Goal: Task Accomplishment & Management: Complete application form

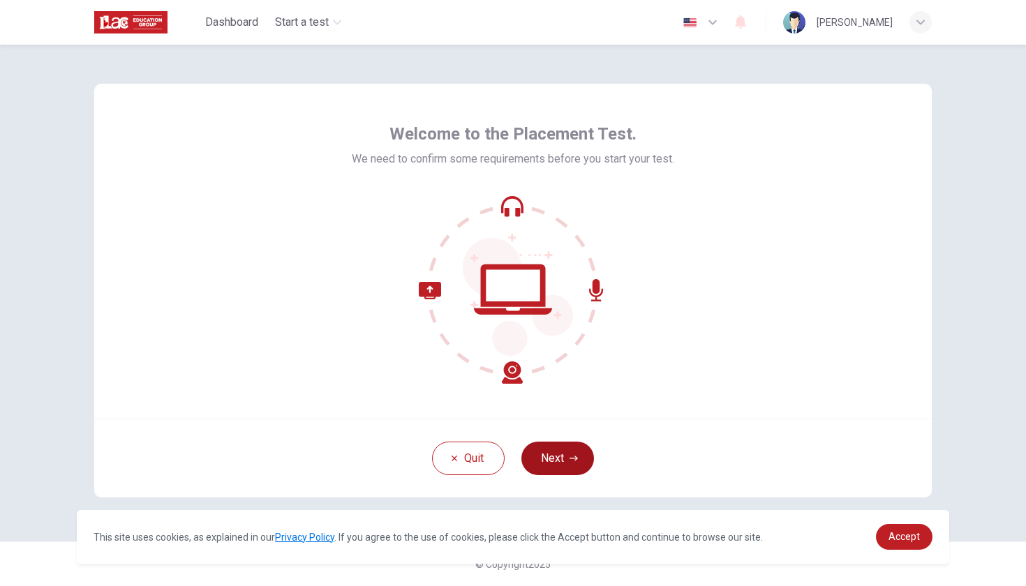
click at [553, 456] on button "Next" at bounding box center [557, 458] width 73 height 33
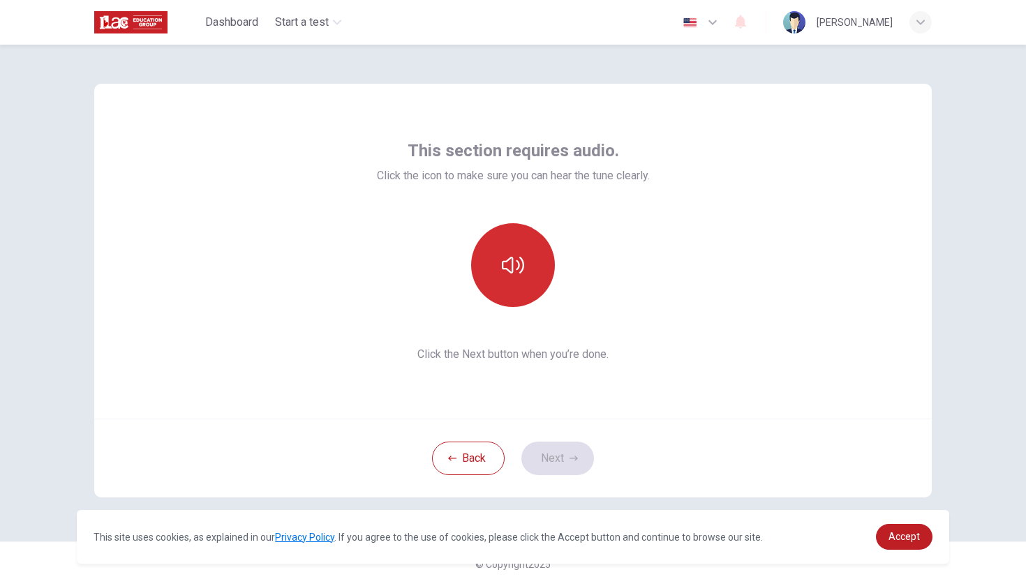
click at [517, 276] on icon "button" at bounding box center [513, 265] width 22 height 22
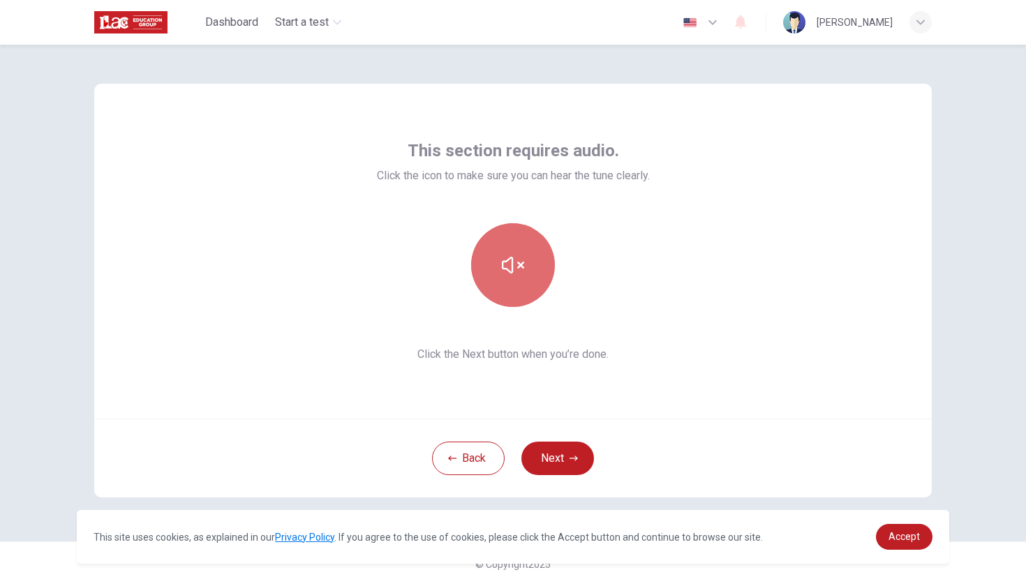
click at [517, 275] on icon "button" at bounding box center [513, 265] width 22 height 22
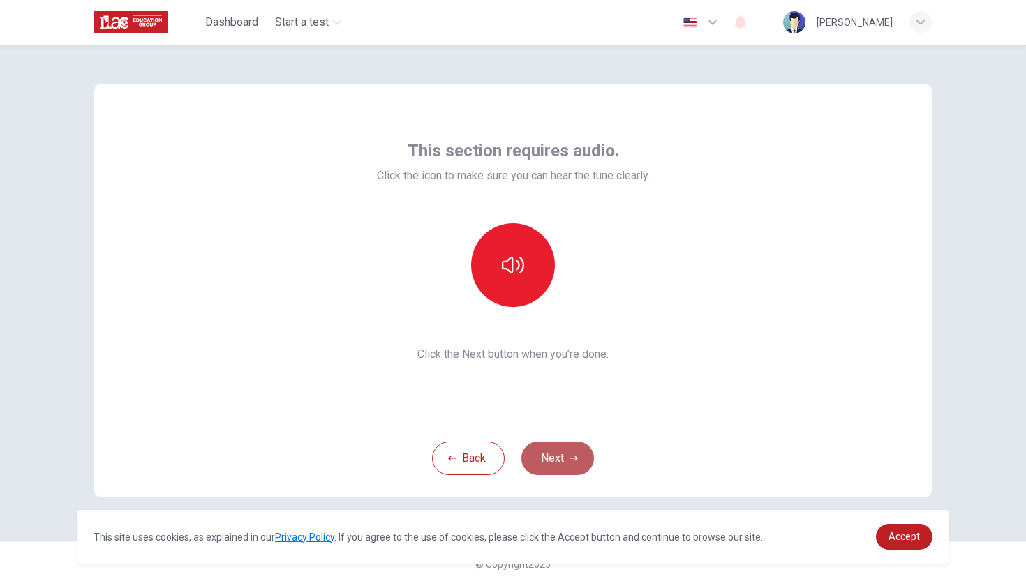
click at [556, 461] on button "Next" at bounding box center [557, 458] width 73 height 33
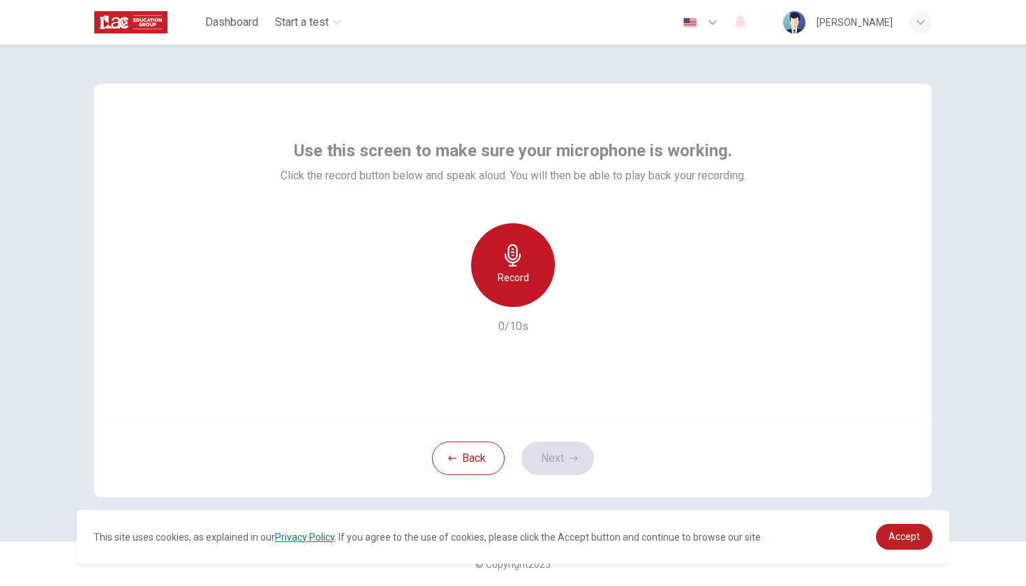
click at [530, 286] on div "Record" at bounding box center [513, 265] width 84 height 84
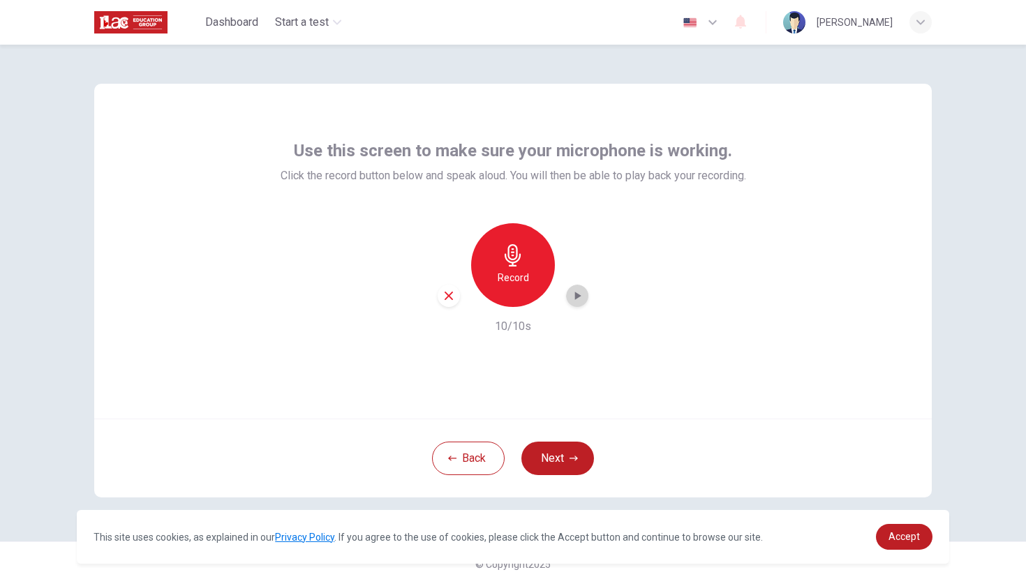
click at [572, 299] on icon "button" at bounding box center [577, 296] width 14 height 14
click at [565, 462] on button "Next" at bounding box center [557, 458] width 73 height 33
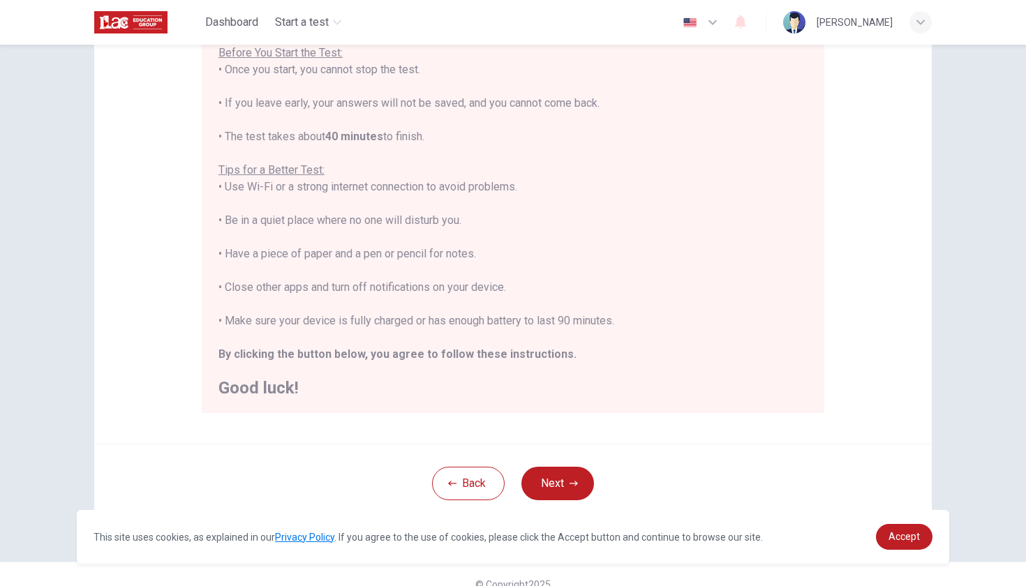
scroll to position [172, 0]
click at [552, 477] on button "Next" at bounding box center [557, 481] width 73 height 33
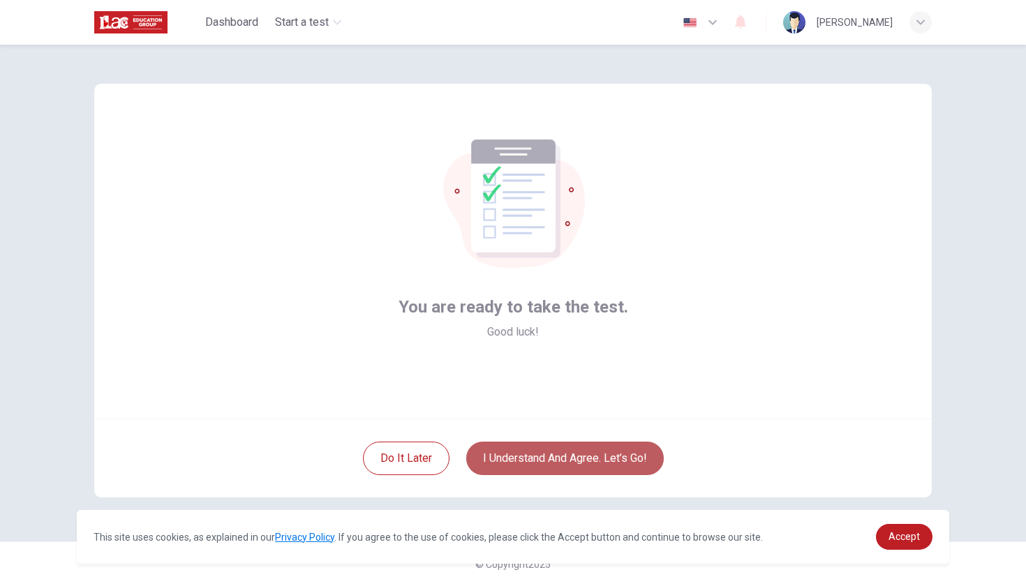
click at [539, 468] on button "I understand and agree. Let’s go!" at bounding box center [564, 458] width 197 height 33
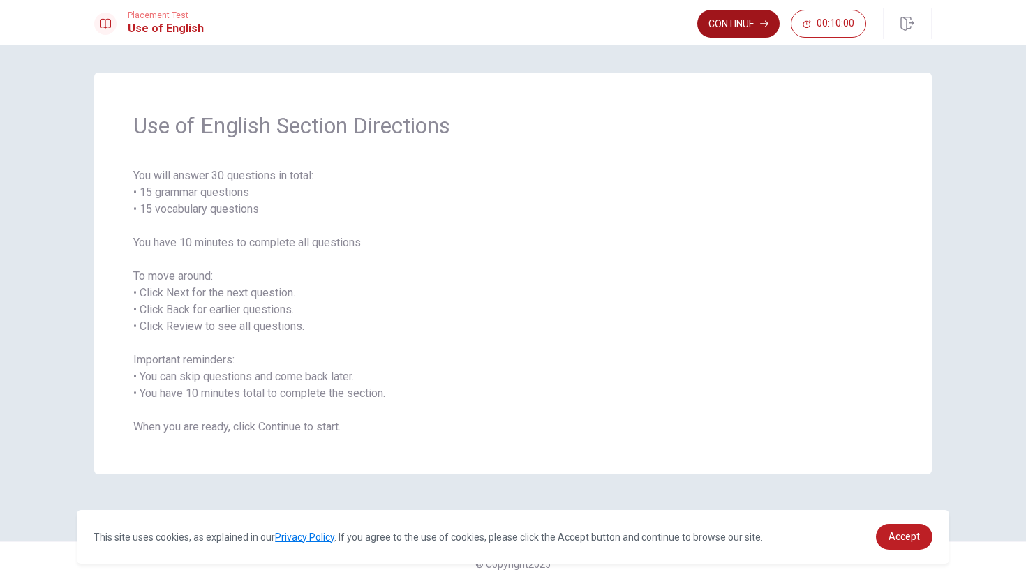
click at [757, 22] on button "Continue" at bounding box center [738, 24] width 82 height 28
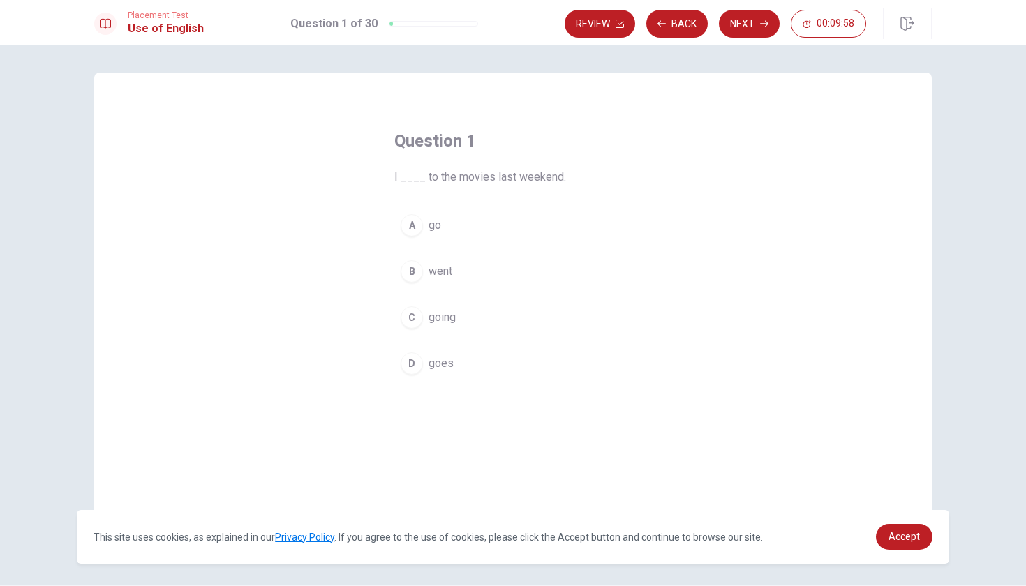
click at [417, 275] on div "B" at bounding box center [412, 271] width 22 height 22
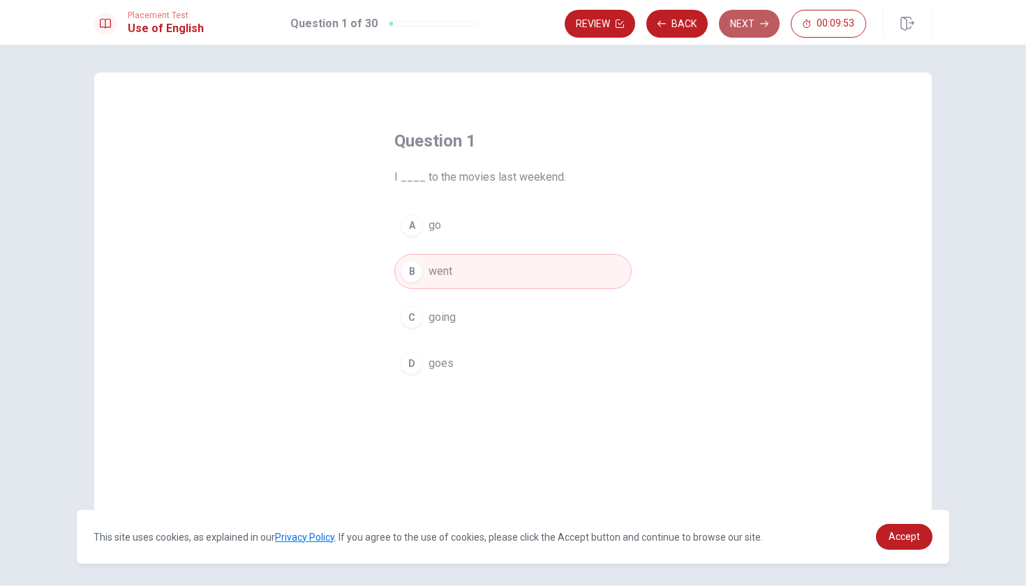
click at [745, 18] on button "Next" at bounding box center [749, 24] width 61 height 28
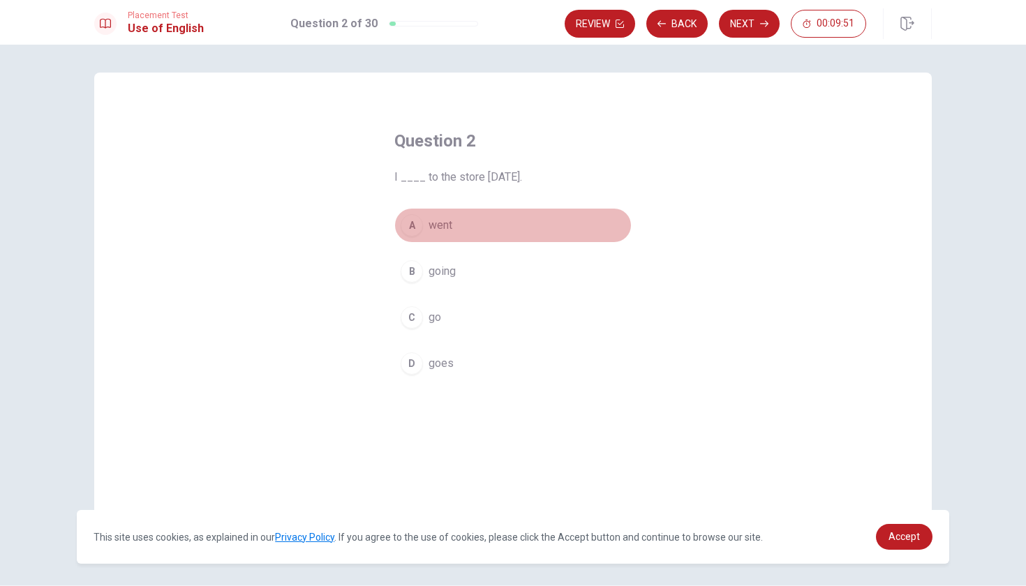
click at [412, 232] on div "A" at bounding box center [412, 225] width 22 height 22
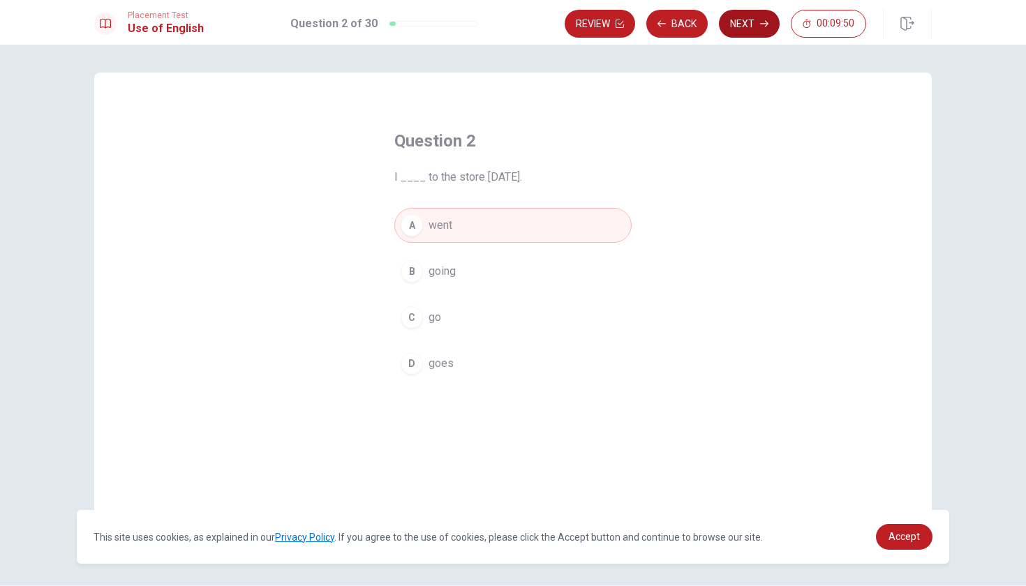
click at [747, 15] on button "Next" at bounding box center [749, 24] width 61 height 28
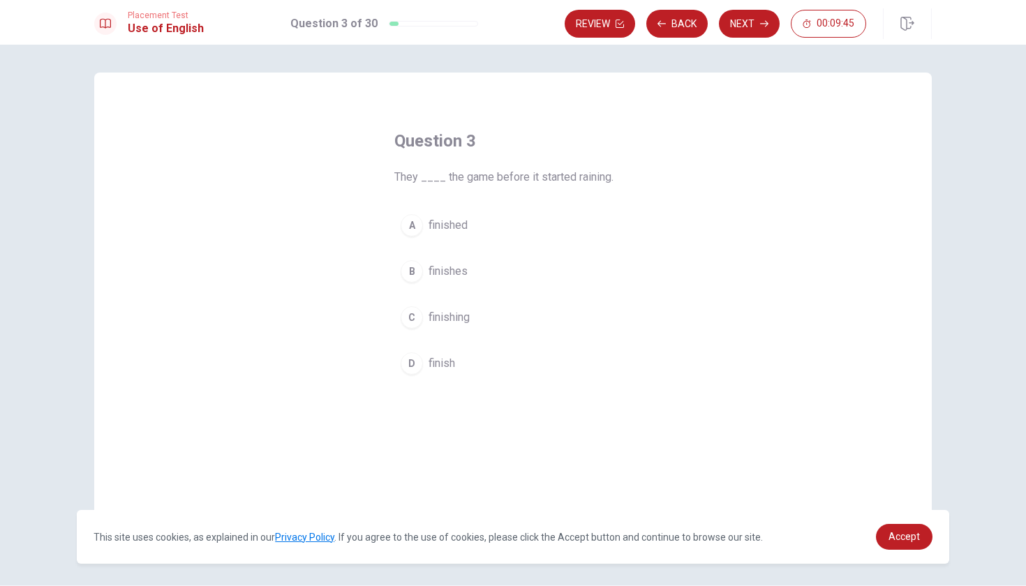
click at [412, 218] on div "A" at bounding box center [412, 225] width 22 height 22
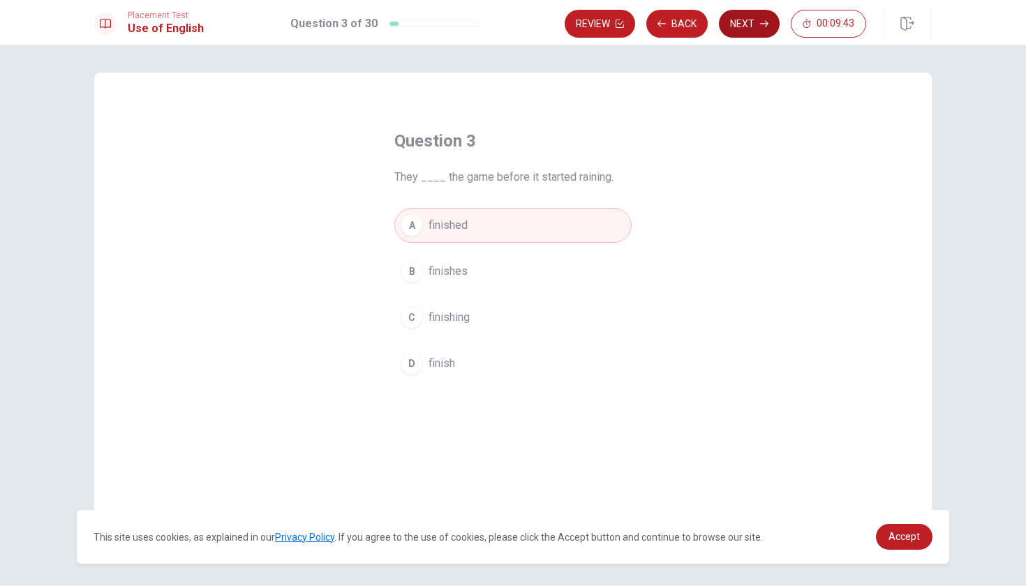
click at [760, 22] on icon "button" at bounding box center [764, 24] width 8 height 8
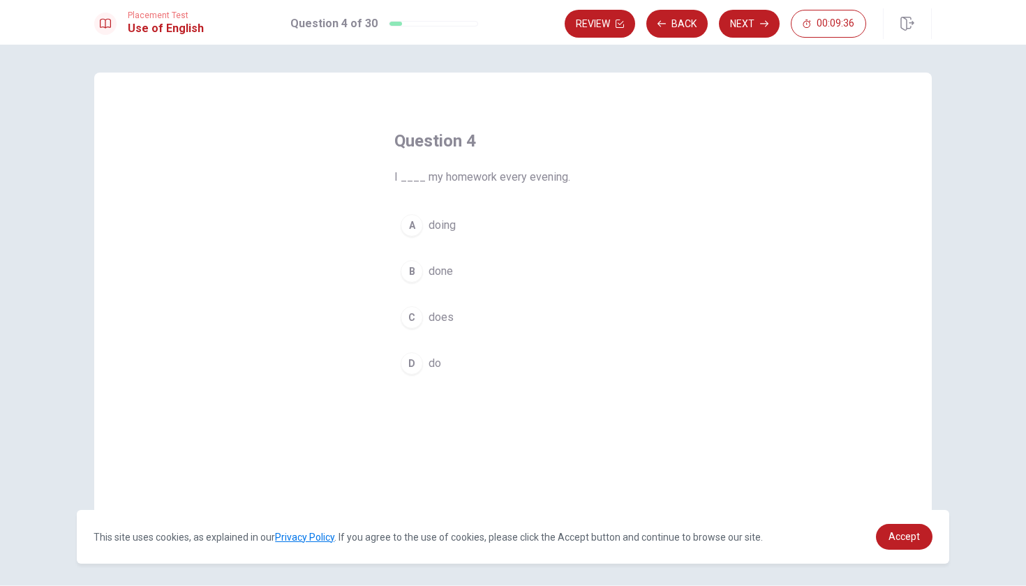
click at [411, 354] on div "D" at bounding box center [412, 363] width 22 height 22
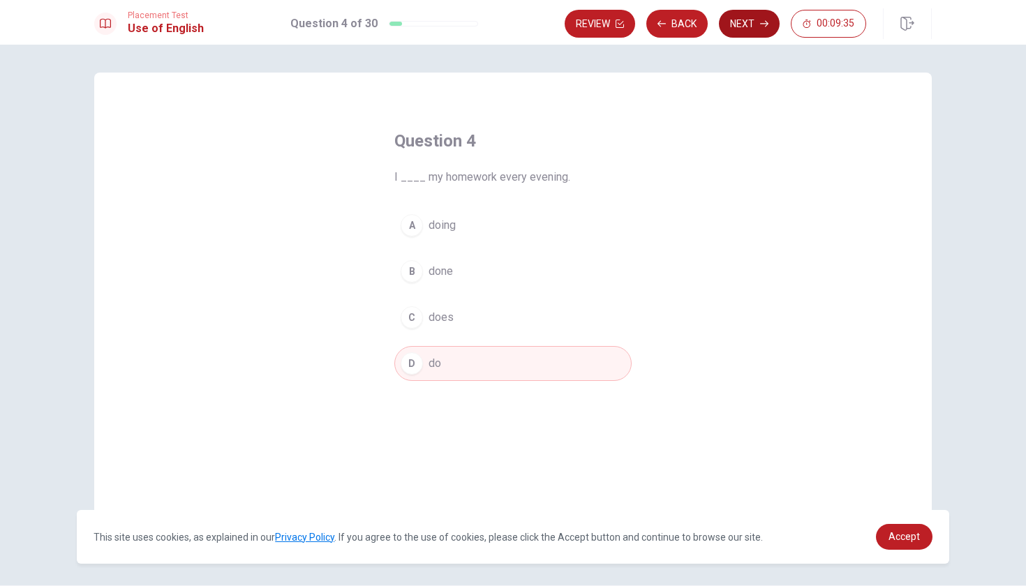
click at [748, 25] on button "Next" at bounding box center [749, 24] width 61 height 28
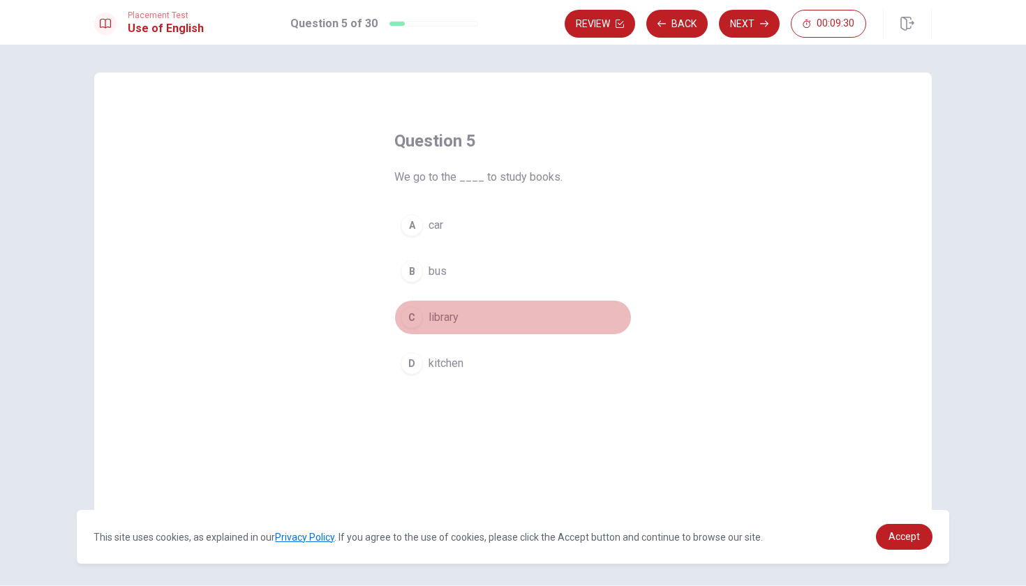
click at [410, 327] on div "C" at bounding box center [412, 317] width 22 height 22
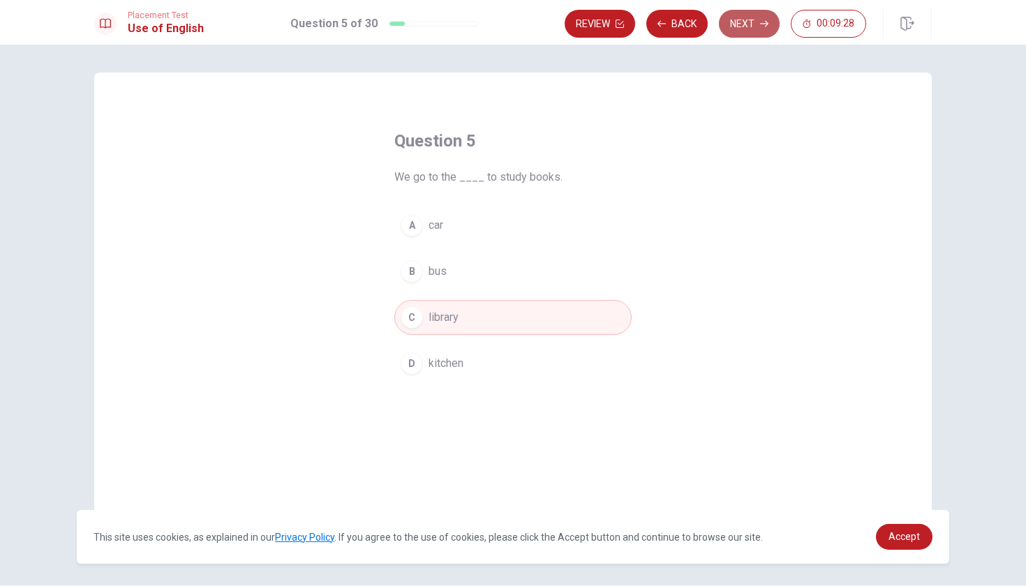
click at [756, 17] on button "Next" at bounding box center [749, 24] width 61 height 28
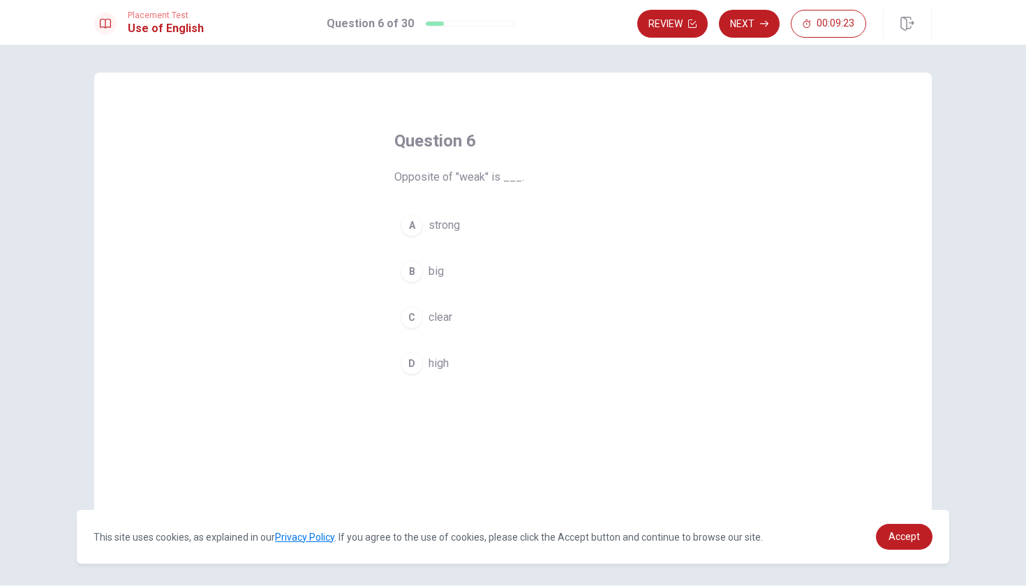
click at [408, 231] on div "A" at bounding box center [412, 225] width 22 height 22
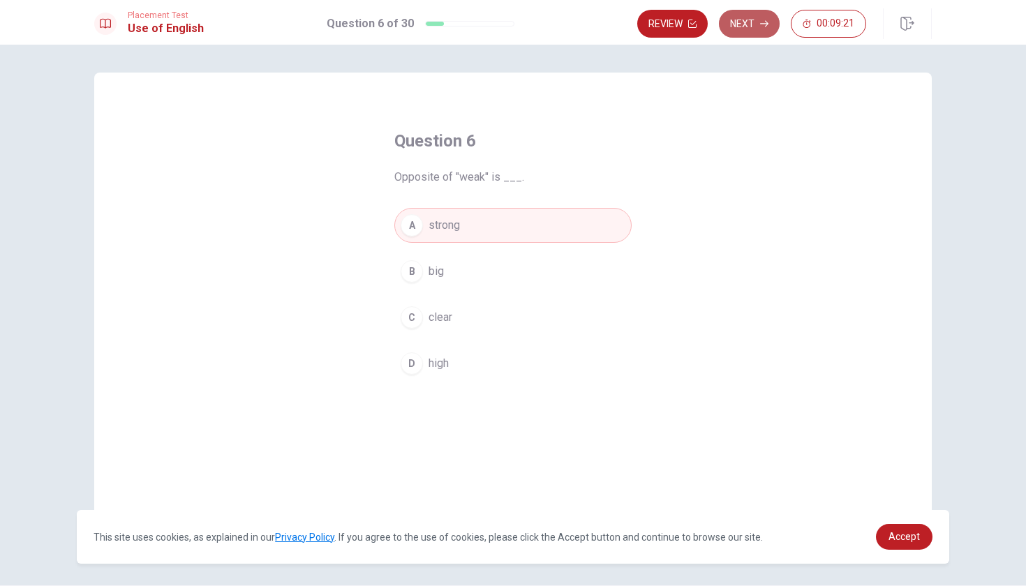
click at [761, 17] on button "Next" at bounding box center [749, 24] width 61 height 28
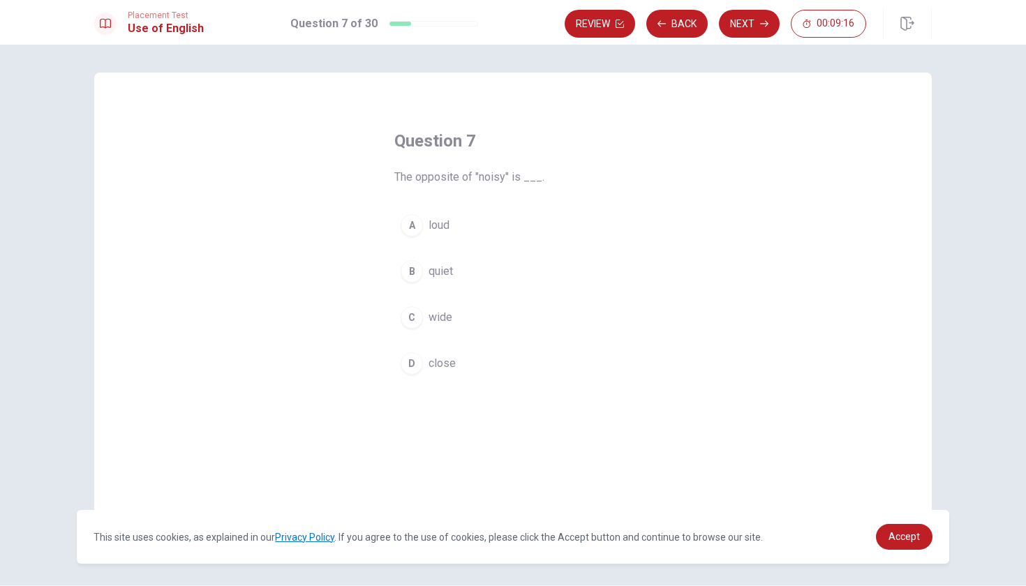
click at [407, 272] on div "B" at bounding box center [412, 271] width 22 height 22
click at [738, 30] on button "Next" at bounding box center [749, 24] width 61 height 28
click at [415, 311] on div "C" at bounding box center [412, 317] width 22 height 22
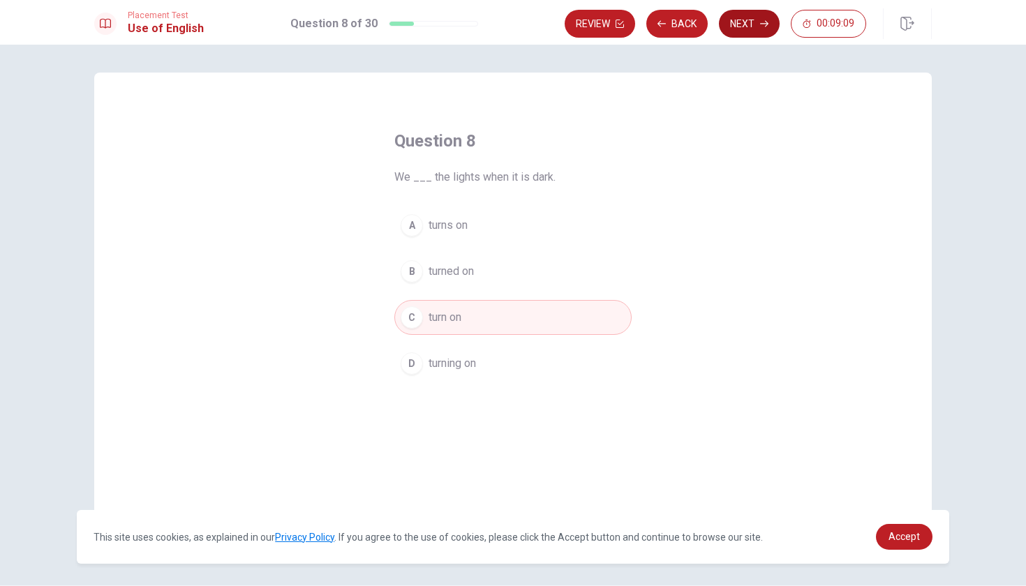
click at [760, 27] on icon "button" at bounding box center [764, 24] width 8 height 8
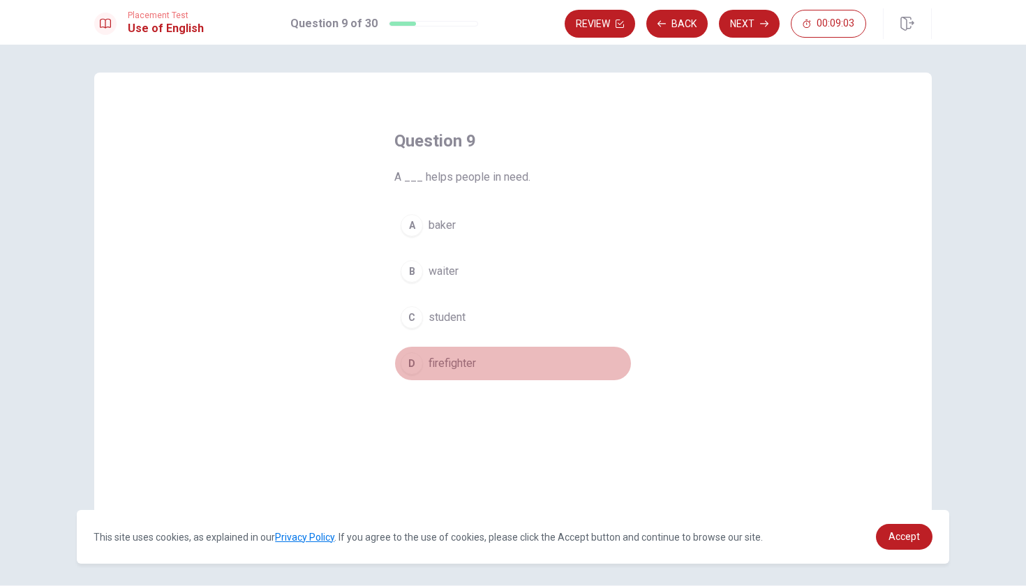
click at [405, 361] on div "D" at bounding box center [412, 363] width 22 height 22
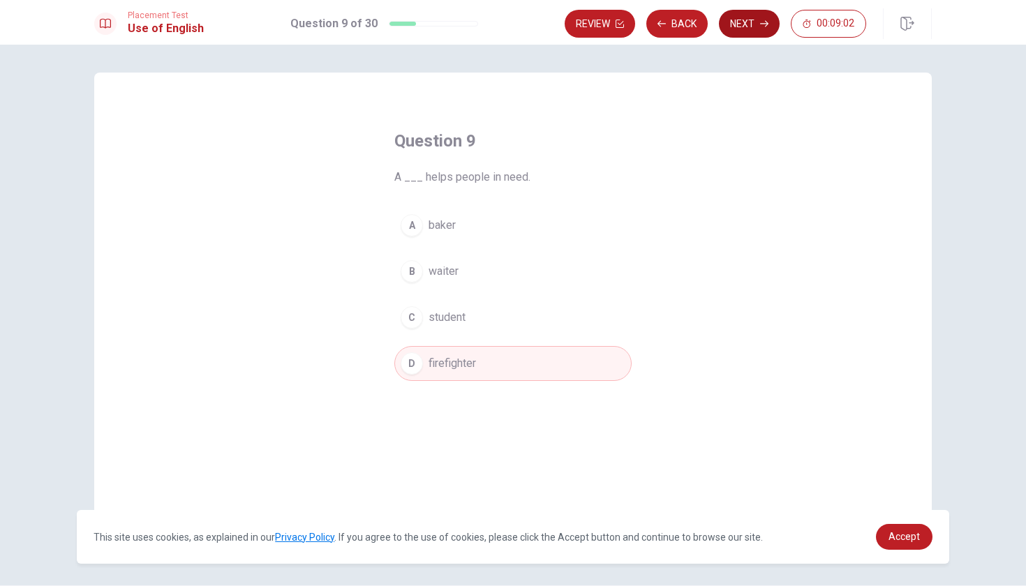
click at [751, 18] on button "Next" at bounding box center [749, 24] width 61 height 28
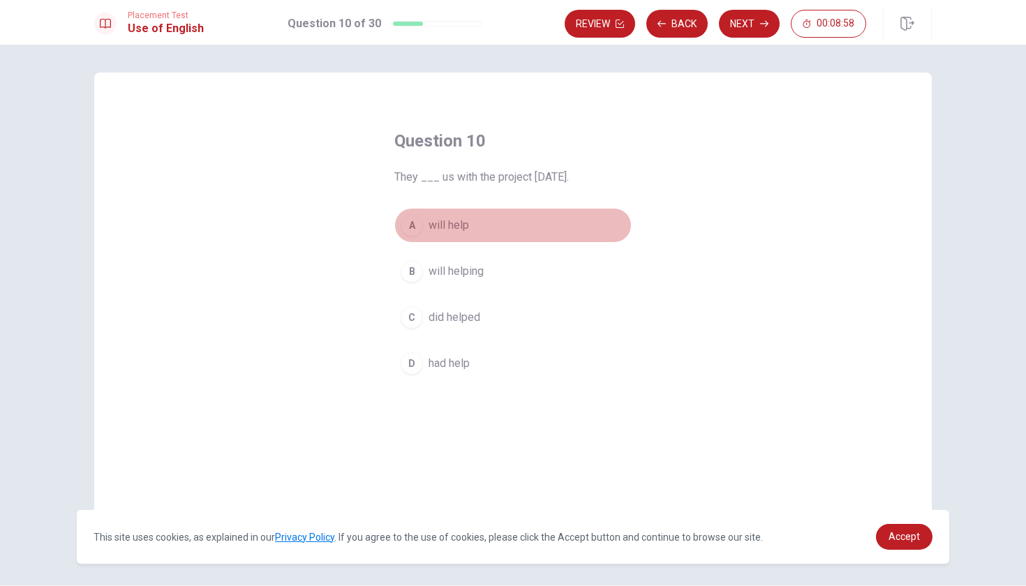
click at [412, 229] on div "A" at bounding box center [412, 225] width 22 height 22
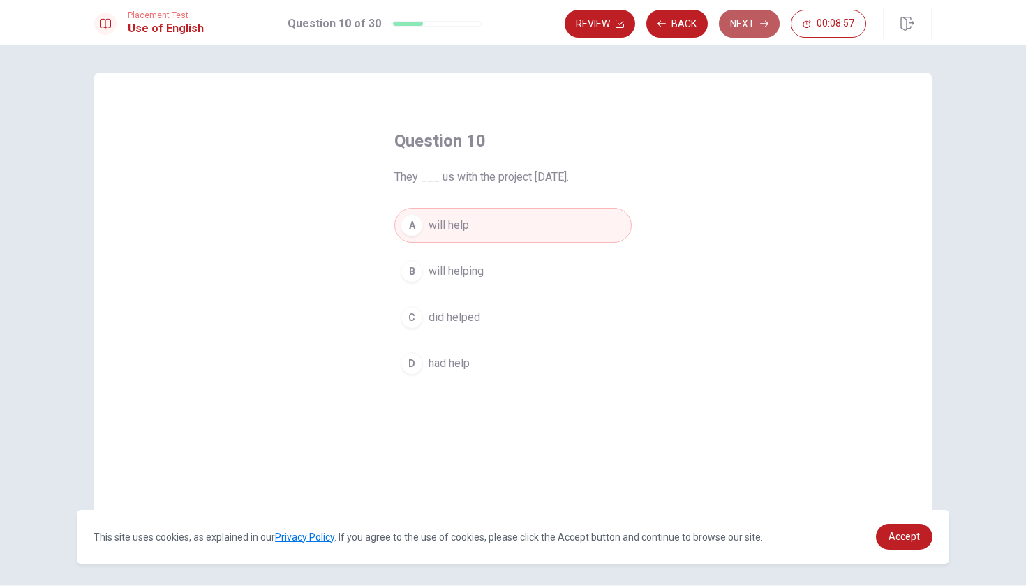
click at [741, 30] on button "Next" at bounding box center [749, 24] width 61 height 28
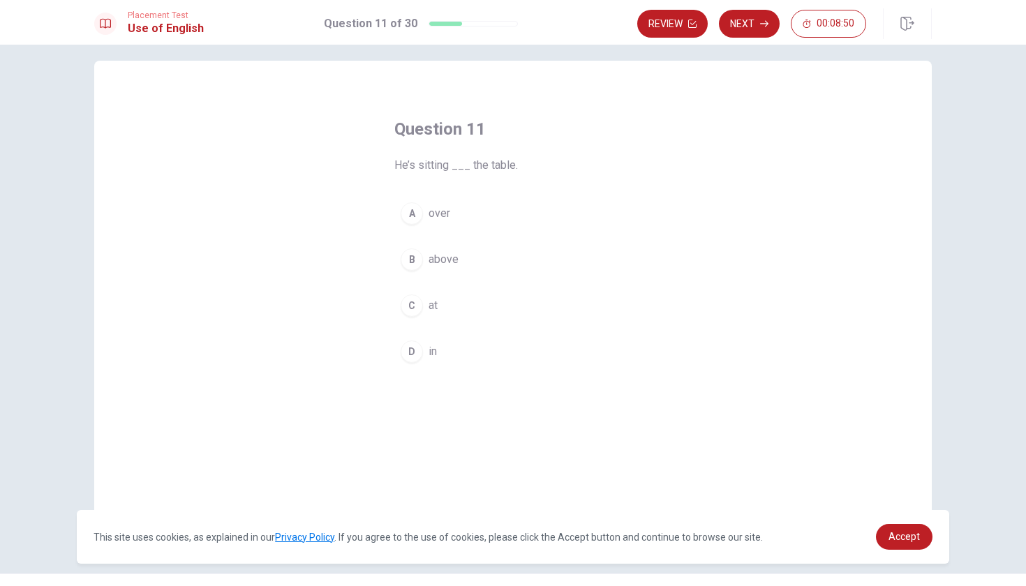
scroll to position [13, 0]
click at [411, 308] on div "C" at bounding box center [412, 304] width 22 height 22
click at [762, 24] on icon "button" at bounding box center [764, 24] width 8 height 6
click at [410, 347] on div "D" at bounding box center [412, 350] width 22 height 22
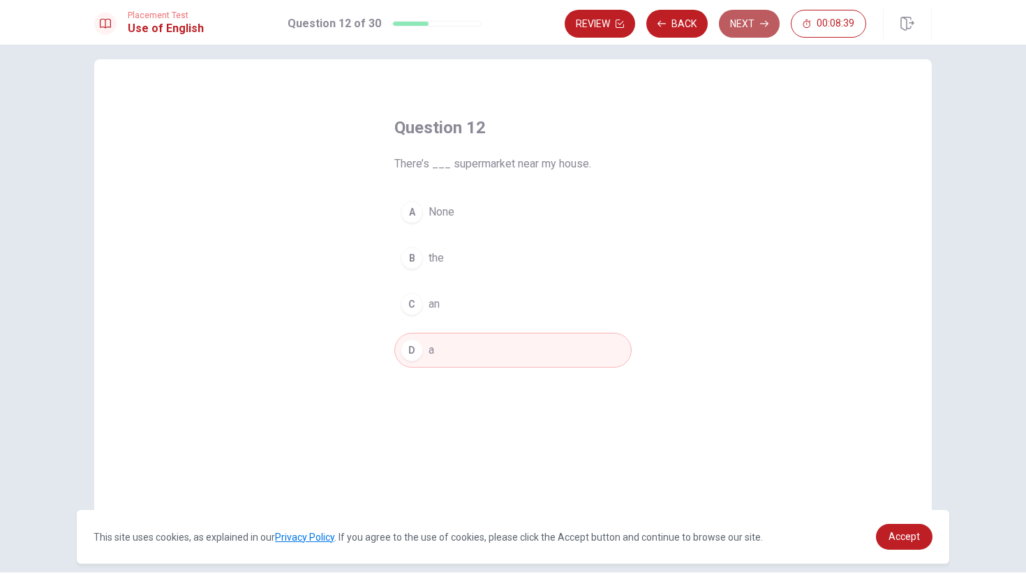
click at [740, 24] on button "Next" at bounding box center [749, 24] width 61 height 28
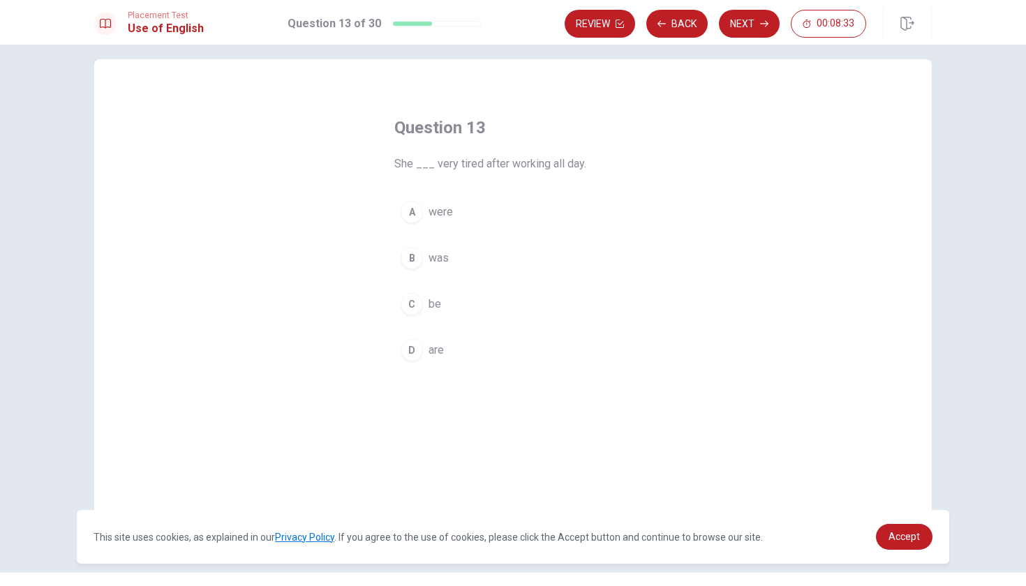
click at [413, 262] on div "B" at bounding box center [412, 258] width 22 height 22
click at [735, 31] on button "Next" at bounding box center [749, 24] width 61 height 28
click at [418, 309] on div "C" at bounding box center [412, 304] width 22 height 22
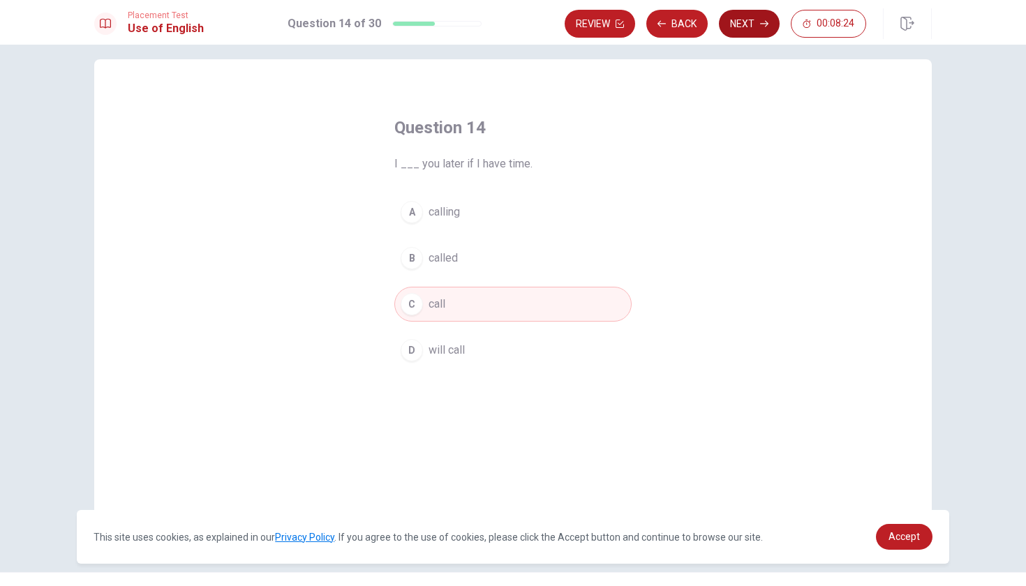
click at [764, 20] on icon "button" at bounding box center [764, 24] width 8 height 8
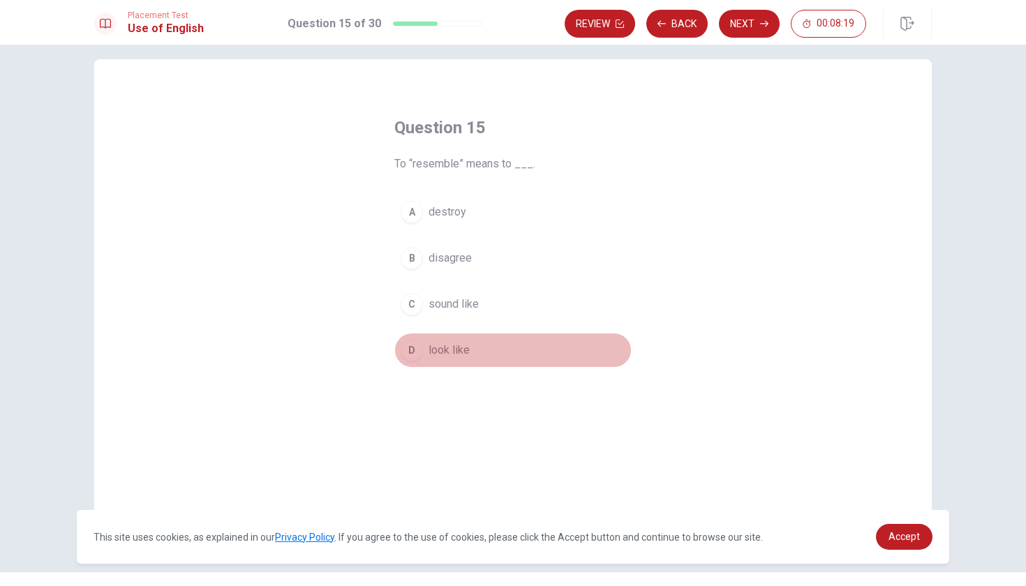
click at [413, 347] on div "D" at bounding box center [412, 350] width 22 height 22
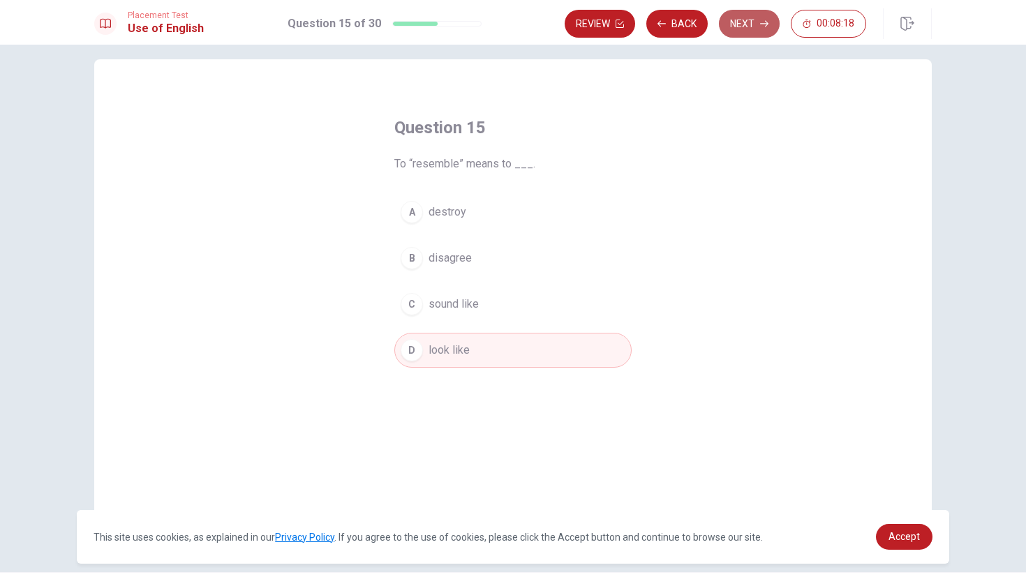
click at [751, 22] on button "Next" at bounding box center [749, 24] width 61 height 28
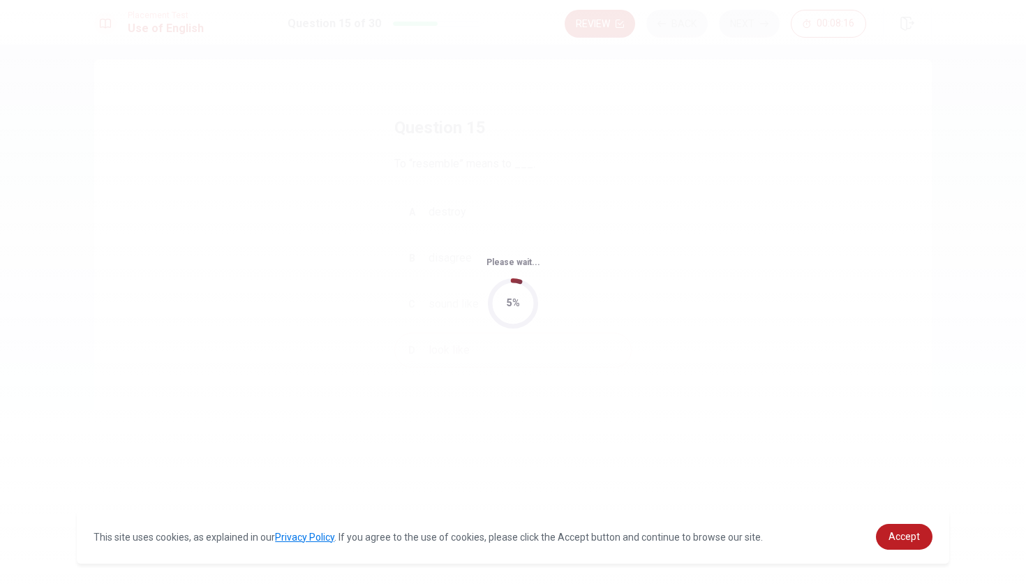
scroll to position [0, 0]
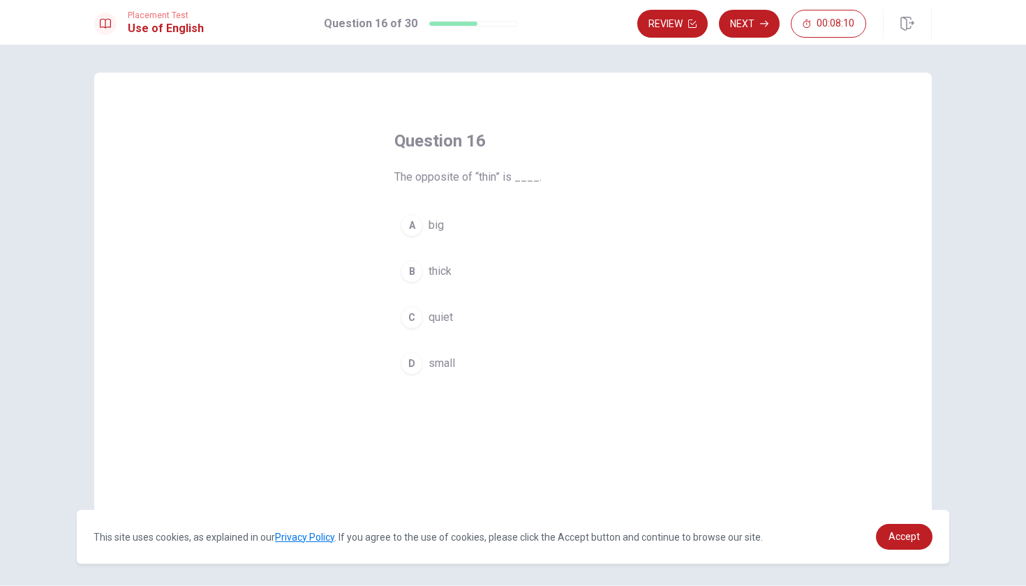
click at [419, 213] on button "A big" at bounding box center [512, 225] width 237 height 35
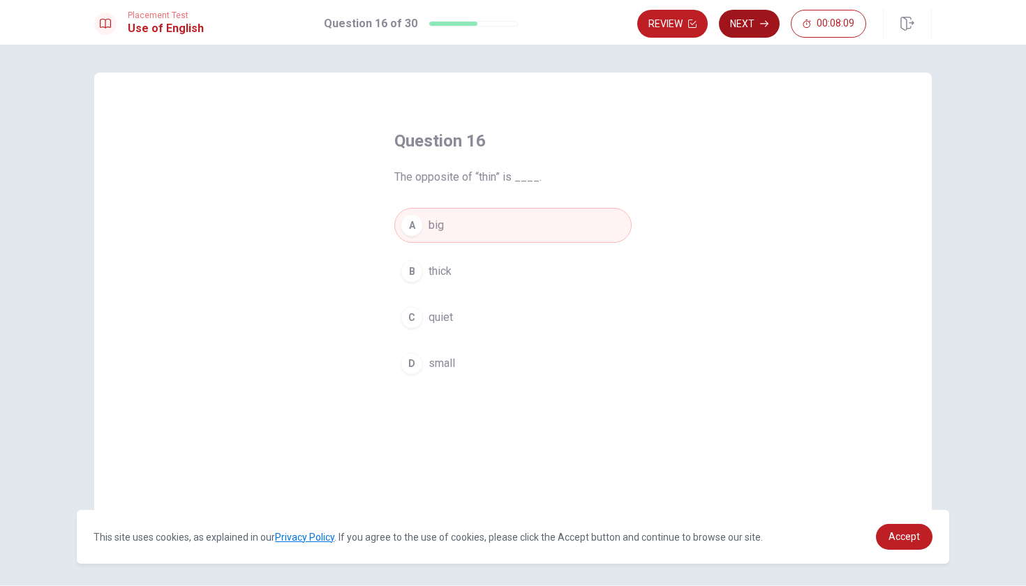
click at [750, 25] on button "Next" at bounding box center [749, 24] width 61 height 28
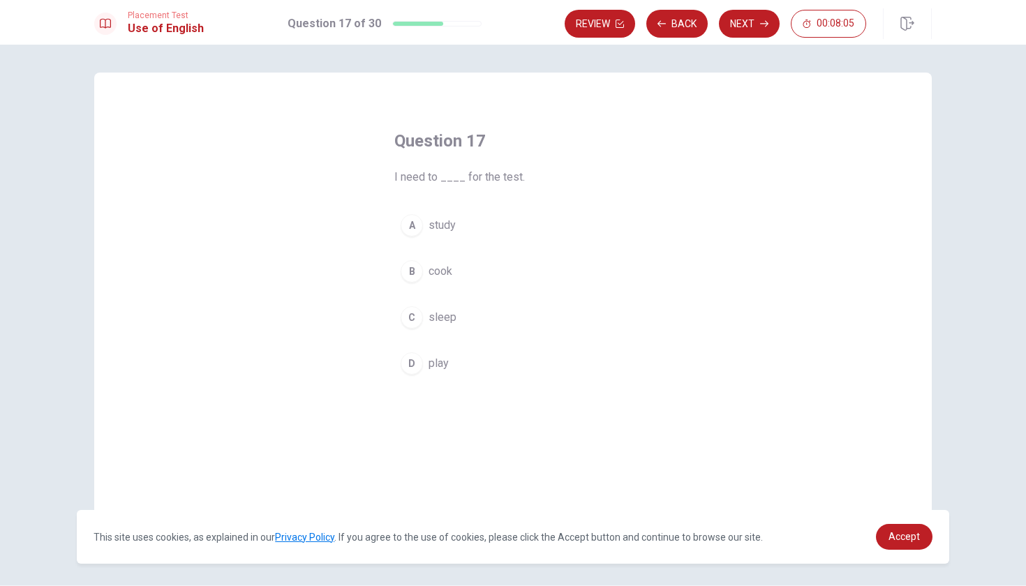
click at [412, 224] on div "A" at bounding box center [412, 225] width 22 height 22
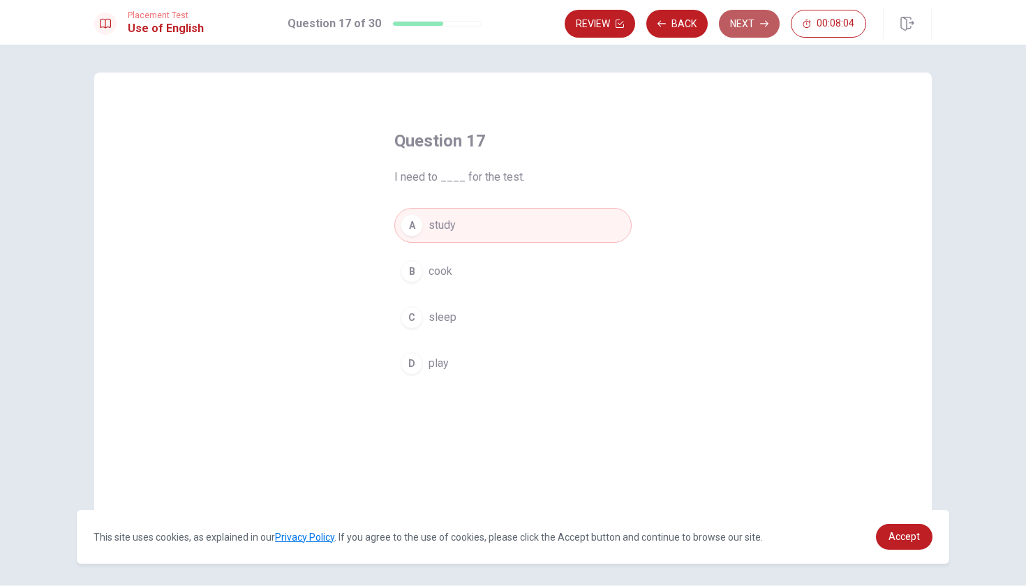
click at [733, 29] on button "Next" at bounding box center [749, 24] width 61 height 28
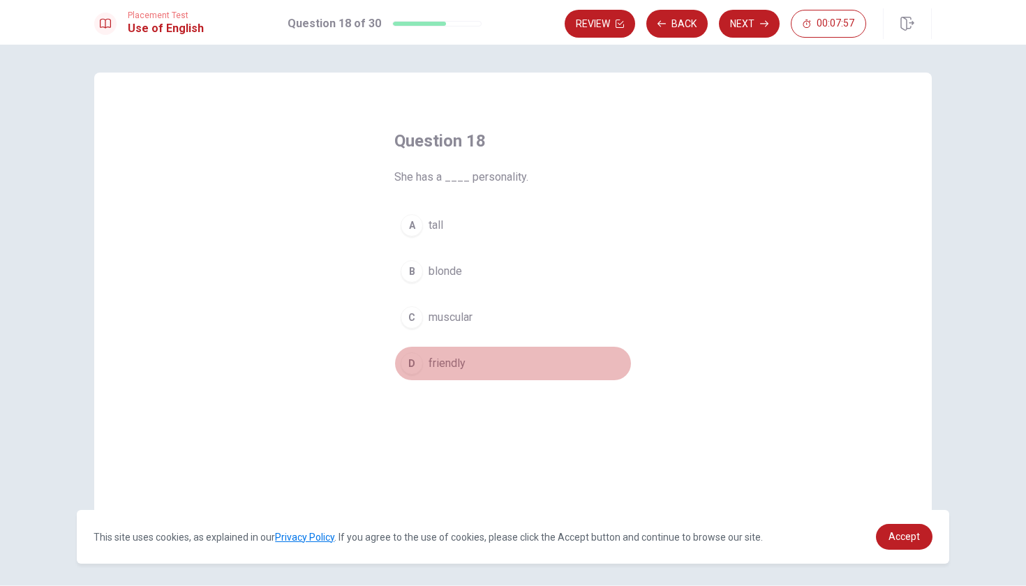
click at [414, 369] on div "D" at bounding box center [412, 363] width 22 height 22
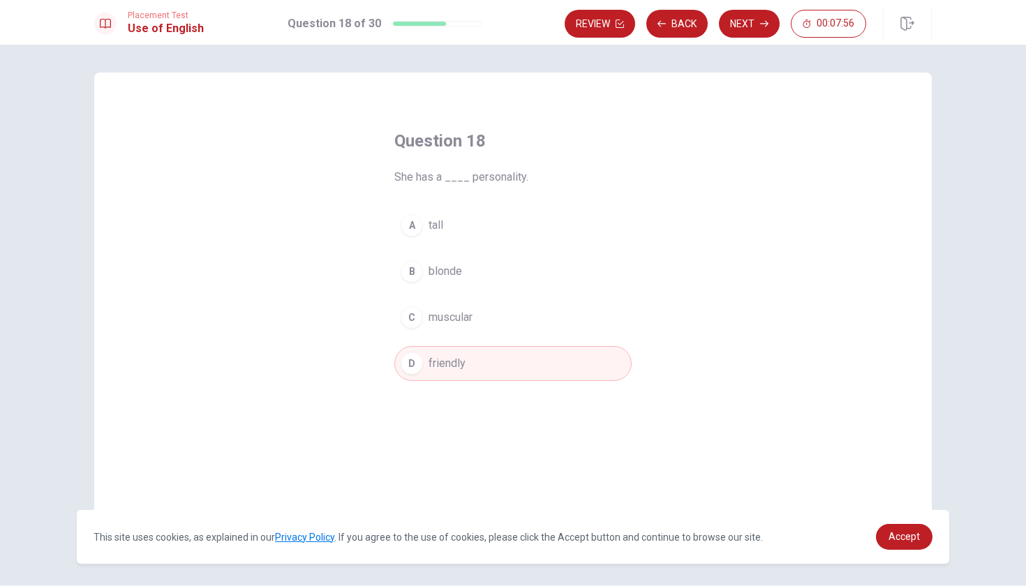
click at [739, 40] on div "Placement Test Use of English Question 18 of 30 Review Back Next 00:07:56" at bounding box center [513, 22] width 1026 height 45
click at [739, 36] on button "Next" at bounding box center [749, 24] width 61 height 28
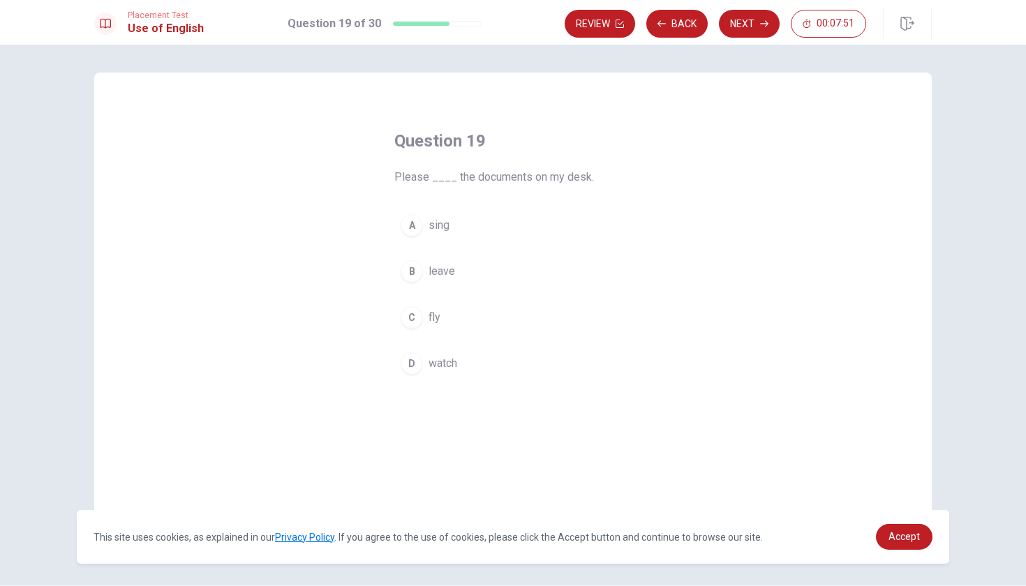
click at [410, 267] on div "B" at bounding box center [412, 271] width 22 height 22
click at [745, 27] on button "Next" at bounding box center [749, 24] width 61 height 28
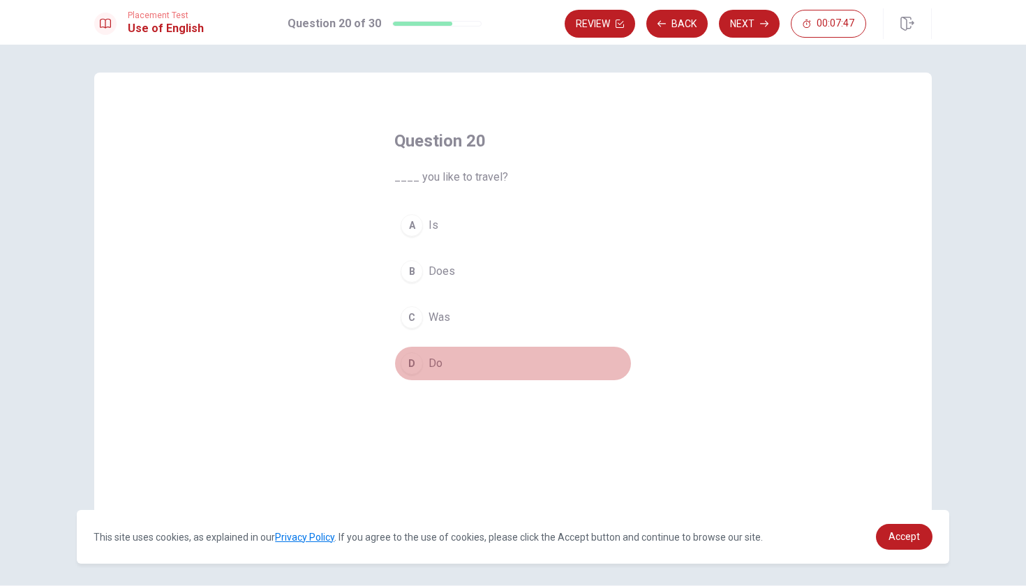
click at [410, 352] on button "D Do" at bounding box center [512, 363] width 237 height 35
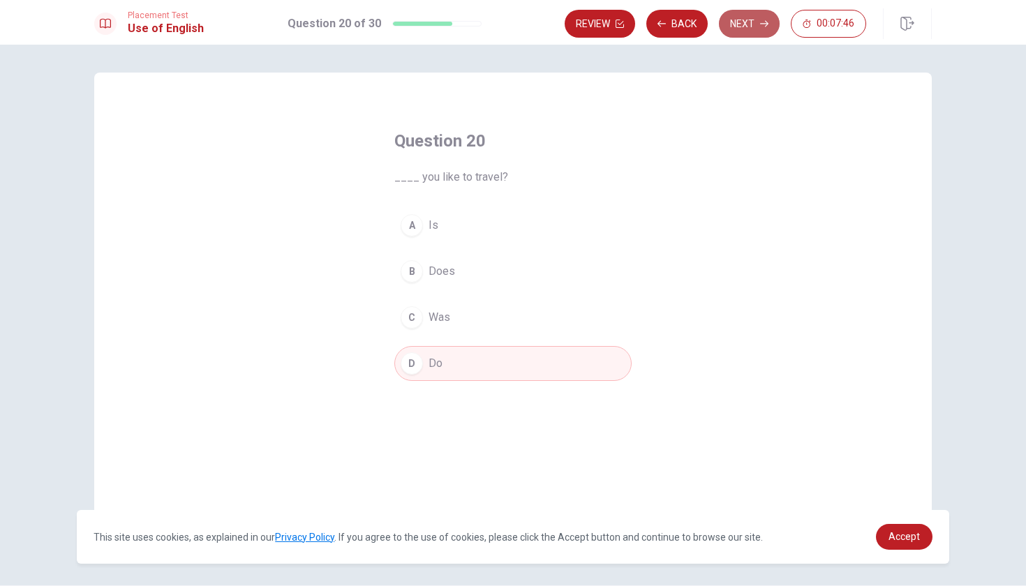
click at [745, 27] on button "Next" at bounding box center [749, 24] width 61 height 28
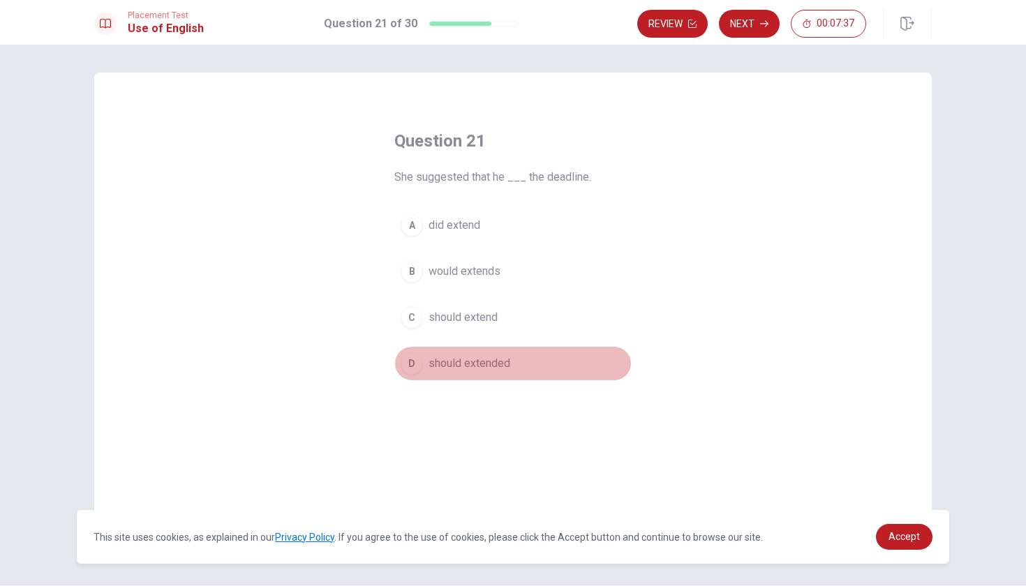
click at [417, 366] on div "D" at bounding box center [412, 363] width 22 height 22
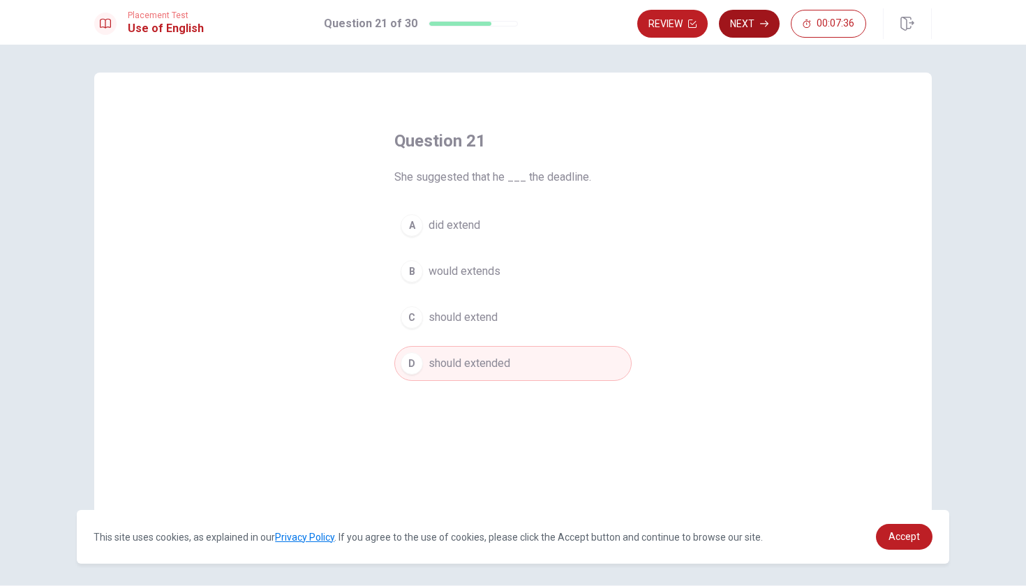
click at [762, 28] on button "Next" at bounding box center [749, 24] width 61 height 28
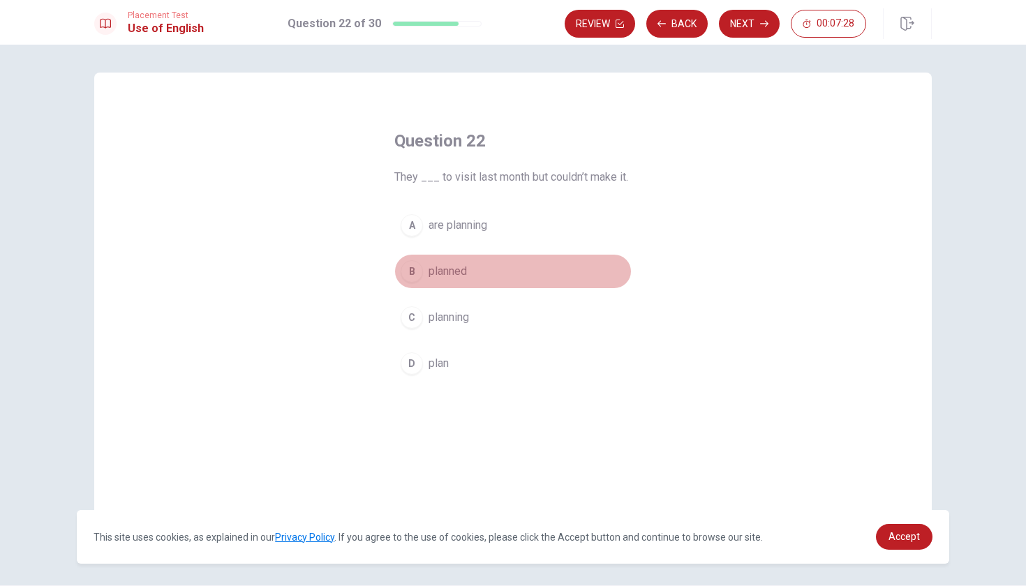
click at [407, 266] on div "B" at bounding box center [412, 271] width 22 height 22
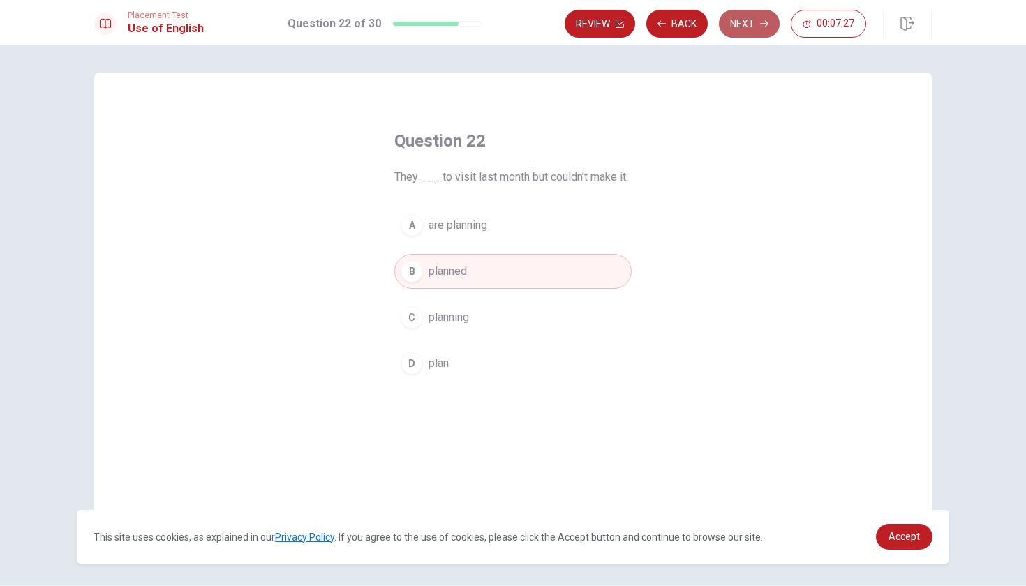
click at [751, 22] on button "Next" at bounding box center [749, 24] width 61 height 28
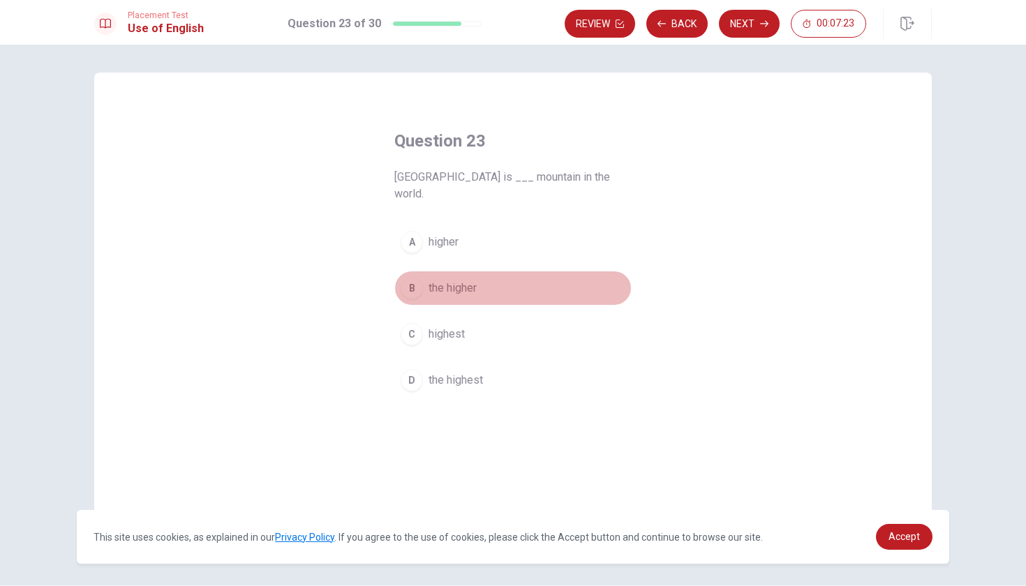
click at [416, 277] on div "B" at bounding box center [412, 288] width 22 height 22
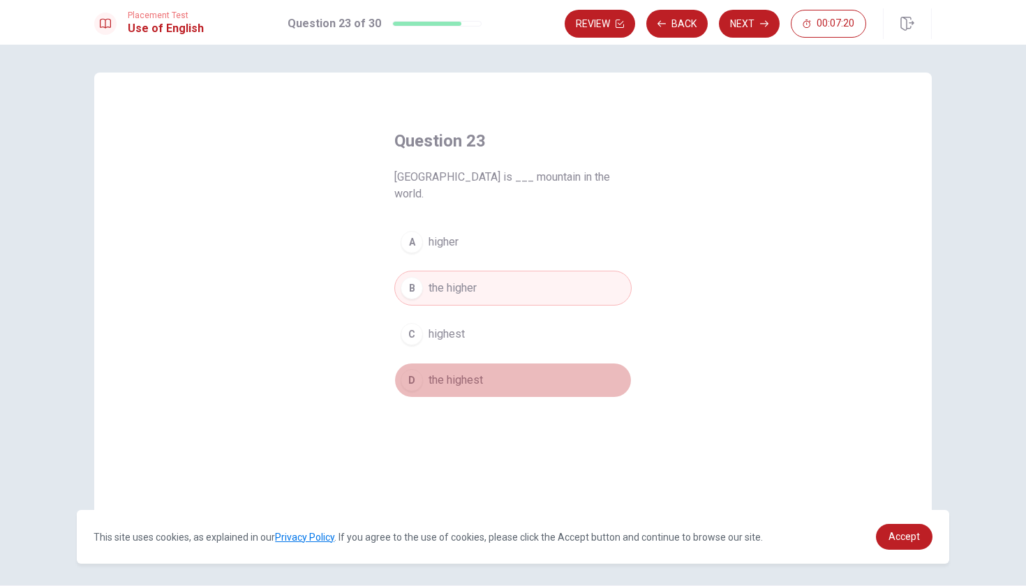
click at [412, 369] on div "D" at bounding box center [412, 380] width 22 height 22
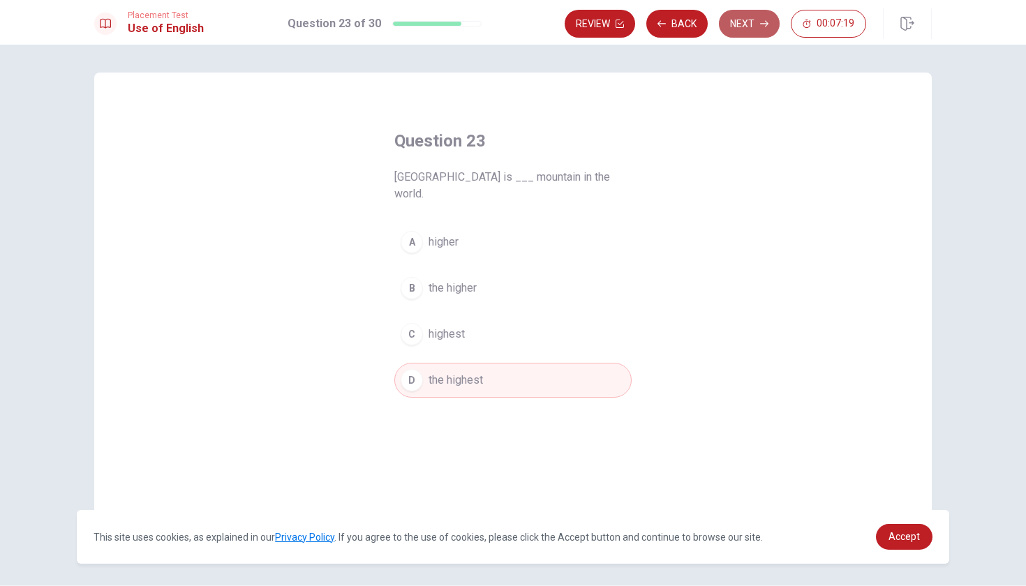
click at [751, 19] on button "Next" at bounding box center [749, 24] width 61 height 28
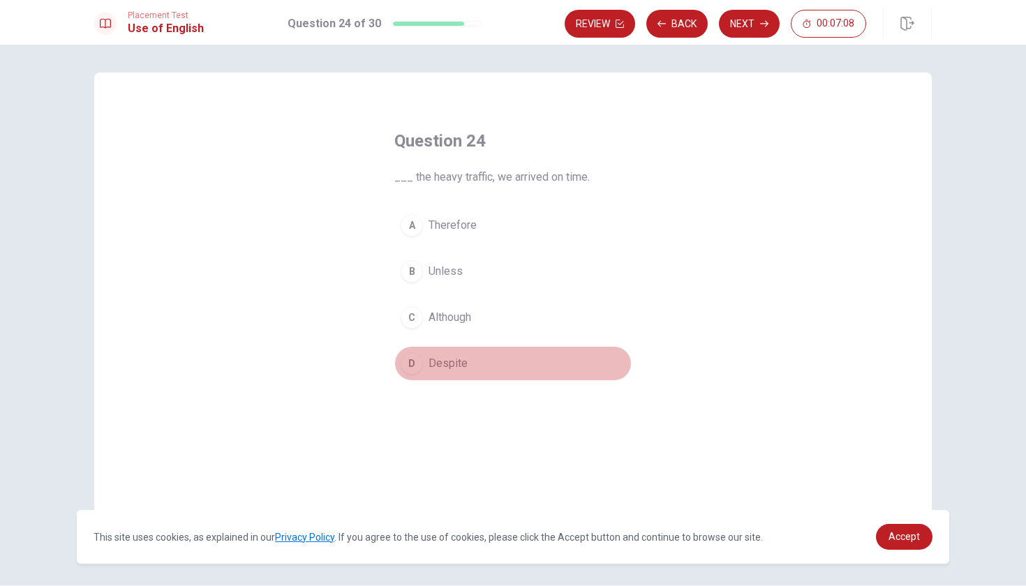
click at [411, 371] on div "D" at bounding box center [412, 363] width 22 height 22
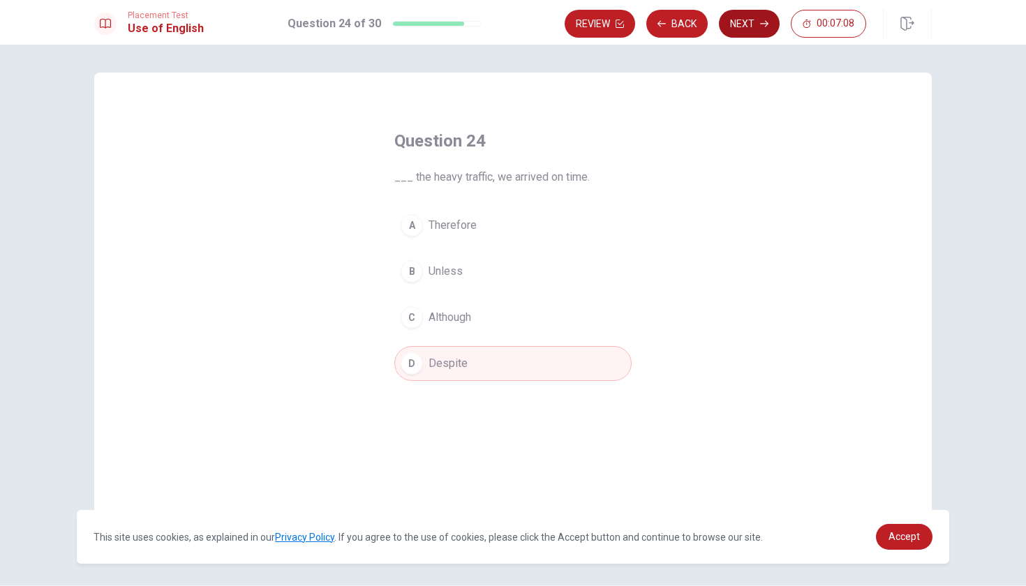
click at [765, 29] on button "Next" at bounding box center [749, 24] width 61 height 28
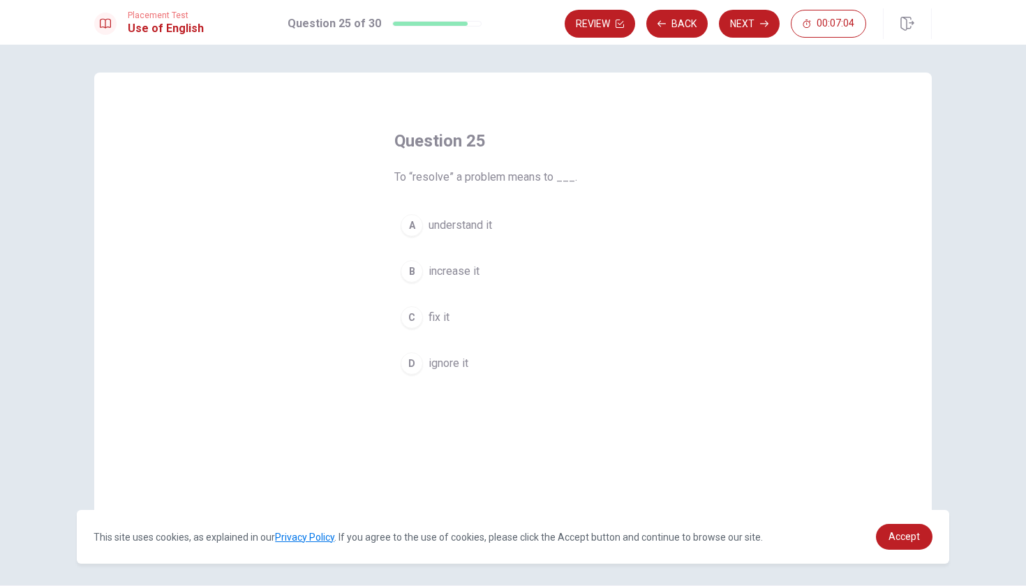
click at [415, 320] on div "C" at bounding box center [412, 317] width 22 height 22
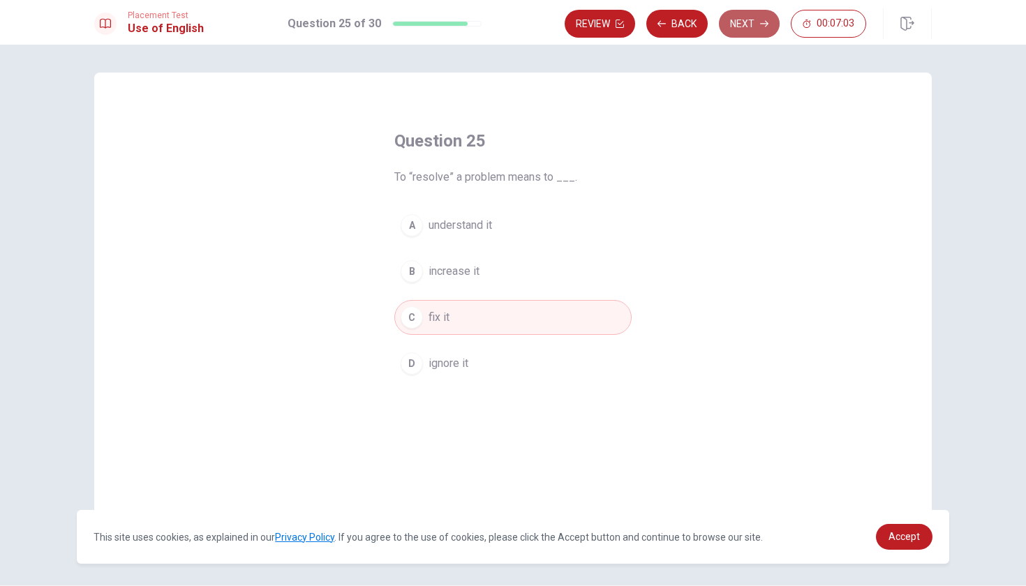
click at [735, 29] on button "Next" at bounding box center [749, 24] width 61 height 28
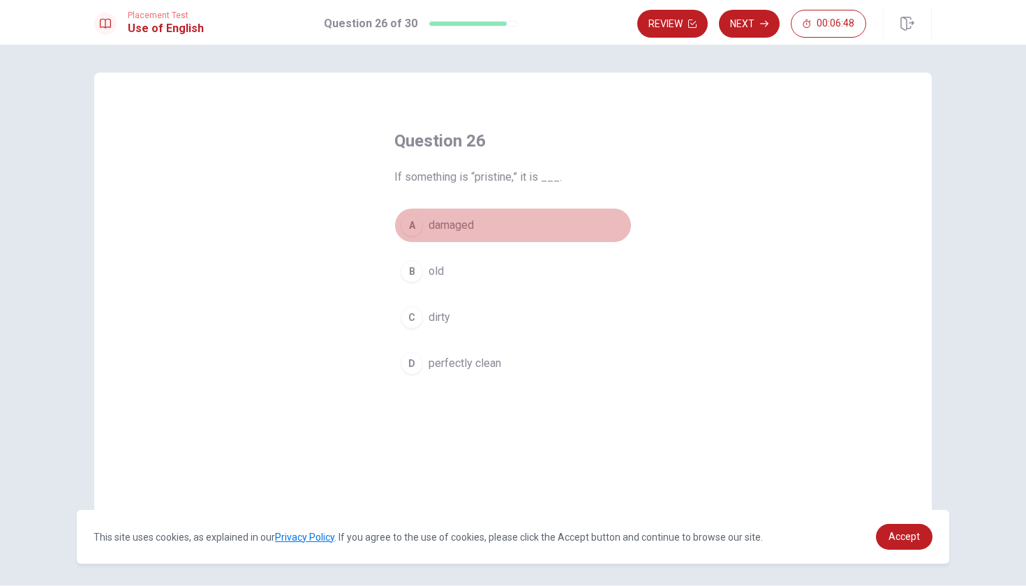
click at [421, 223] on div "A" at bounding box center [412, 225] width 22 height 22
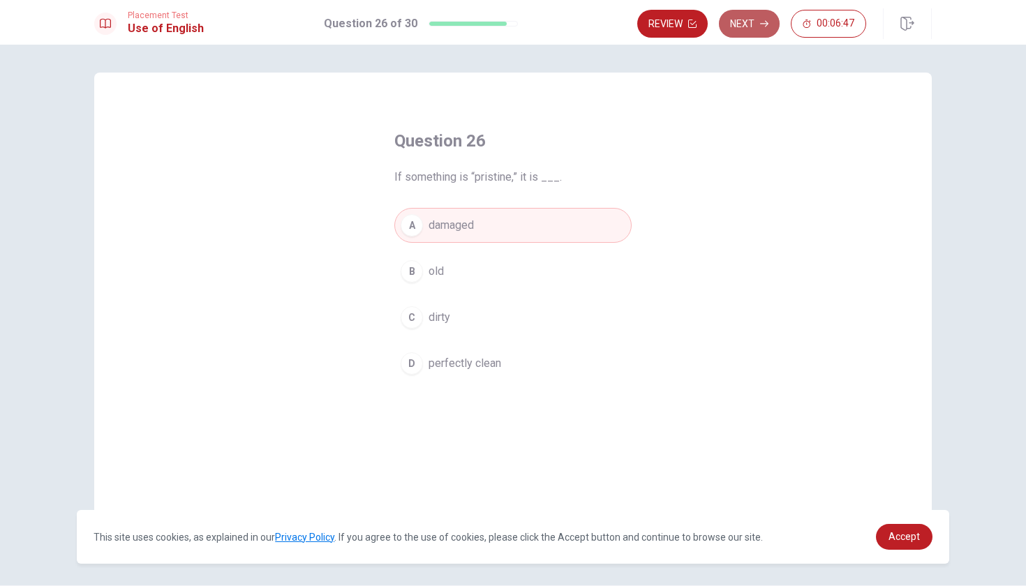
click at [758, 31] on button "Next" at bounding box center [749, 24] width 61 height 28
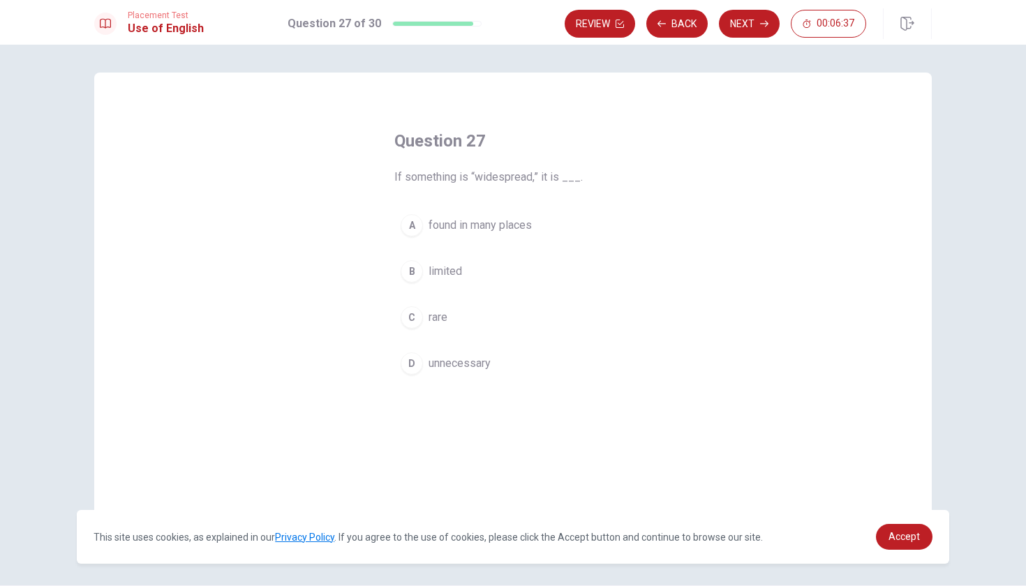
click at [412, 225] on div "A" at bounding box center [412, 225] width 22 height 22
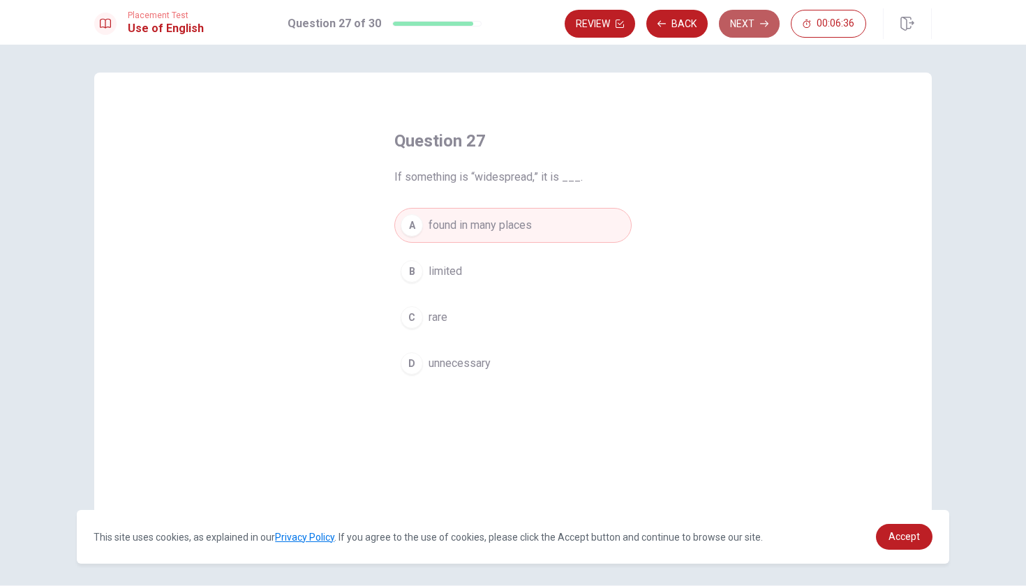
click at [735, 31] on button "Next" at bounding box center [749, 24] width 61 height 28
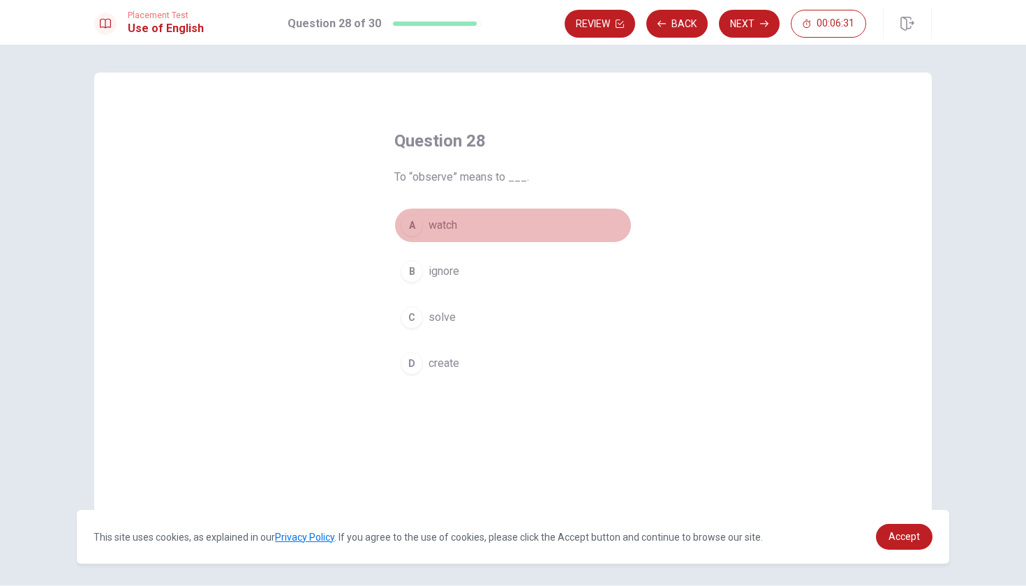
click at [412, 225] on div "A" at bounding box center [412, 225] width 22 height 22
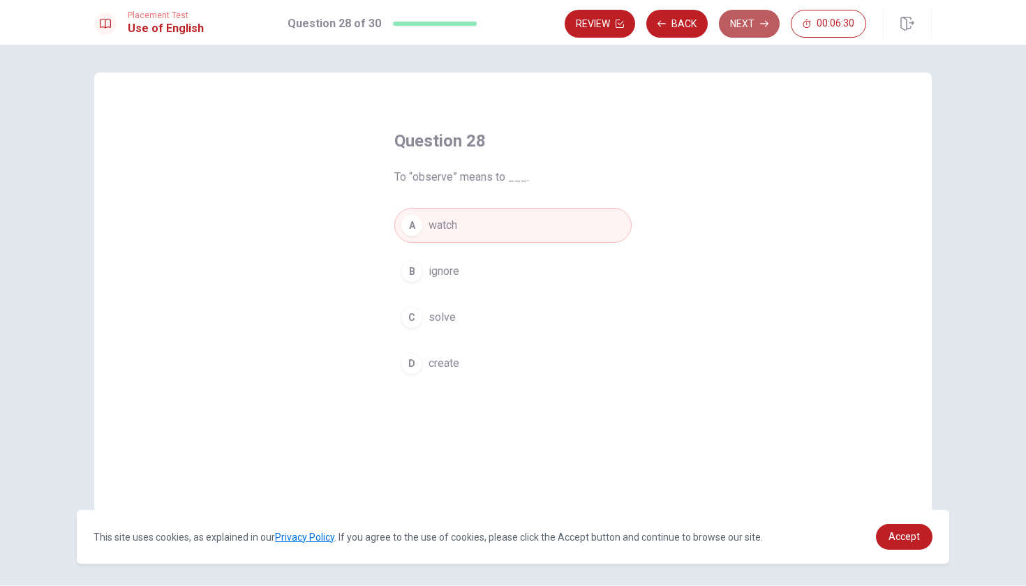
click at [742, 29] on button "Next" at bounding box center [749, 24] width 61 height 28
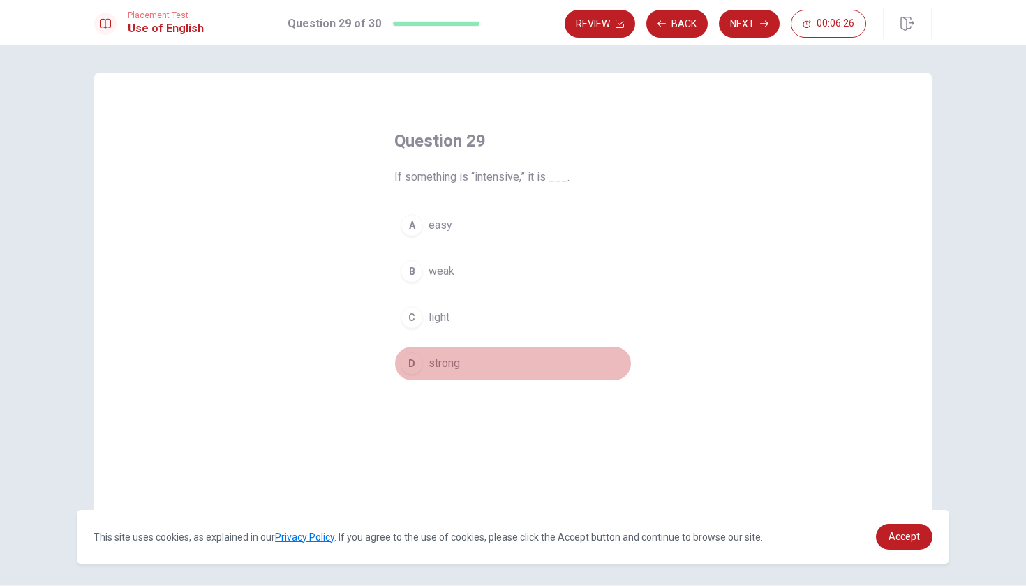
click at [410, 372] on div "D" at bounding box center [412, 363] width 22 height 22
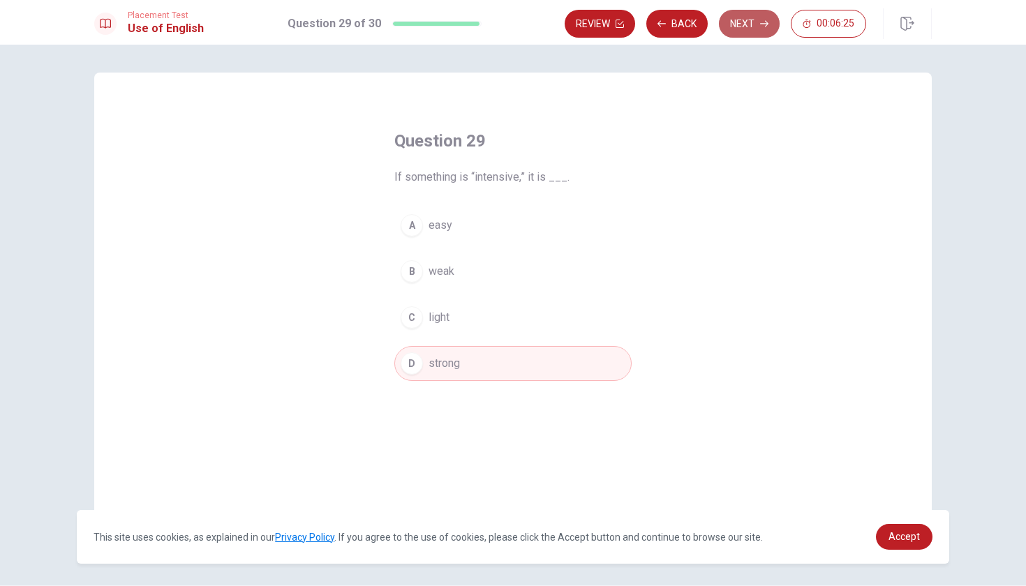
click at [750, 17] on button "Next" at bounding box center [749, 24] width 61 height 28
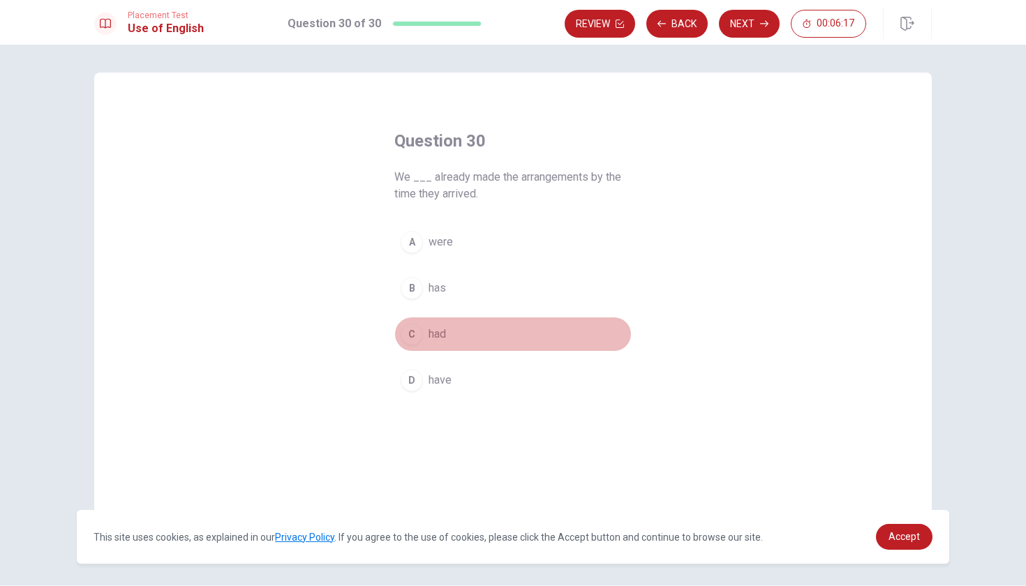
click at [412, 327] on div "C" at bounding box center [412, 334] width 22 height 22
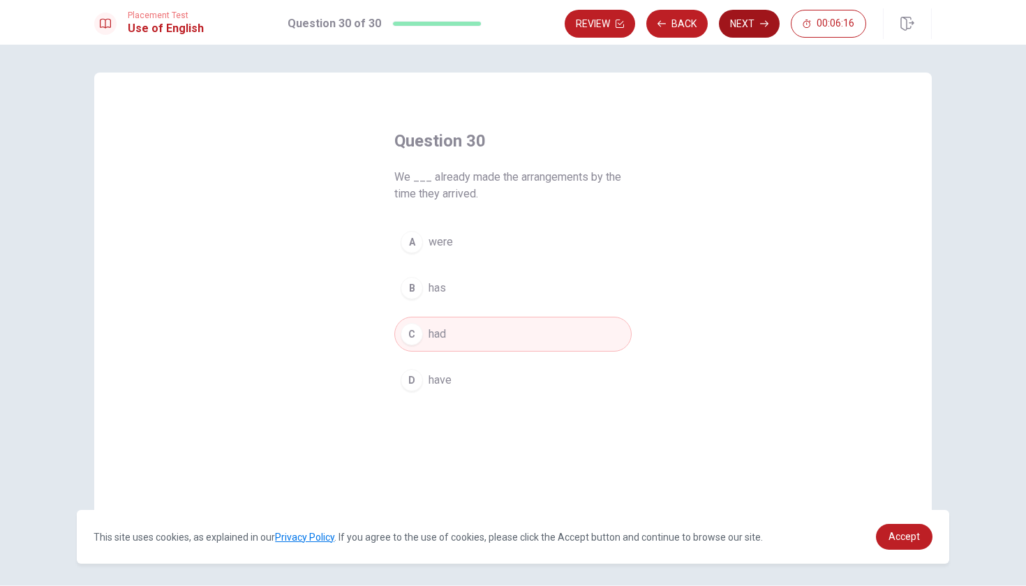
click at [747, 22] on button "Next" at bounding box center [749, 24] width 61 height 28
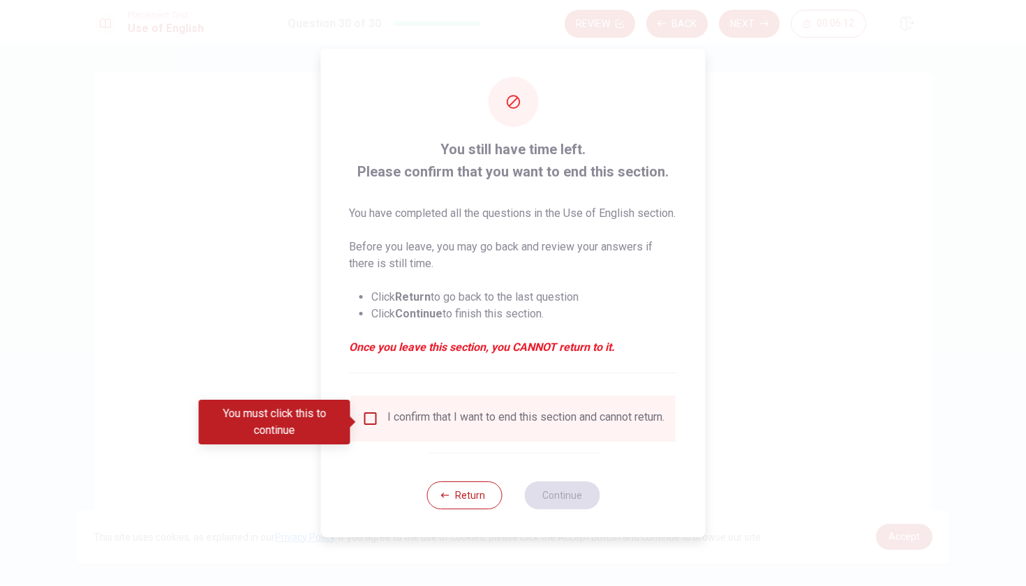
click at [377, 424] on div "I confirm that I want to end this section and cannot return." at bounding box center [513, 418] width 302 height 17
click at [371, 419] on input "You must click this to continue" at bounding box center [370, 418] width 17 height 17
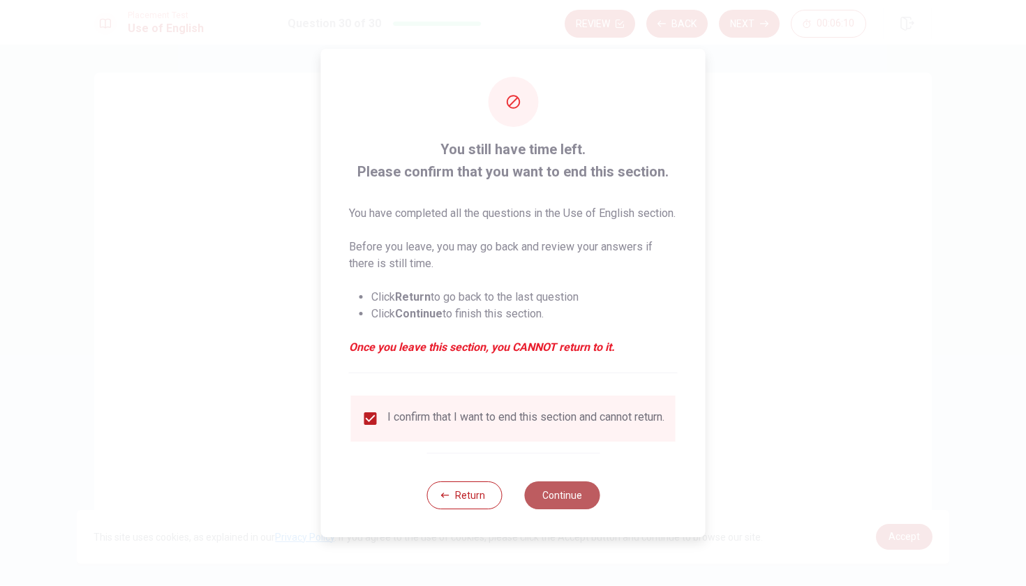
click at [557, 509] on button "Continue" at bounding box center [561, 495] width 75 height 28
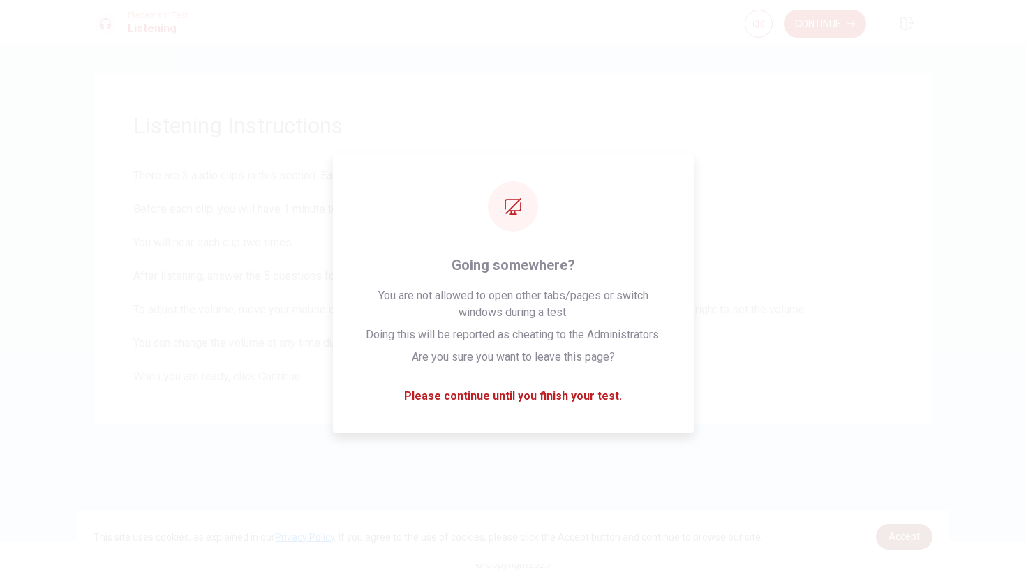
click at [892, 531] on span "Accept" at bounding box center [903, 536] width 31 height 11
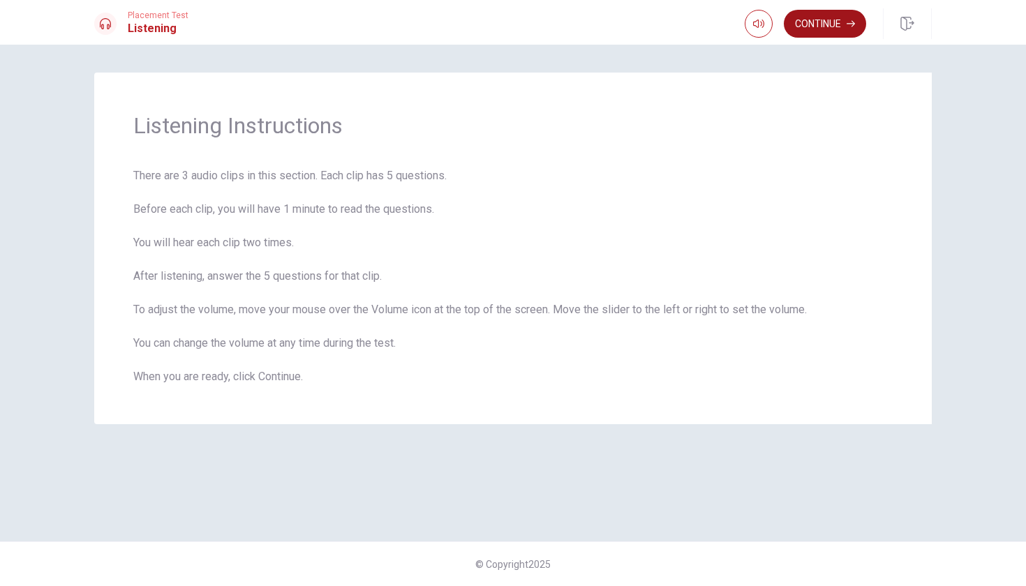
click at [828, 13] on button "Continue" at bounding box center [825, 24] width 82 height 28
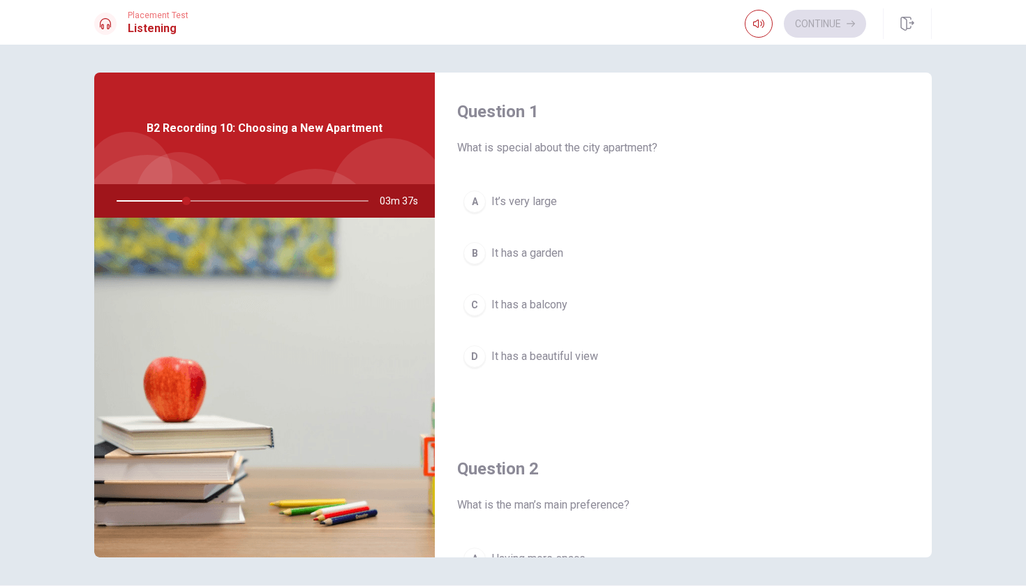
drag, startPoint x: 454, startPoint y: 145, endPoint x: 569, endPoint y: 148, distance: 115.2
click at [569, 148] on div "Question 1 What is special about the city apartment? A It’s very large B It has…" at bounding box center [683, 251] width 497 height 357
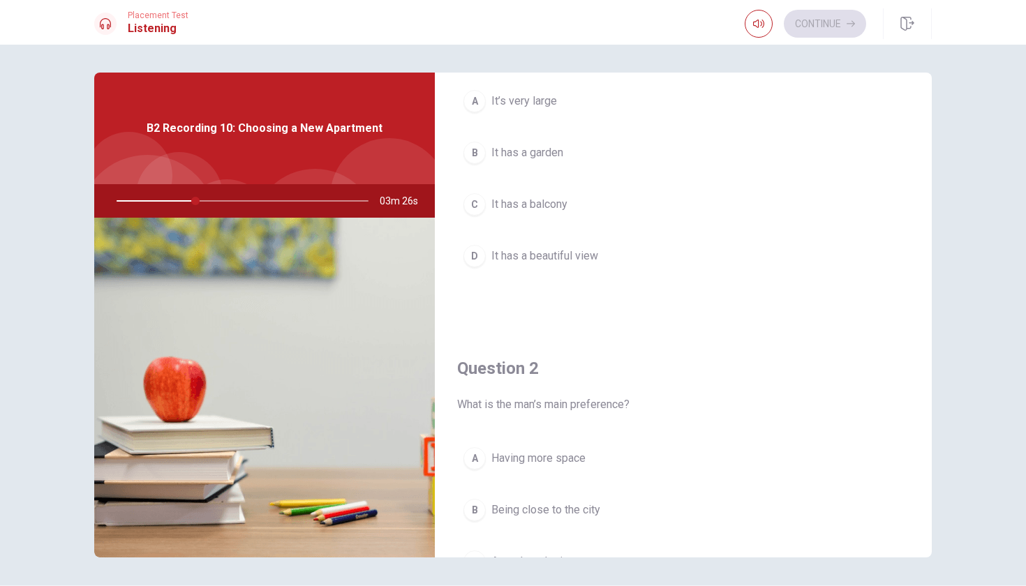
scroll to position [104, 0]
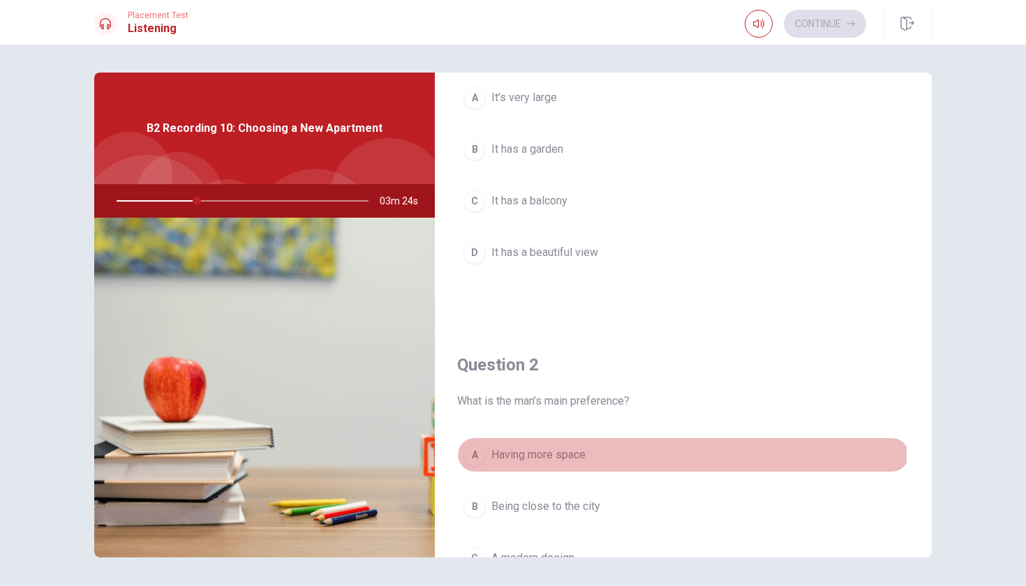
click at [477, 459] on div "A" at bounding box center [474, 455] width 22 height 22
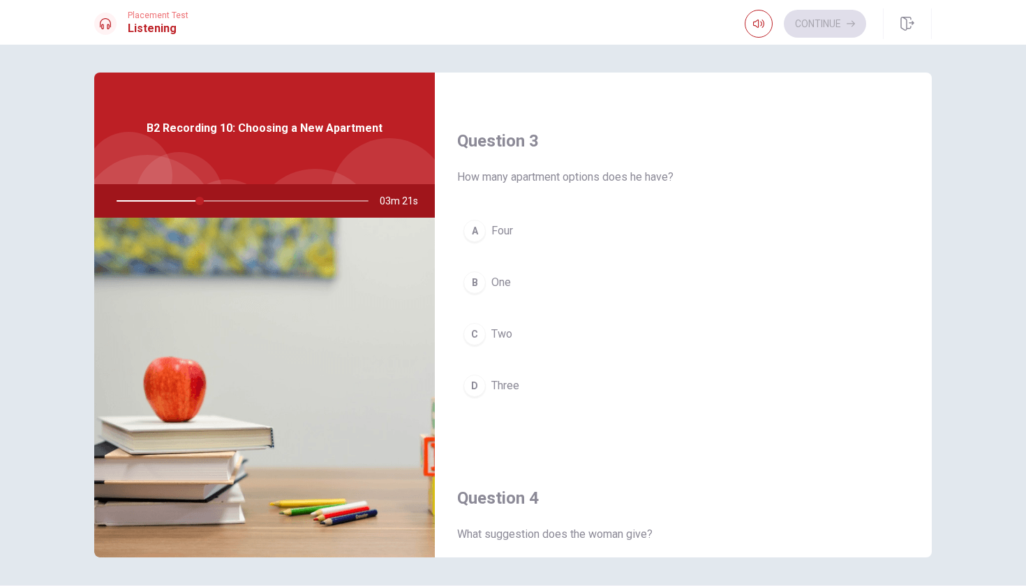
scroll to position [701, 0]
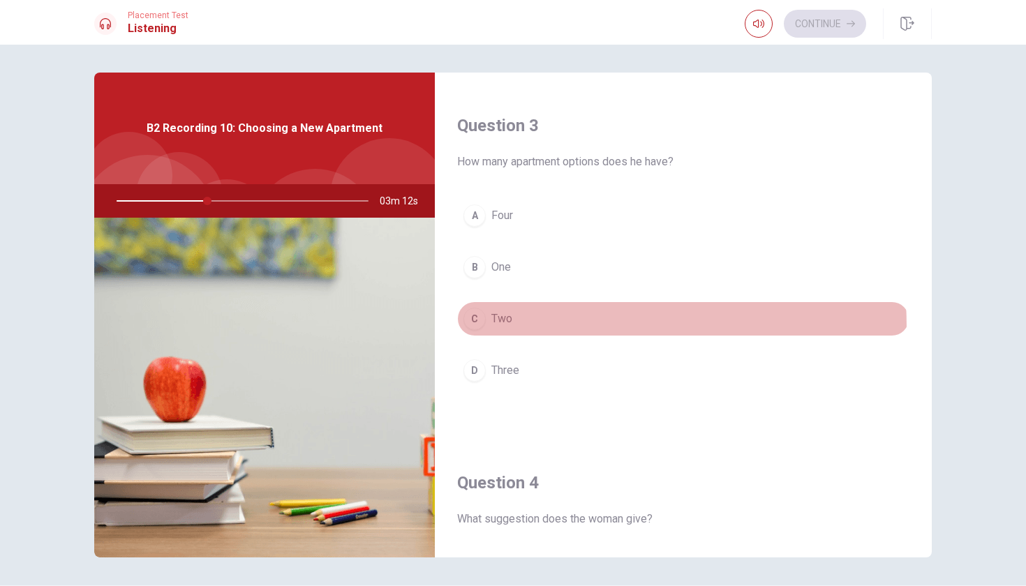
click at [474, 328] on div "C" at bounding box center [474, 319] width 22 height 22
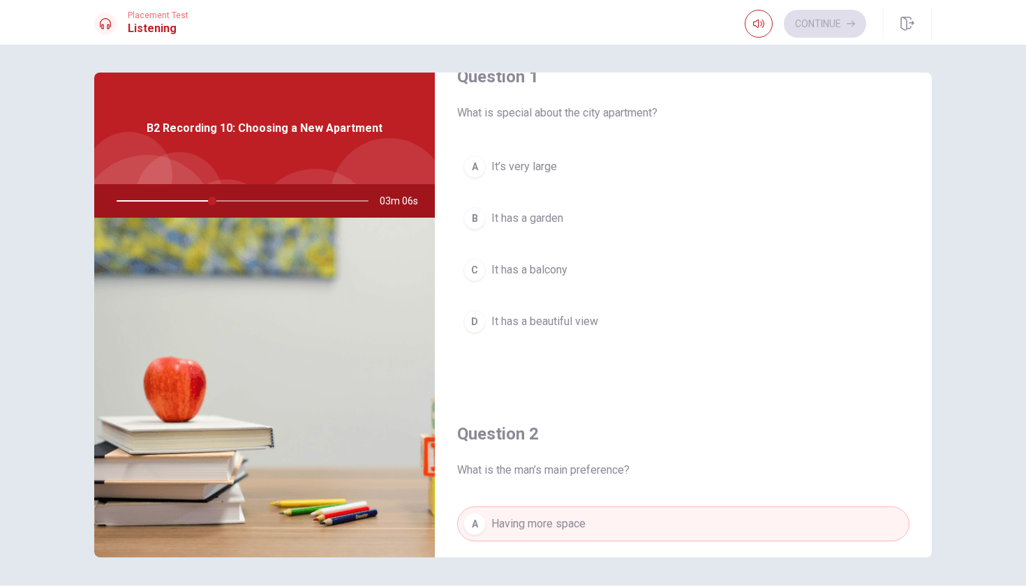
scroll to position [12, 0]
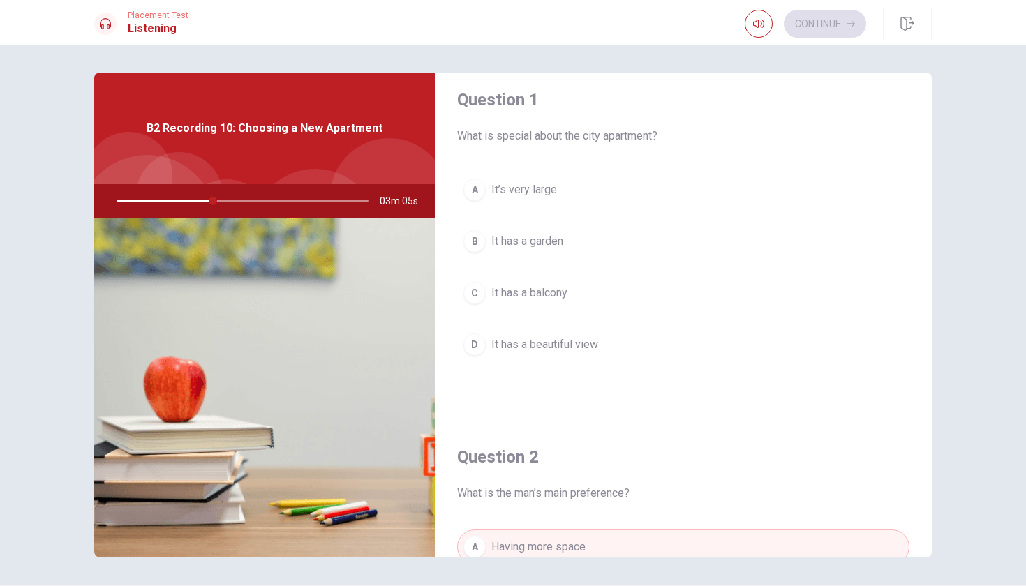
click at [481, 341] on div "D" at bounding box center [474, 345] width 22 height 22
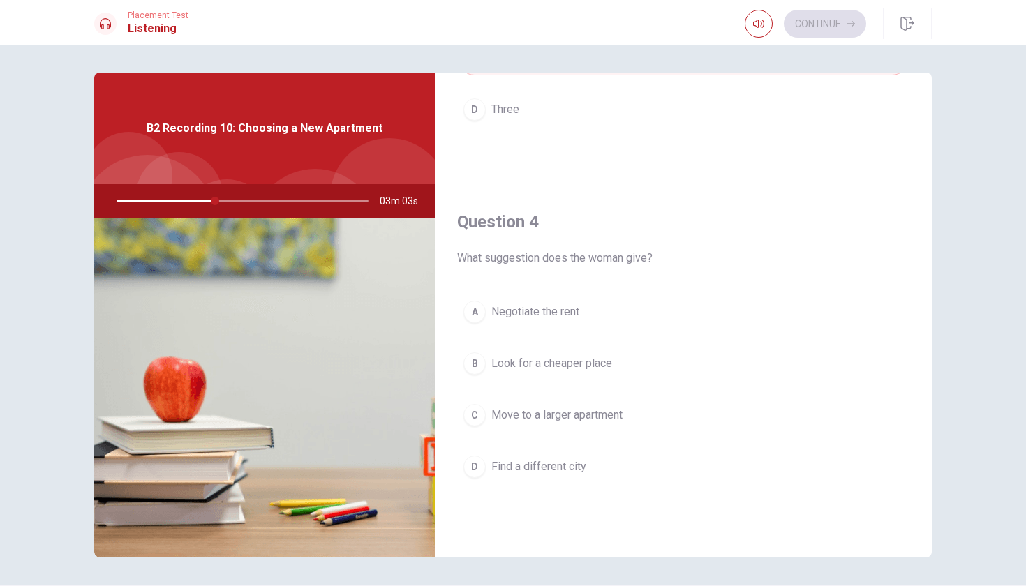
scroll to position [967, 0]
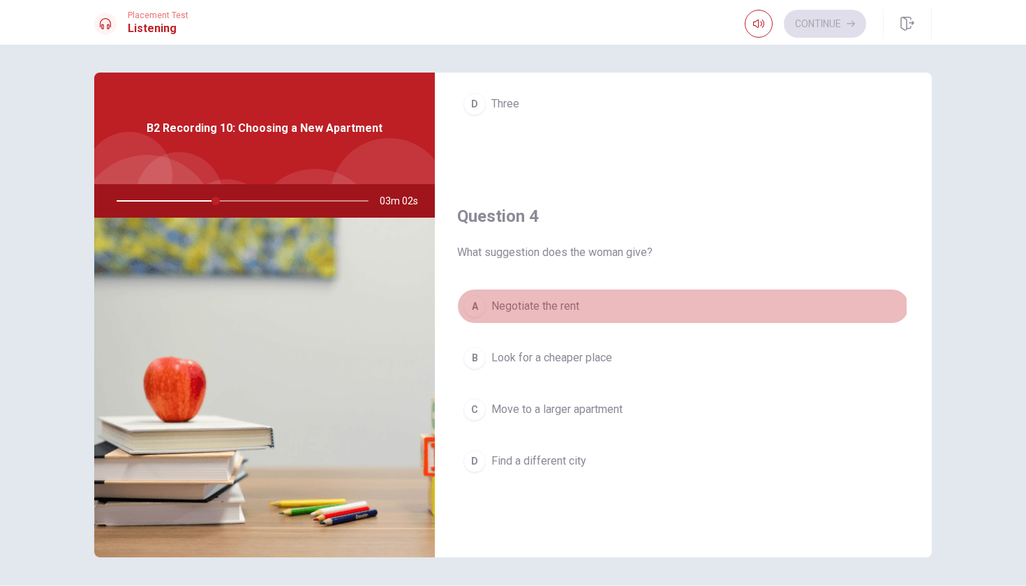
click at [472, 308] on div "A" at bounding box center [474, 306] width 22 height 22
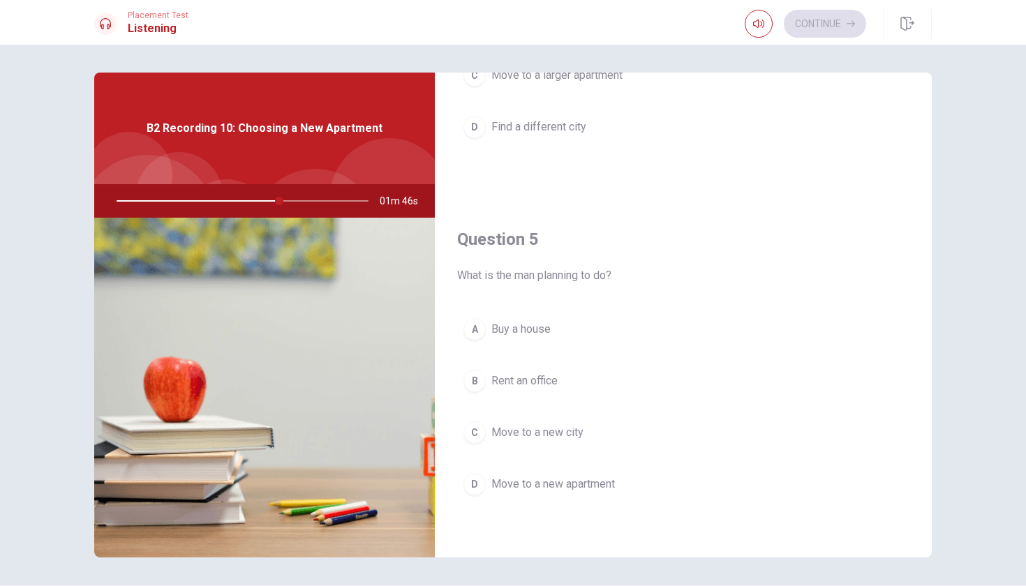
scroll to position [1301, 0]
click at [493, 489] on span "Move to a new apartment" at bounding box center [552, 484] width 123 height 17
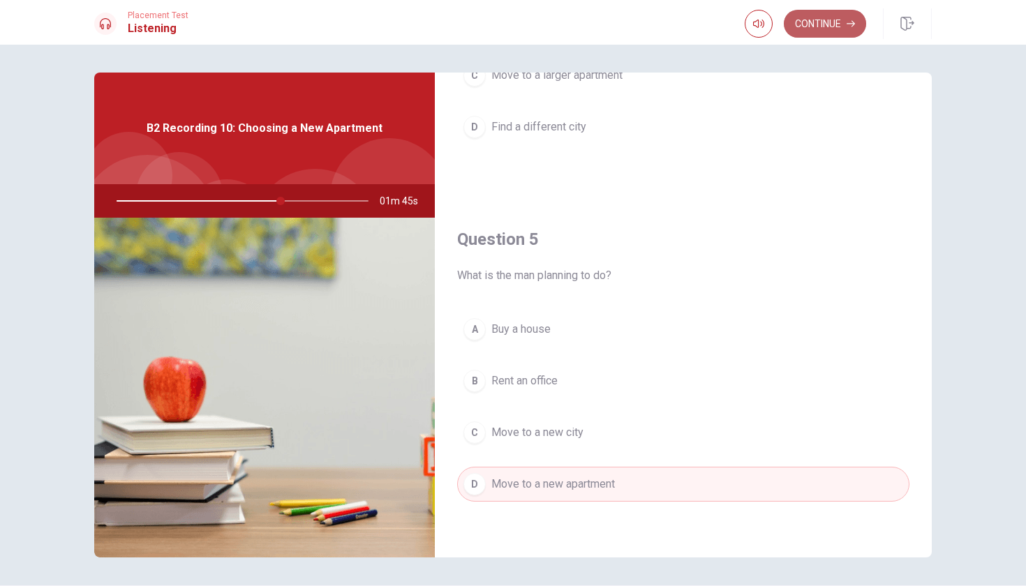
click at [829, 14] on button "Continue" at bounding box center [825, 24] width 82 height 28
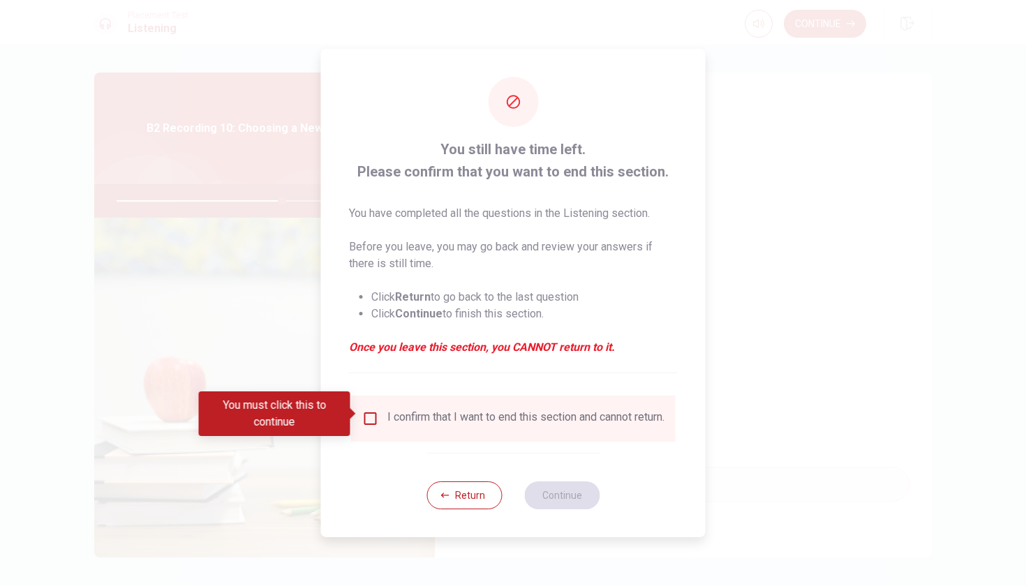
click at [373, 410] on input "You must click this to continue" at bounding box center [370, 418] width 17 height 17
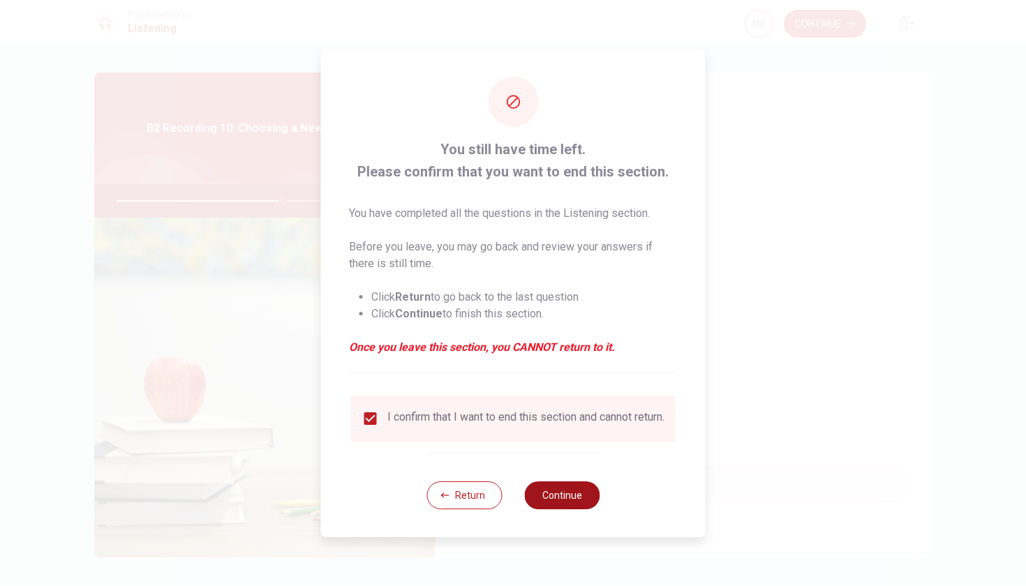
click at [544, 489] on button "Continue" at bounding box center [561, 495] width 75 height 28
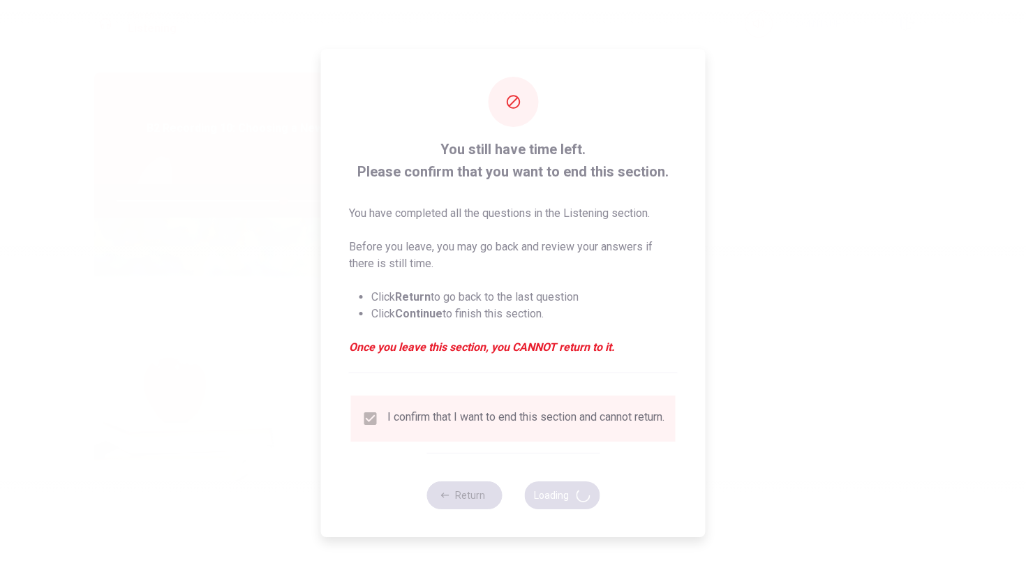
type input "67"
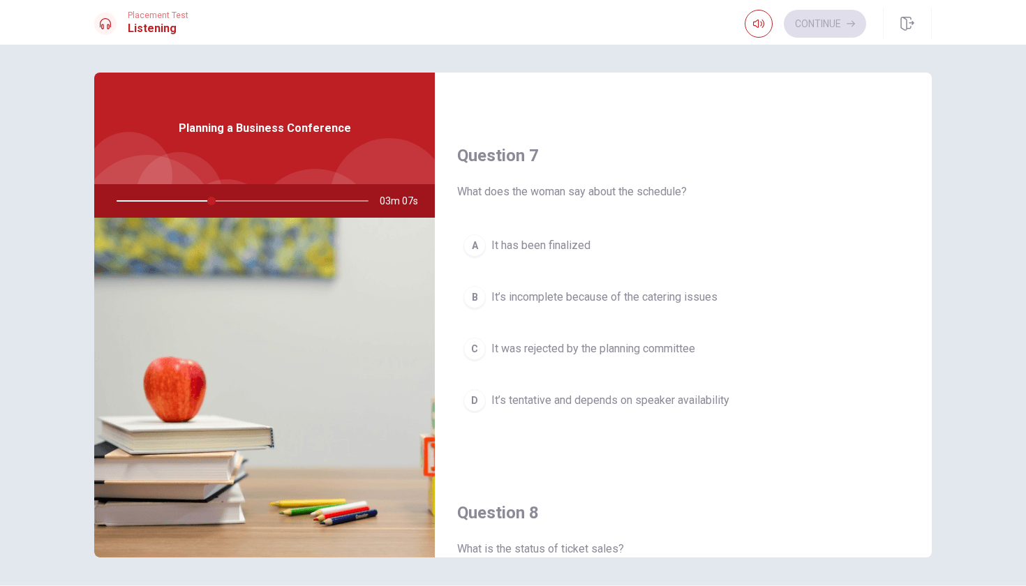
scroll to position [336, 0]
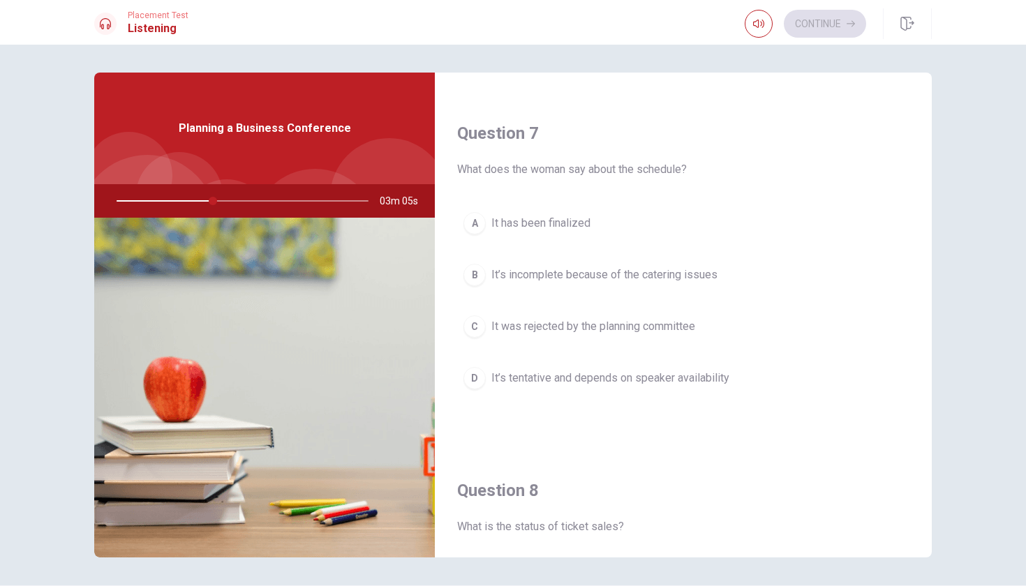
click at [468, 382] on div "D" at bounding box center [474, 378] width 22 height 22
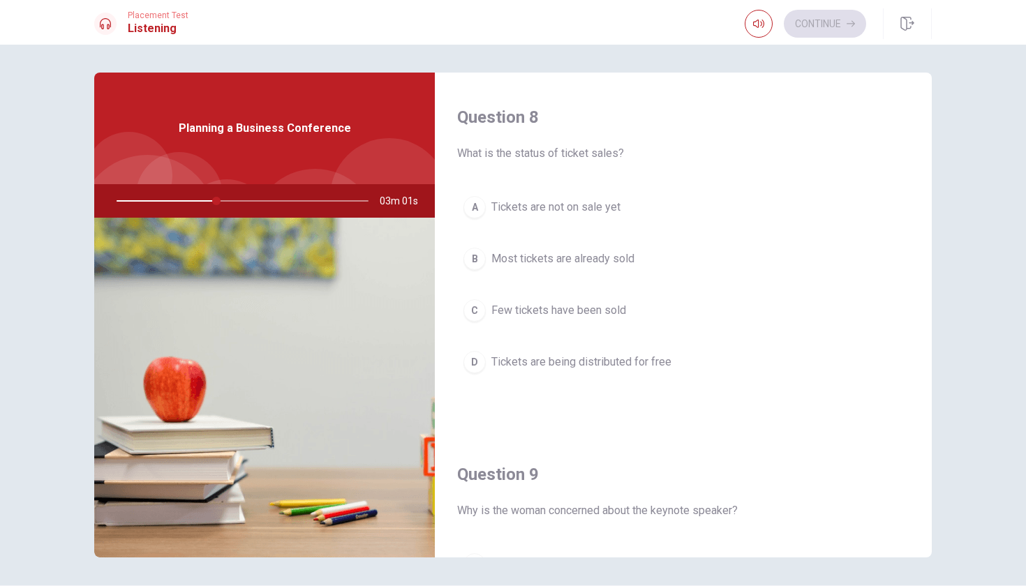
scroll to position [708, 0]
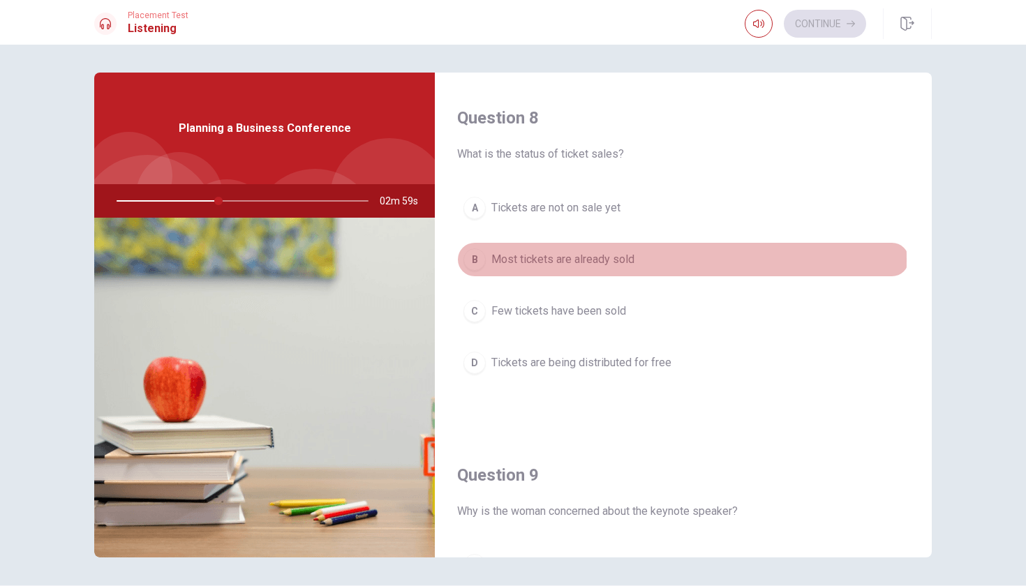
click at [474, 260] on div "B" at bounding box center [474, 259] width 22 height 22
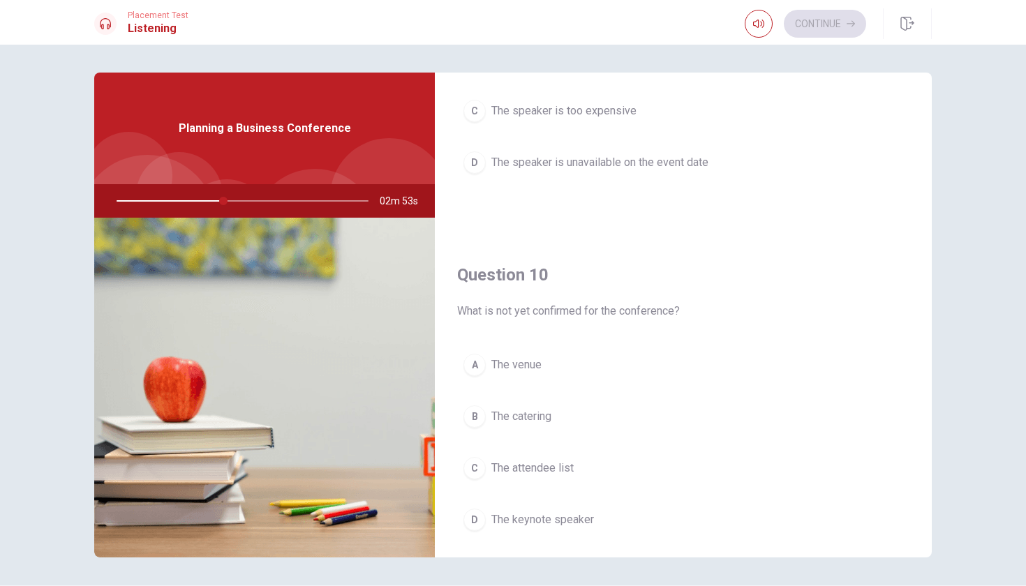
scroll to position [1266, 0]
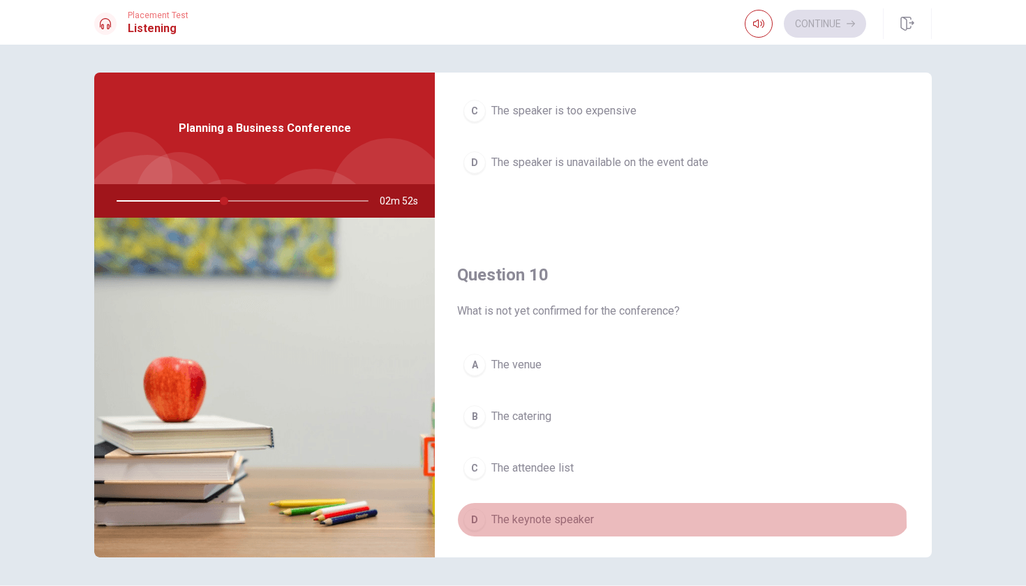
click at [544, 525] on span "The keynote speaker" at bounding box center [542, 519] width 103 height 17
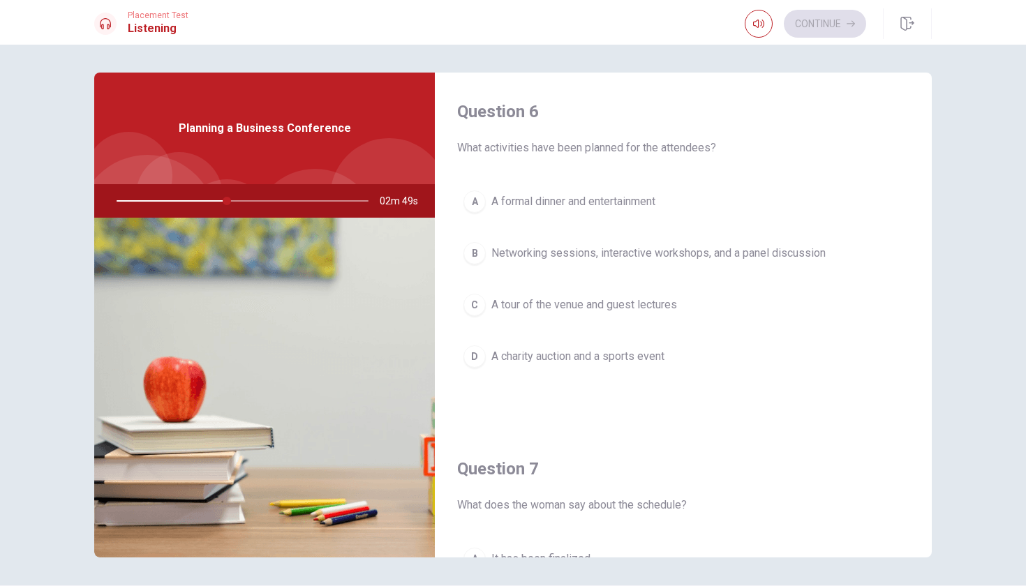
scroll to position [0, 0]
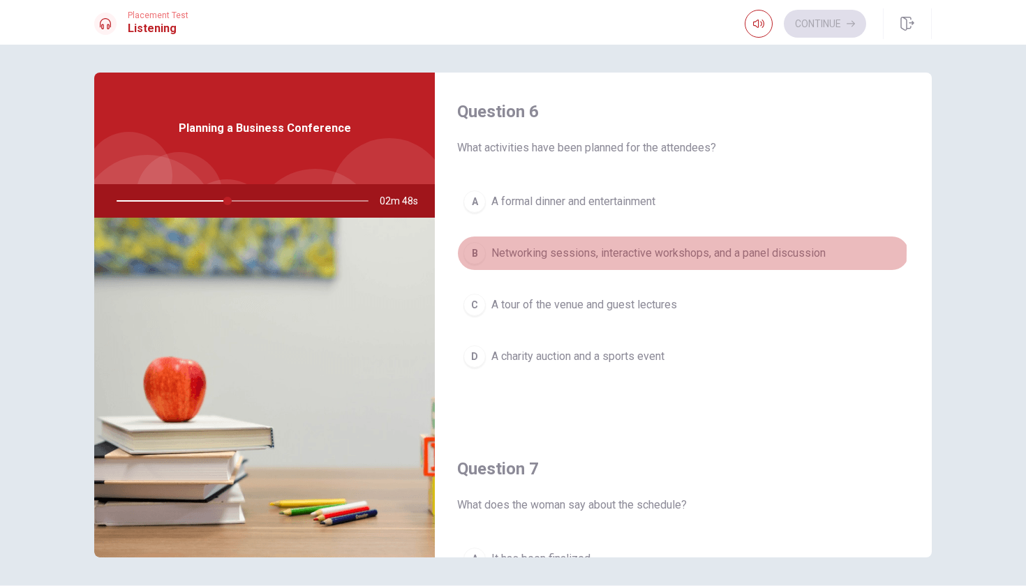
click at [480, 250] on div "B" at bounding box center [474, 253] width 22 height 22
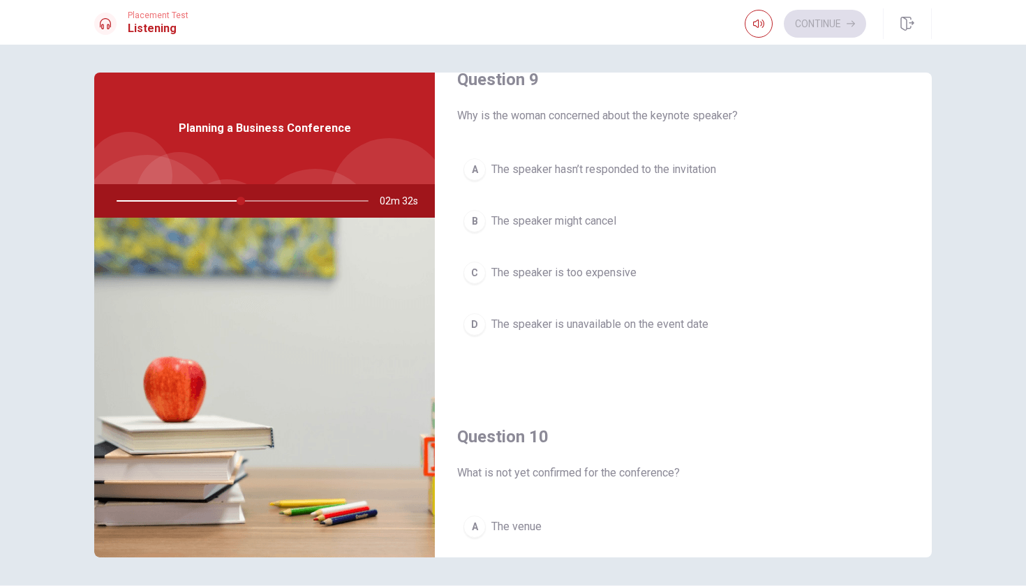
scroll to position [1102, 0]
click at [465, 176] on div "A" at bounding box center [474, 171] width 22 height 22
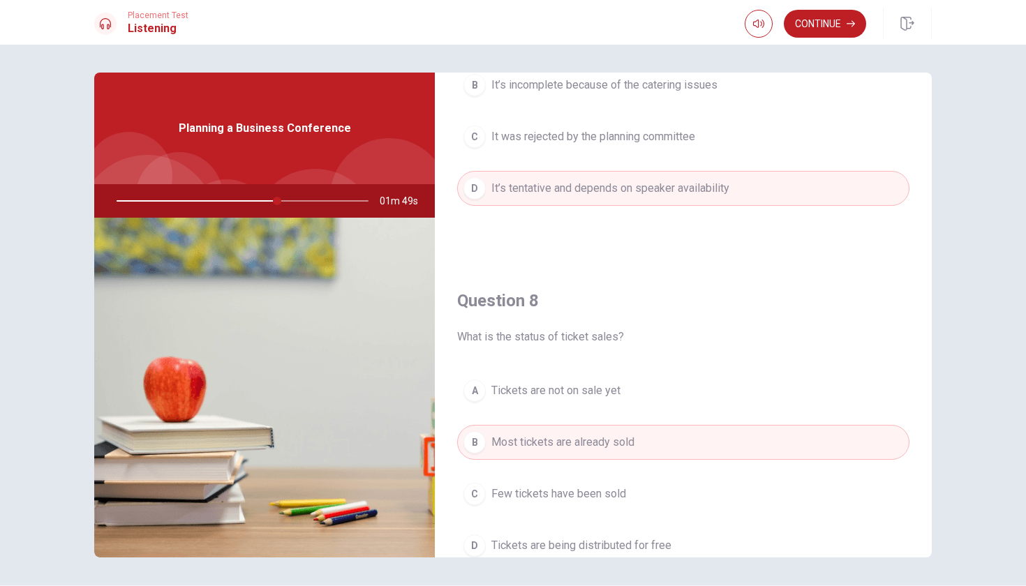
scroll to position [526, 0]
click at [806, 35] on button "Continue" at bounding box center [825, 24] width 82 height 28
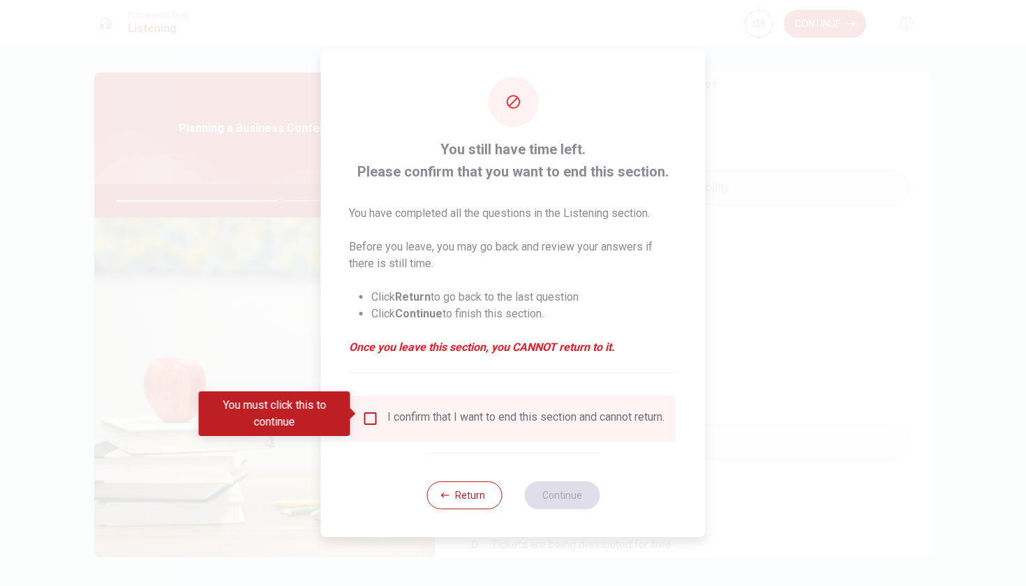
click at [370, 412] on input "You must click this to continue" at bounding box center [370, 418] width 17 height 17
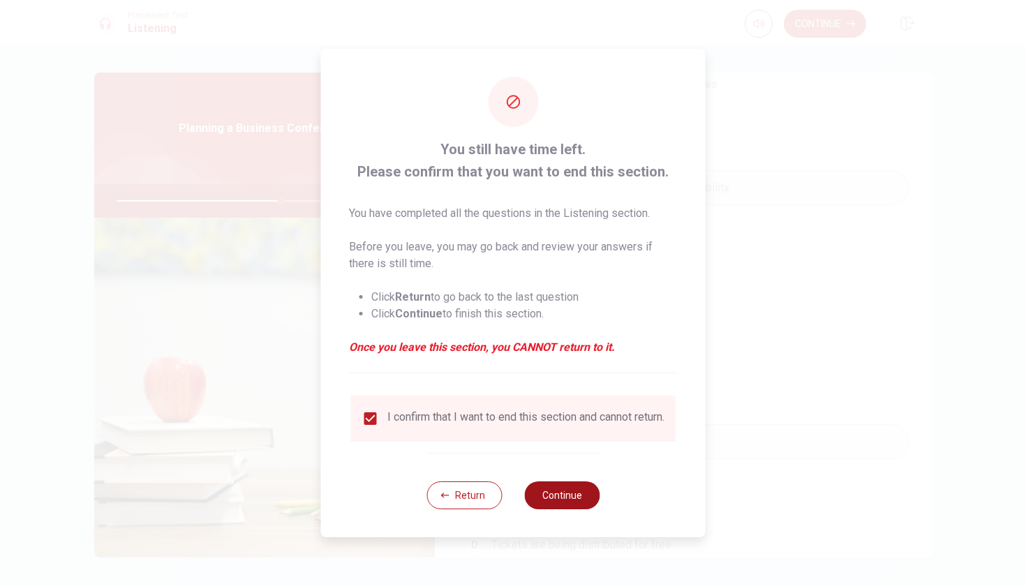
click at [564, 497] on button "Continue" at bounding box center [561, 495] width 75 height 28
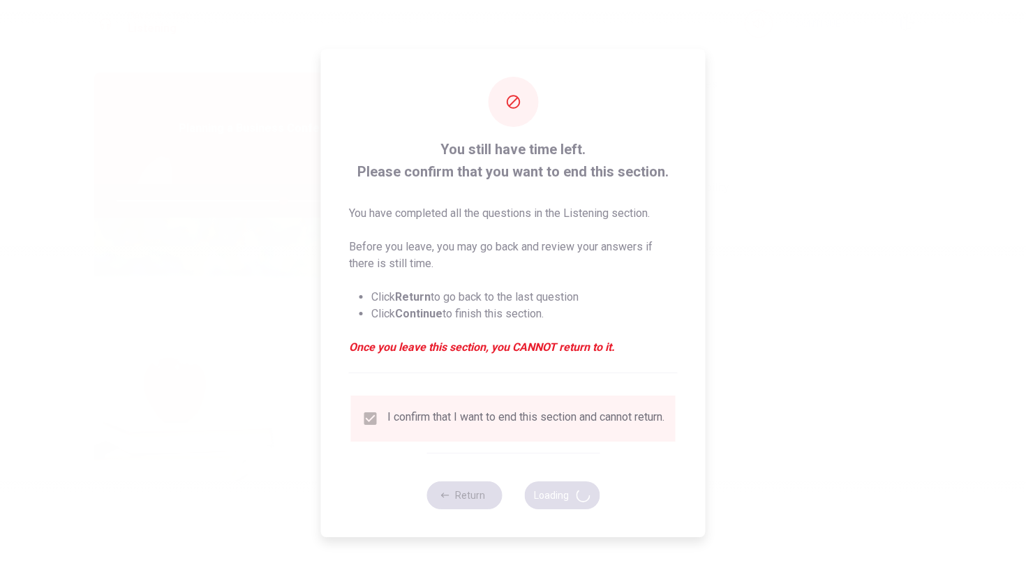
type input "67"
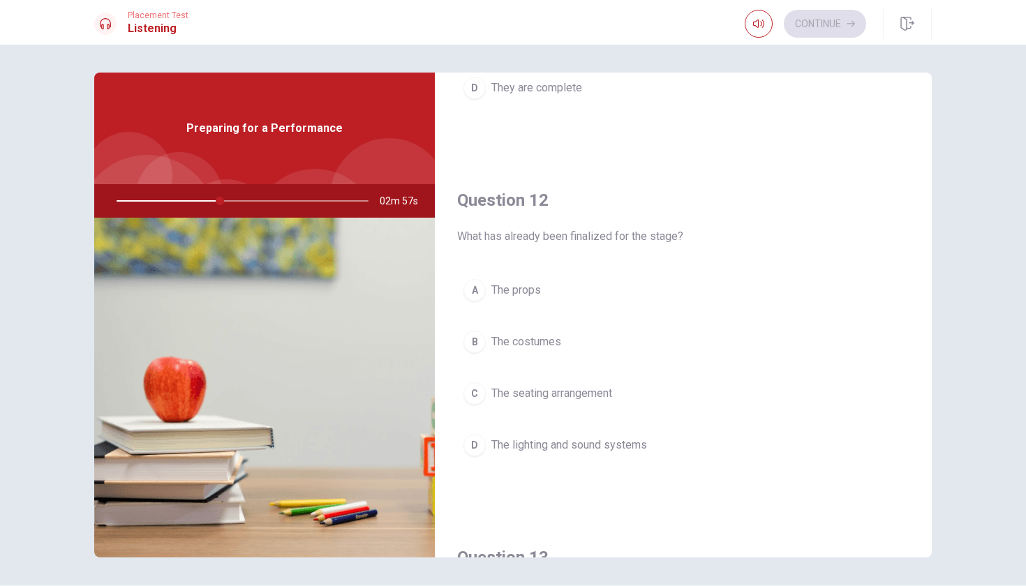
scroll to position [271, 0]
click at [473, 435] on div "D" at bounding box center [474, 442] width 22 height 22
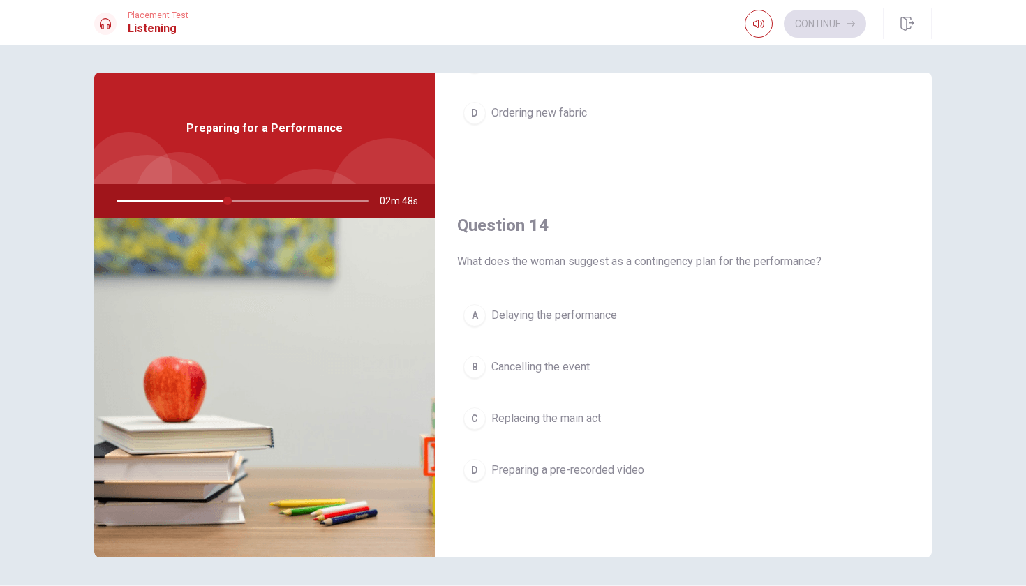
scroll to position [962, 0]
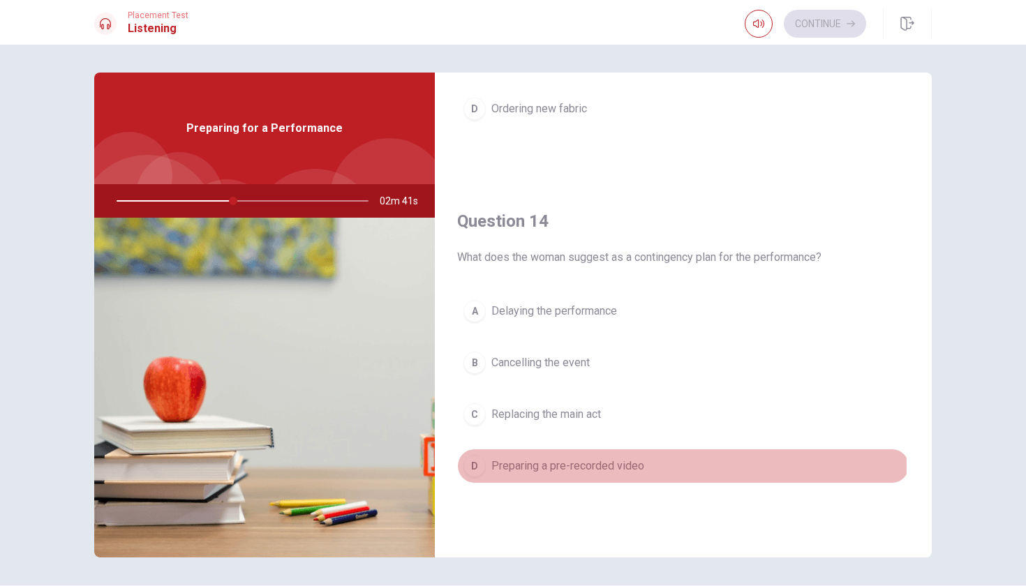
click at [477, 467] on div "D" at bounding box center [474, 466] width 22 height 22
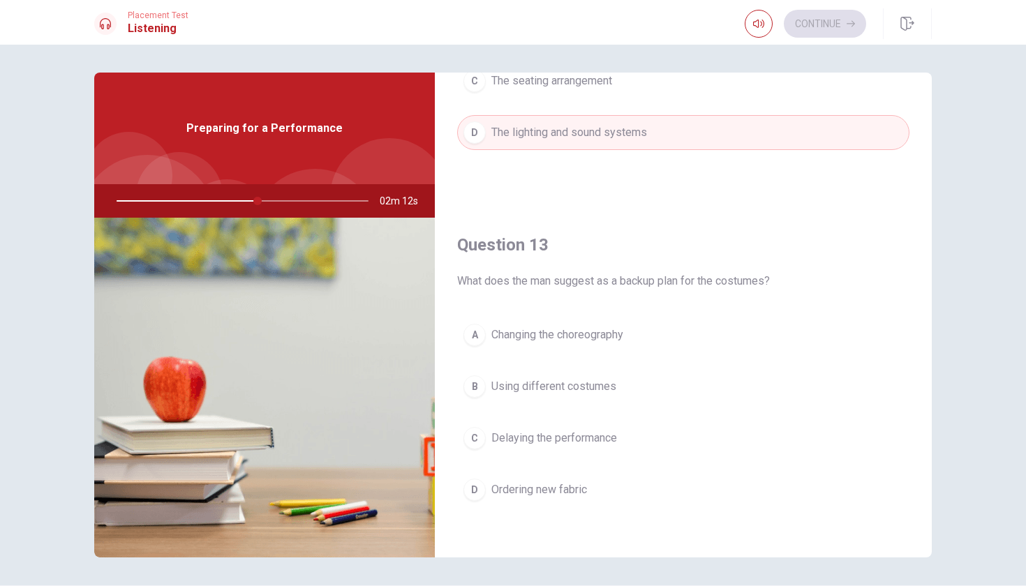
scroll to position [585, 0]
click at [473, 376] on div "B" at bounding box center [474, 383] width 22 height 22
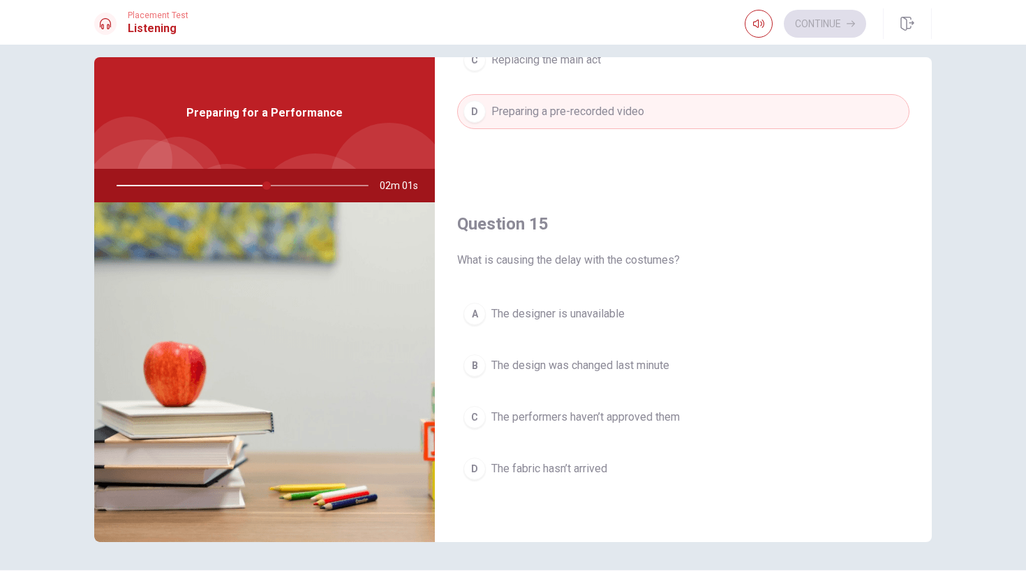
scroll to position [22, 0]
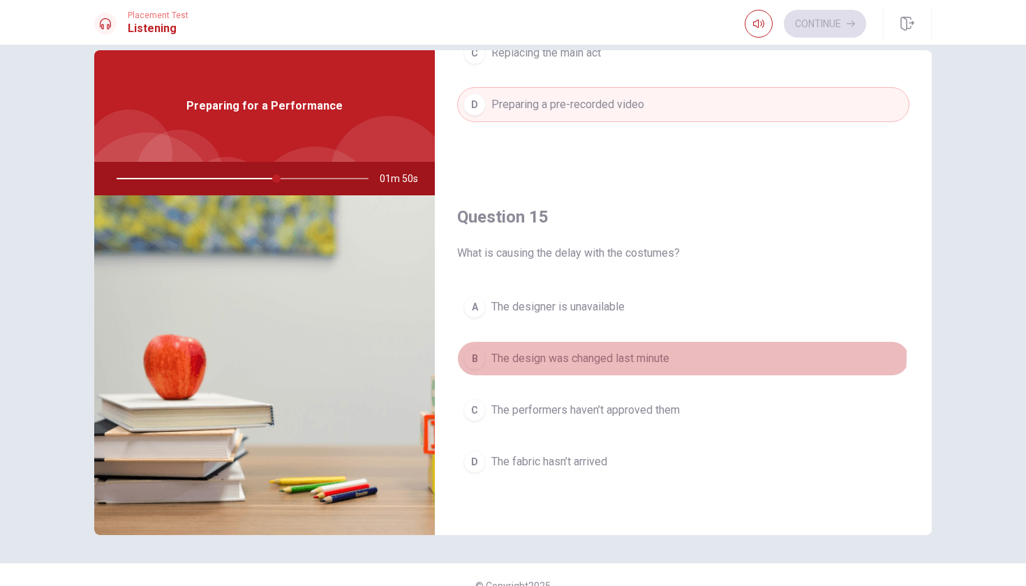
click at [472, 351] on div "B" at bounding box center [474, 358] width 22 height 22
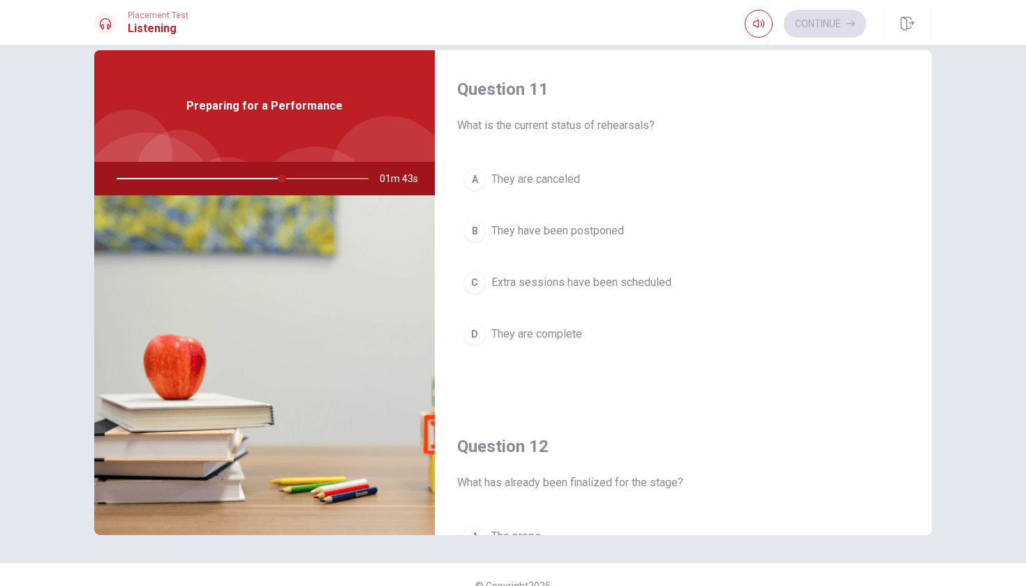
scroll to position [0, 0]
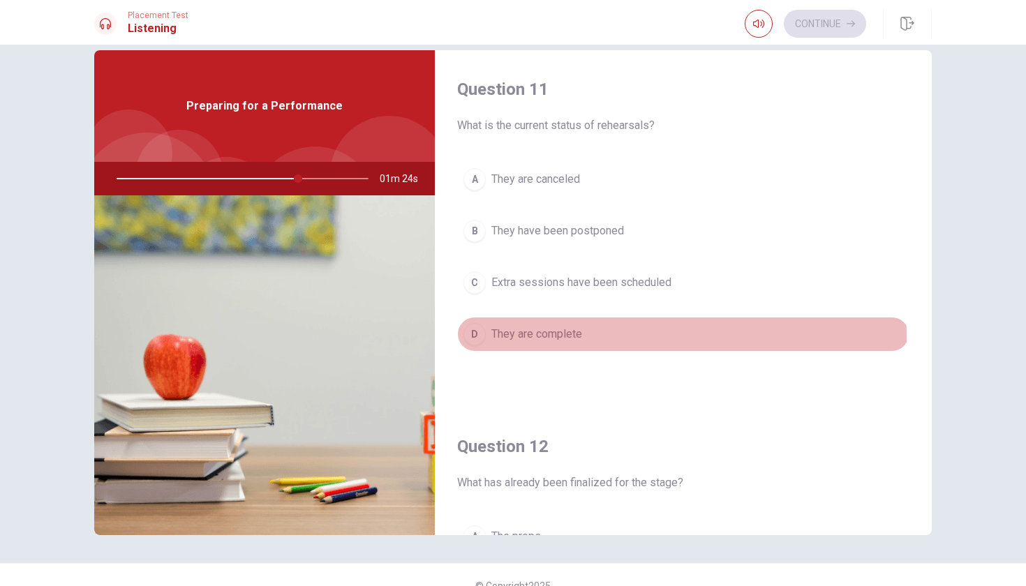
click at [486, 338] on button "D They are complete" at bounding box center [683, 334] width 452 height 35
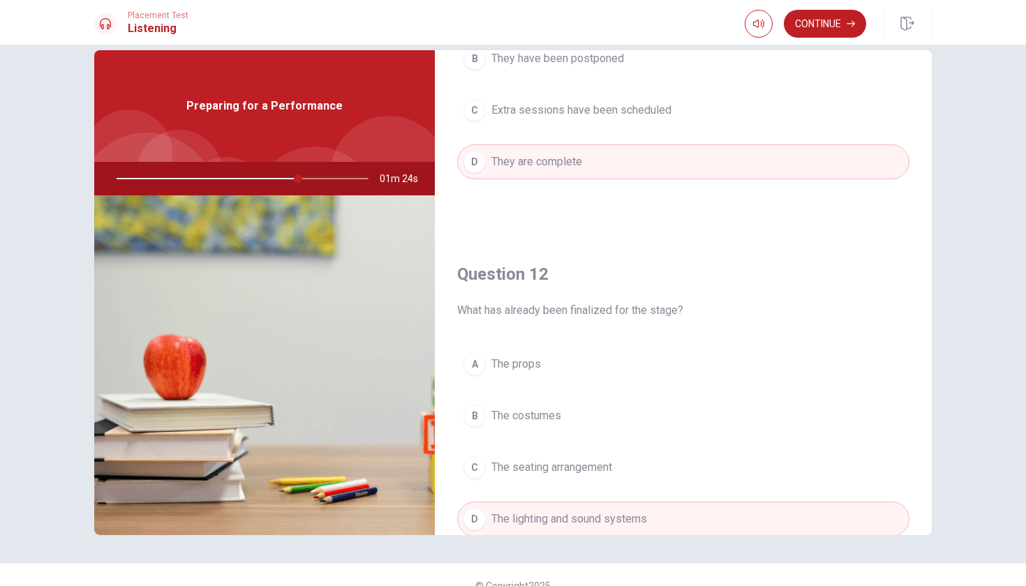
scroll to position [173, 0]
click at [815, 24] on button "Continue" at bounding box center [825, 24] width 82 height 28
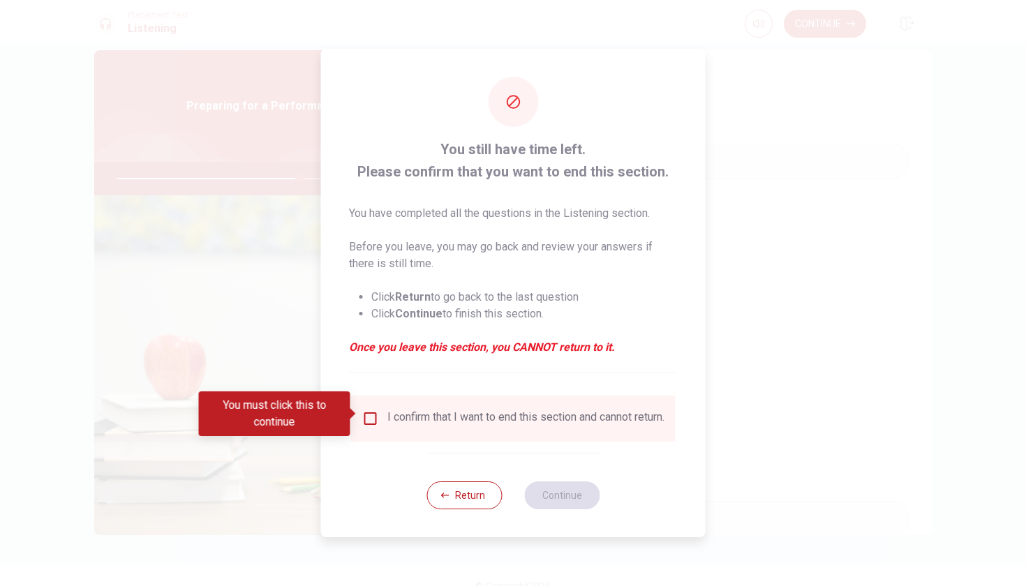
click at [381, 412] on div "I confirm that I want to end this section and cannot return." at bounding box center [513, 418] width 302 height 17
click at [369, 413] on input "You must click this to continue" at bounding box center [370, 418] width 17 height 17
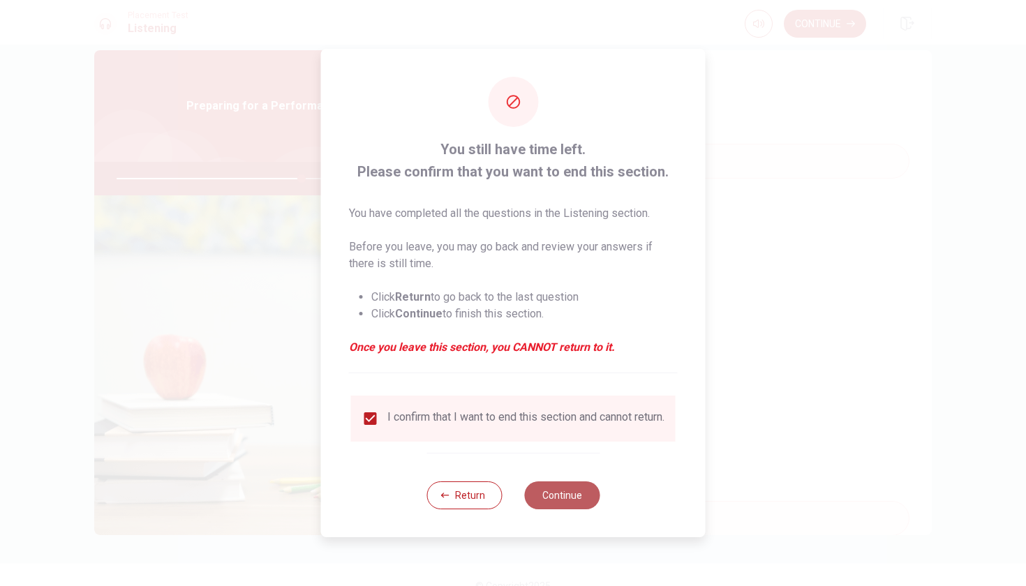
click at [554, 490] on button "Continue" at bounding box center [561, 495] width 75 height 28
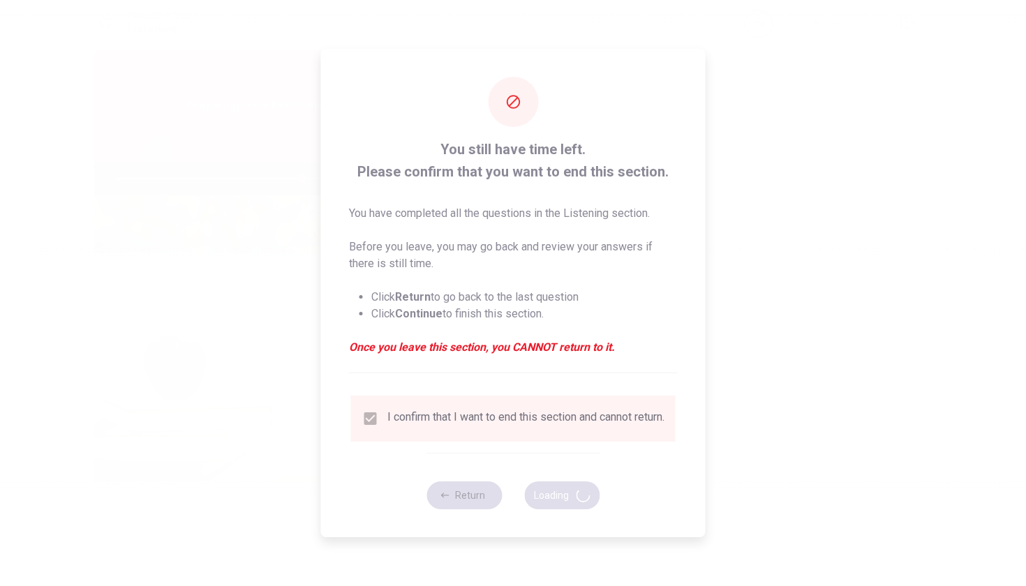
type input "74"
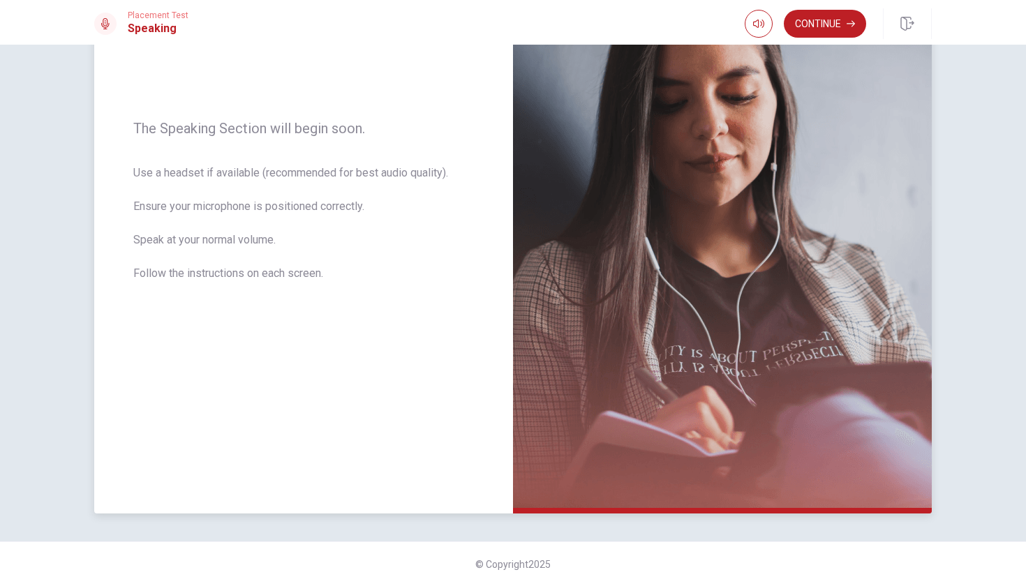
scroll to position [0, 0]
click at [841, 32] on button "Continue" at bounding box center [825, 24] width 82 height 28
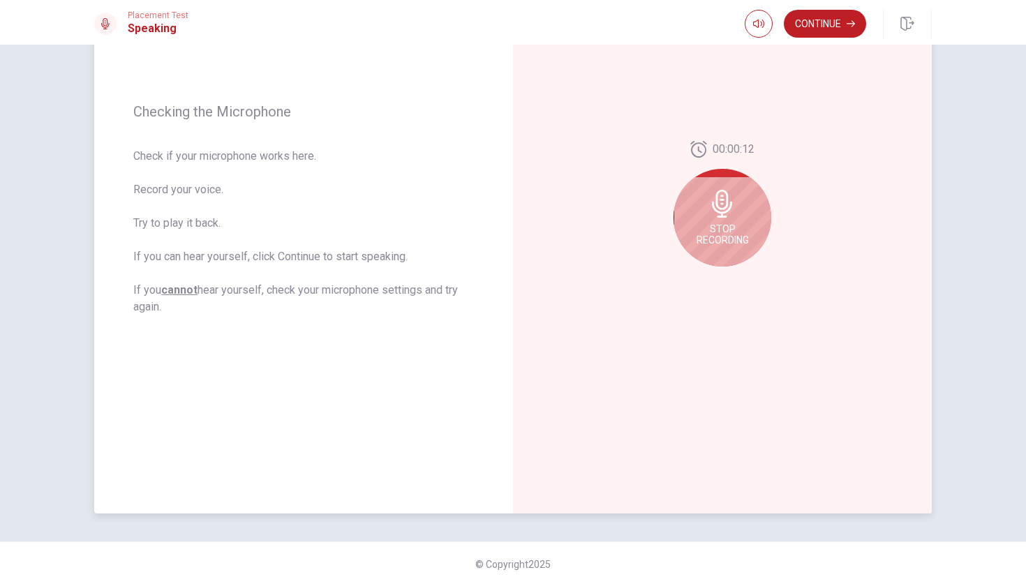
click at [720, 216] on icon at bounding box center [722, 204] width 20 height 28
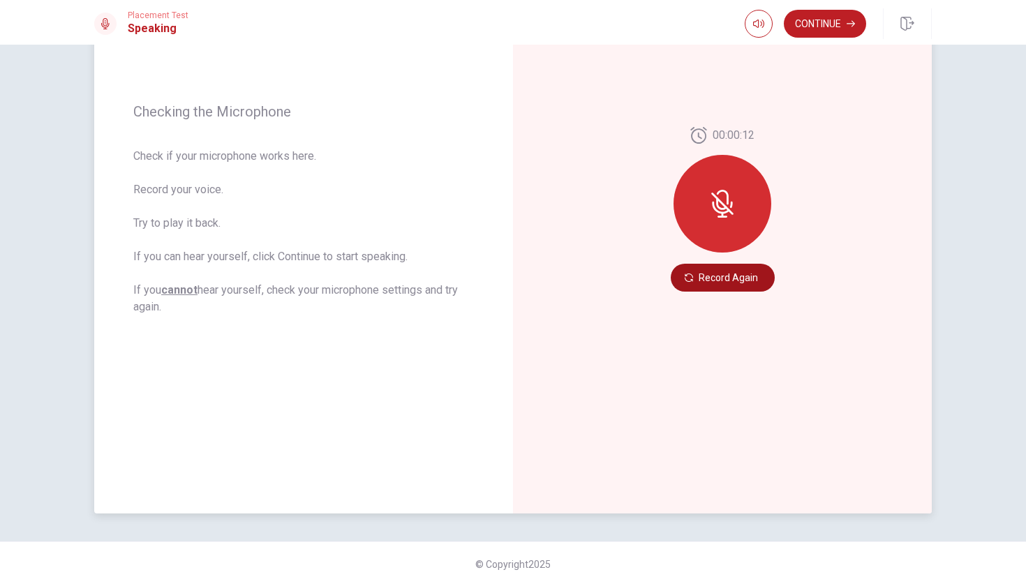
click at [728, 283] on button "Record Again" at bounding box center [723, 278] width 104 height 28
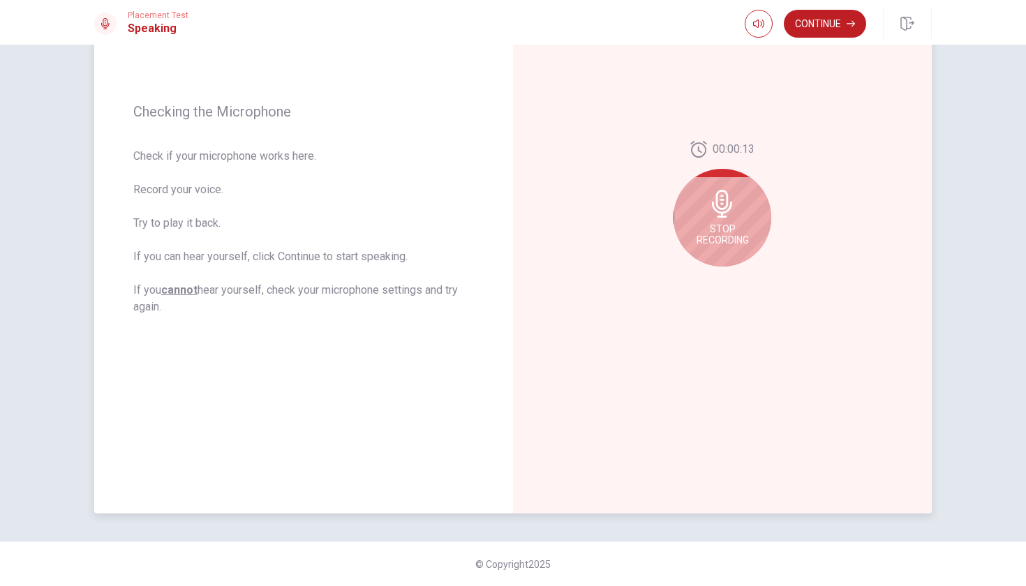
click at [725, 214] on icon at bounding box center [722, 204] width 28 height 28
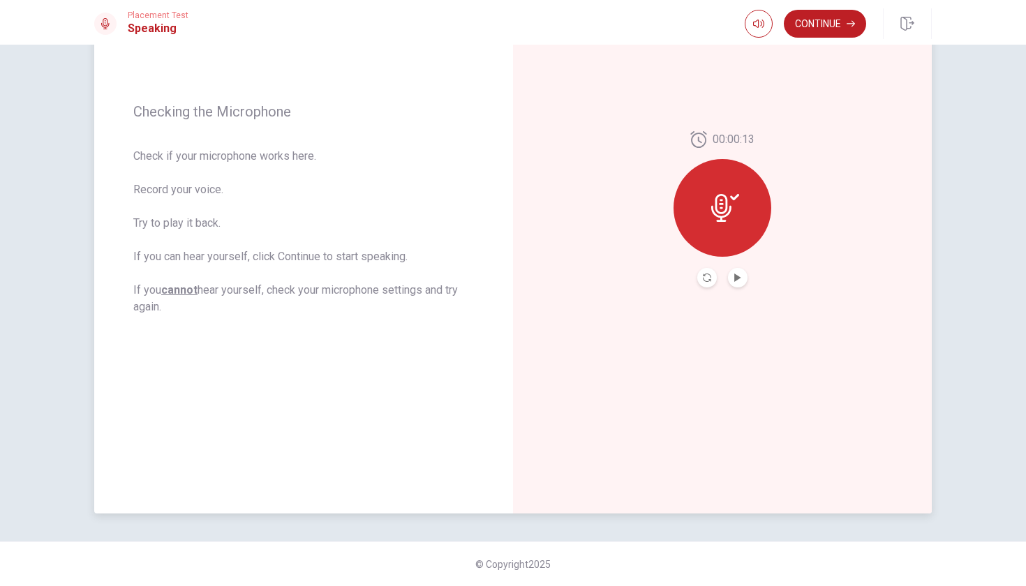
click at [735, 273] on button "Play Audio" at bounding box center [738, 278] width 20 height 20
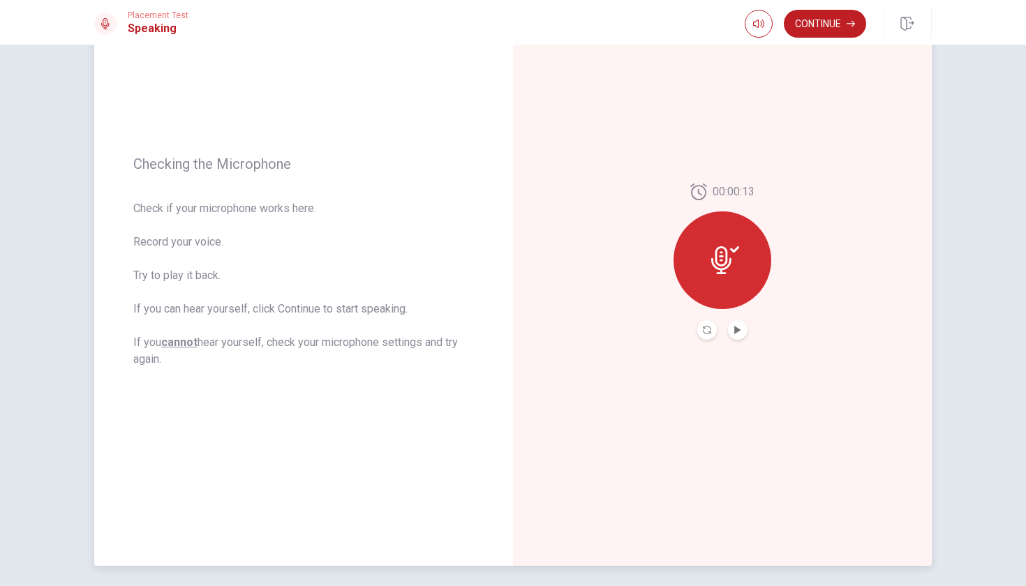
scroll to position [110, 0]
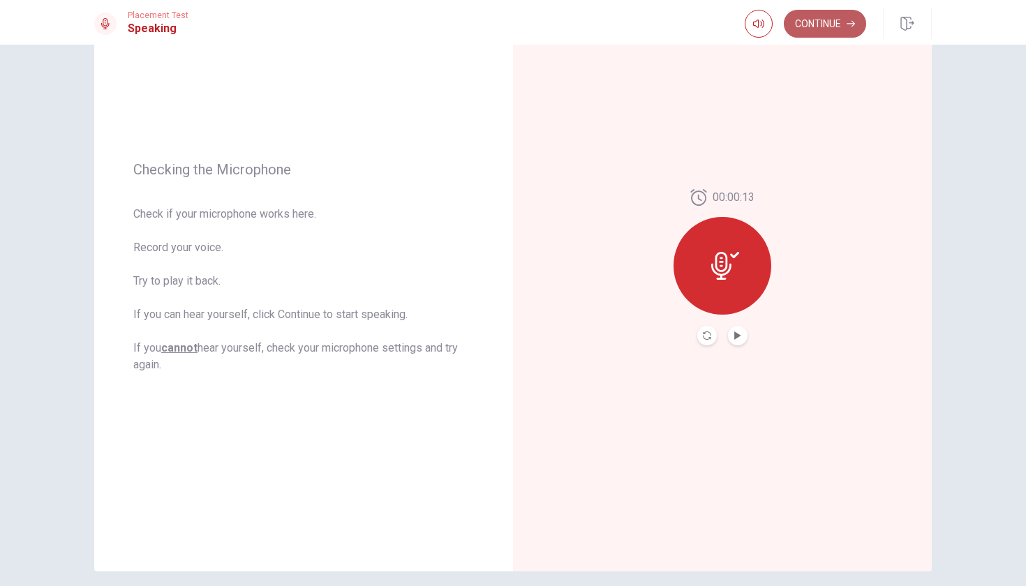
click at [812, 34] on button "Continue" at bounding box center [825, 24] width 82 height 28
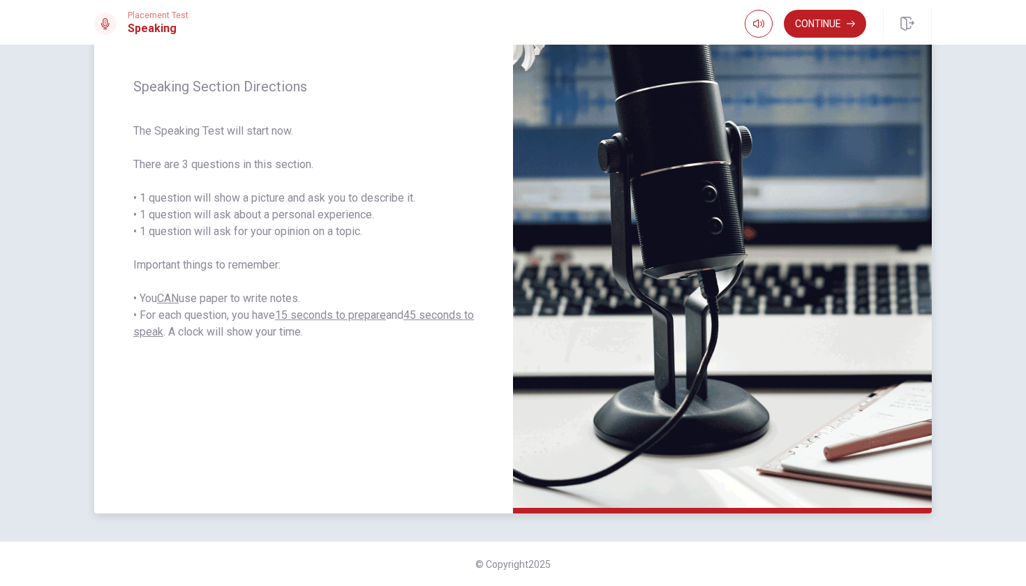
scroll to position [167, 0]
click at [822, 22] on button "Continue" at bounding box center [825, 24] width 82 height 28
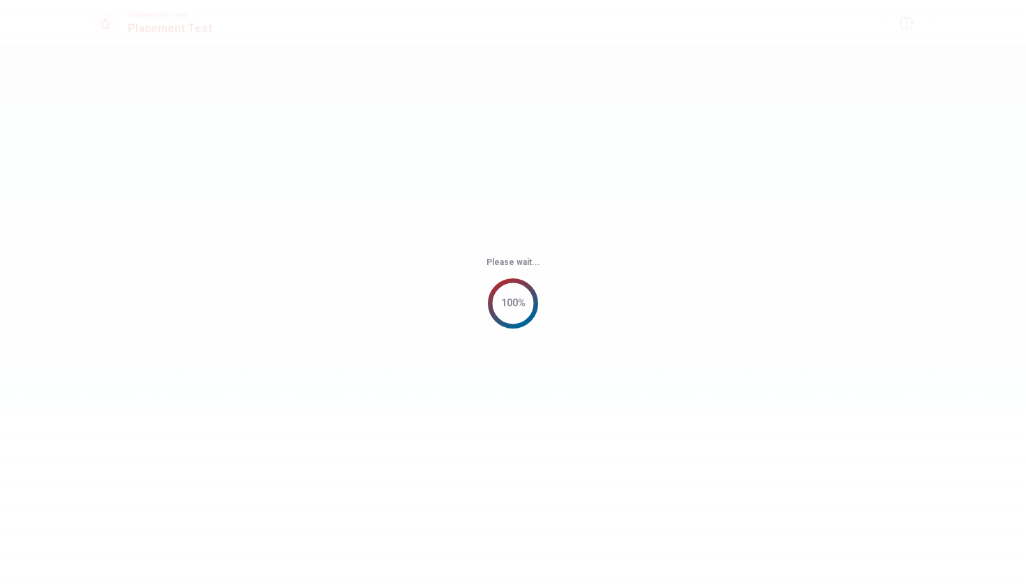
scroll to position [0, 0]
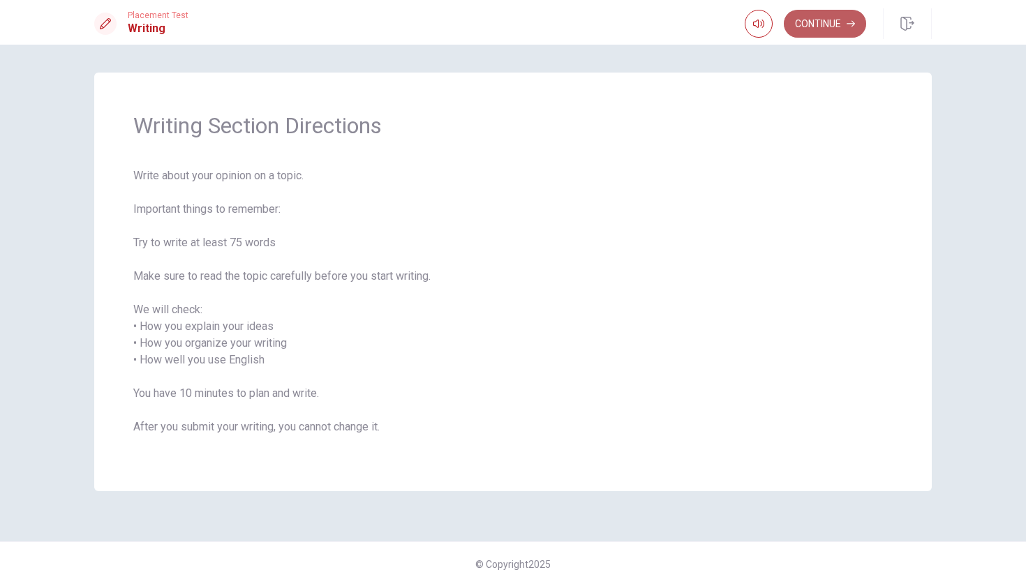
click at [821, 33] on button "Continue" at bounding box center [825, 24] width 82 height 28
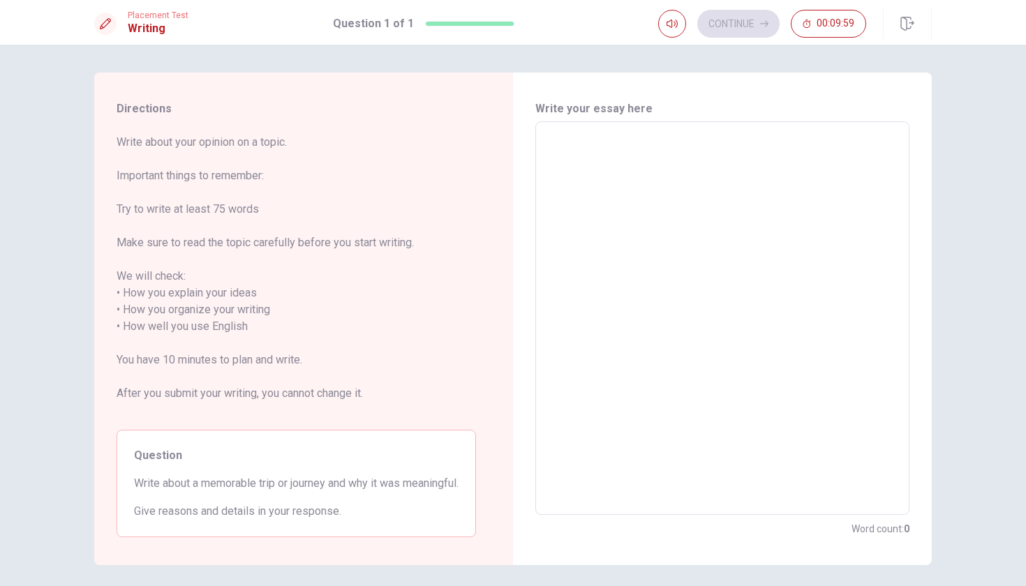
click at [670, 167] on textarea at bounding box center [722, 318] width 354 height 370
type textarea "I"
type textarea "x"
type textarea "I"
type textarea "x"
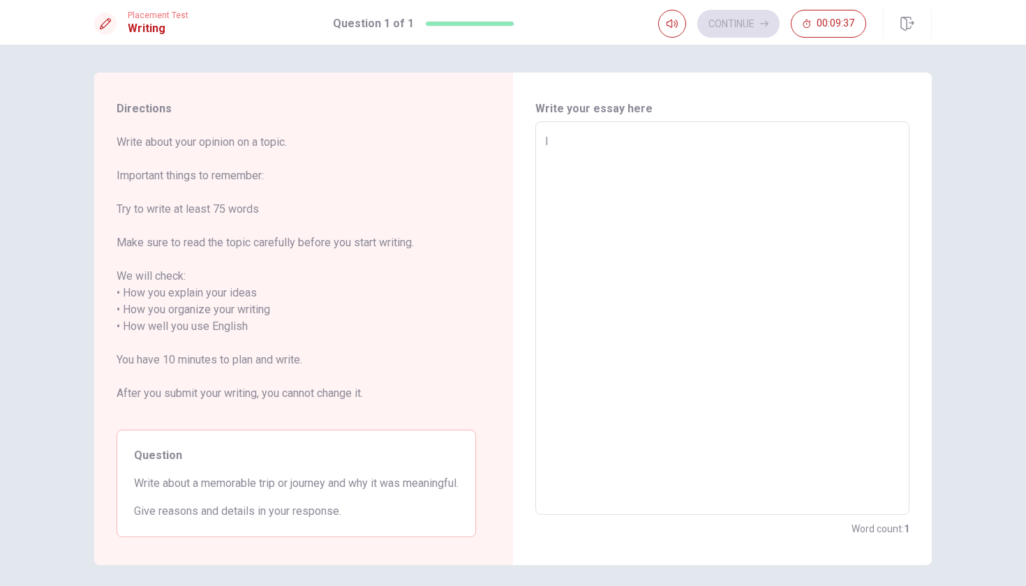
type textarea "I l"
type textarea "x"
type textarea "I li"
type textarea "x"
type textarea "I liv"
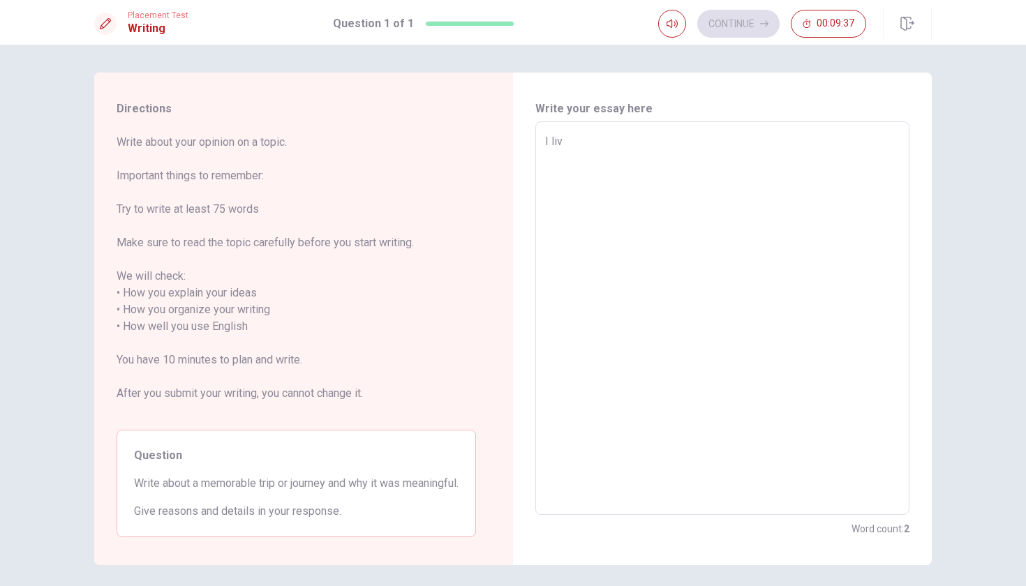
type textarea "x"
type textarea "I live"
type textarea "x"
type textarea "I live"
type textarea "x"
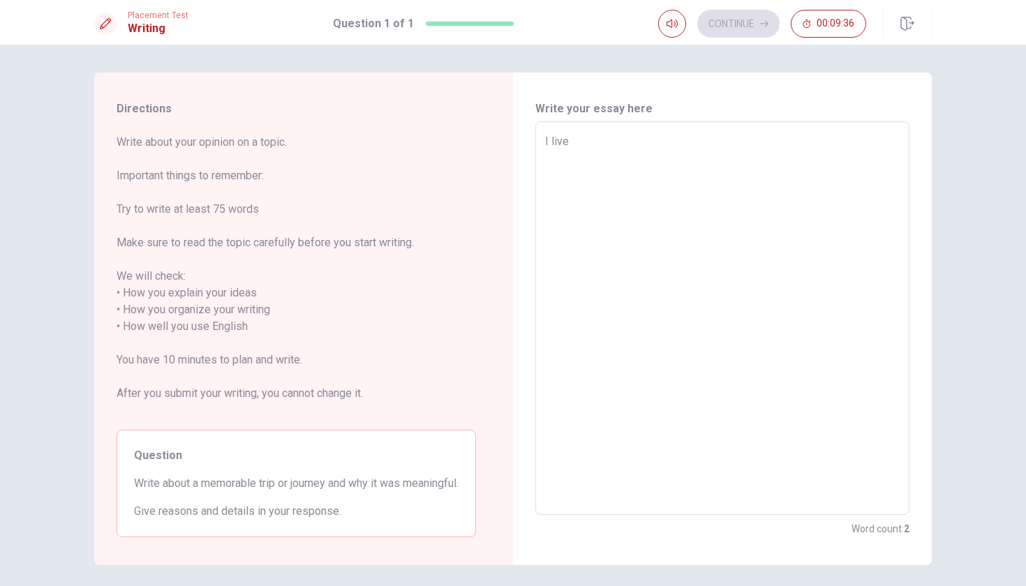
type textarea "I live i"
type textarea "x"
type textarea "I live in"
type textarea "x"
type textarea "I live in"
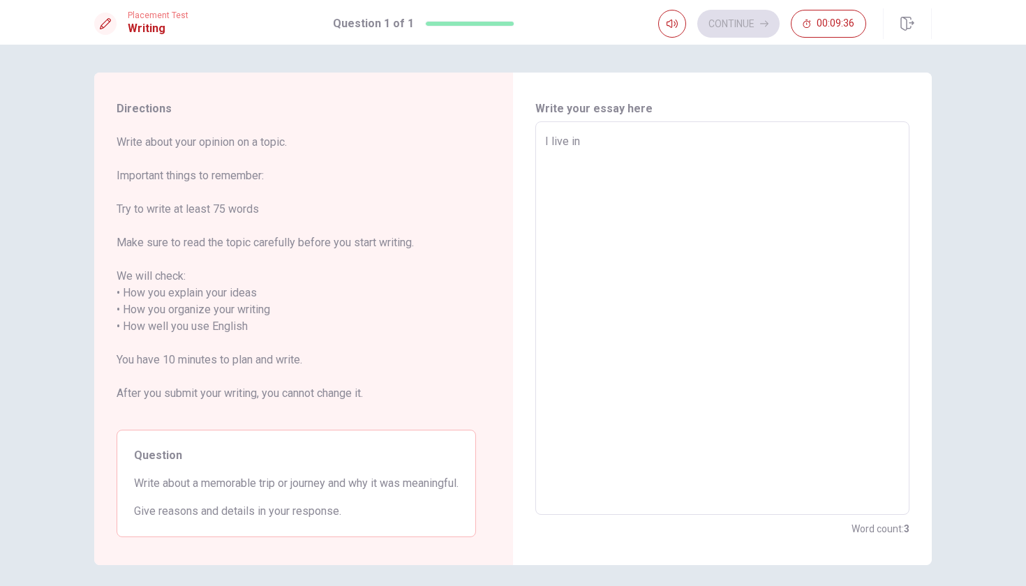
type textarea "x"
type textarea "I live in F"
type textarea "x"
type textarea "I live in Fr"
type textarea "x"
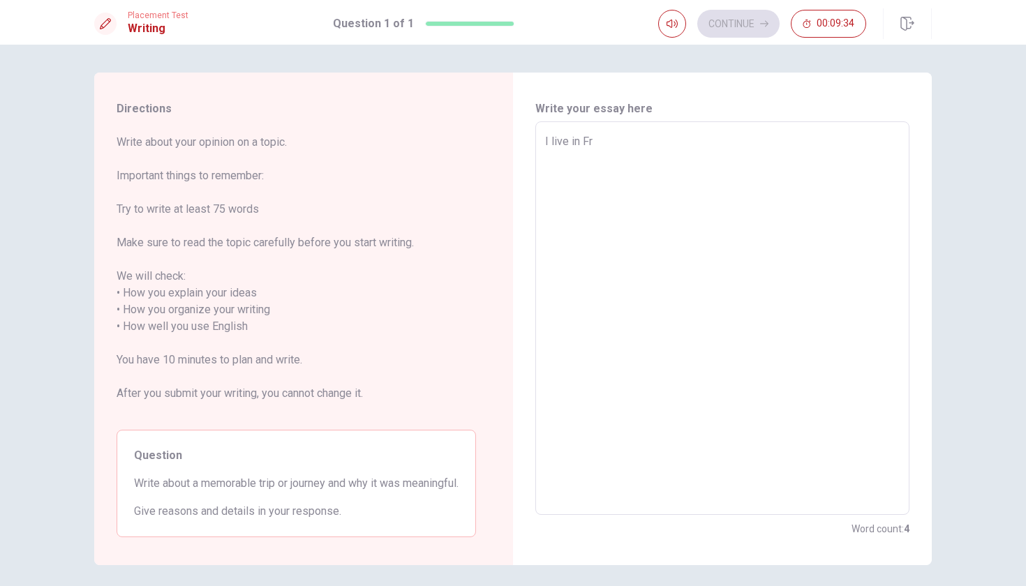
type textarea "I live in [GEOGRAPHIC_DATA]"
type textarea "x"
type textarea "I live in [GEOGRAPHIC_DATA]"
type textarea "x"
type textarea "I live in [GEOGRAPHIC_DATA]"
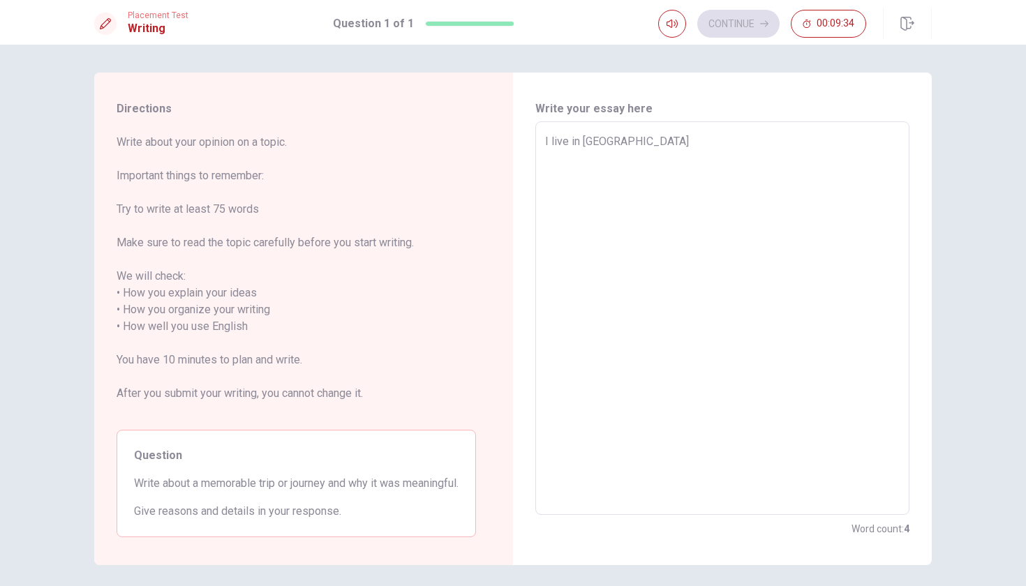
type textarea "x"
type textarea "I live in [GEOGRAPHIC_DATA]"
type textarea "x"
type textarea "I live in [GEOGRAPHIC_DATA]"
type textarea "x"
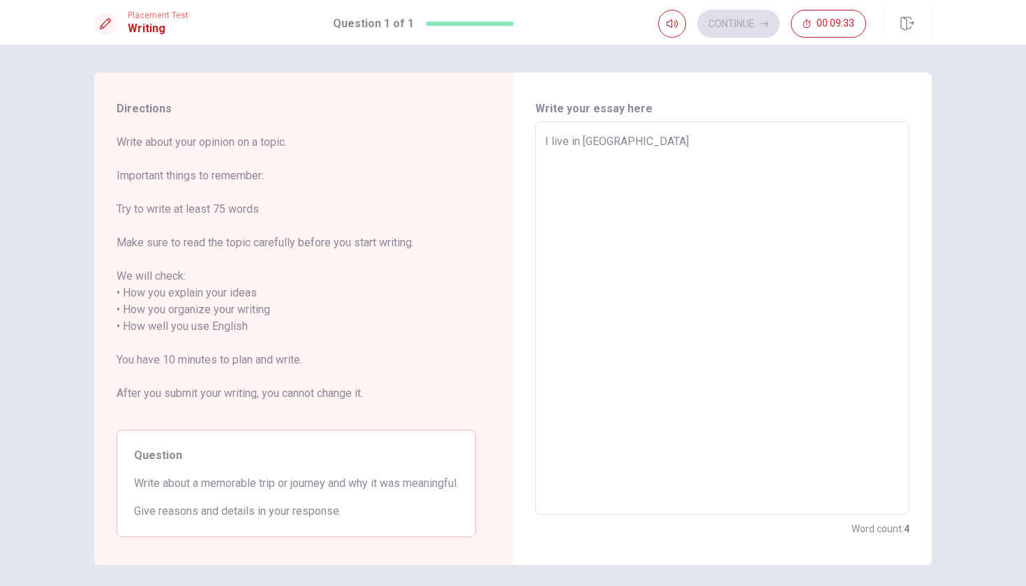
type textarea "I live in [GEOGRAPHIC_DATA] a"
type textarea "x"
type textarea "I live in [GEOGRAPHIC_DATA] an"
type textarea "x"
type textarea "I live in [GEOGRAPHIC_DATA] and"
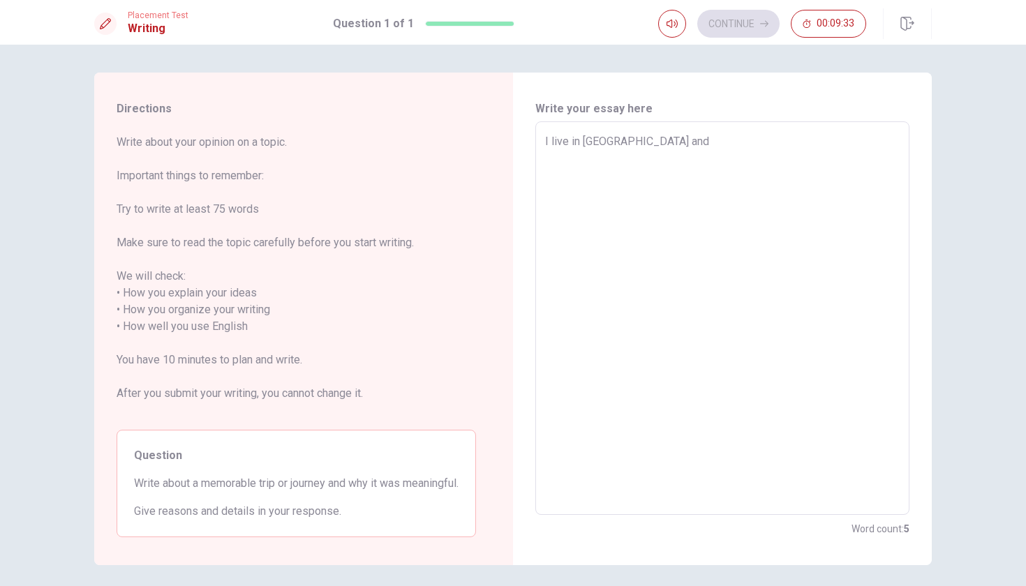
type textarea "x"
type textarea "I live in [GEOGRAPHIC_DATA] and"
type textarea "x"
type textarea "I live in [GEOGRAPHIC_DATA] and d"
type textarea "x"
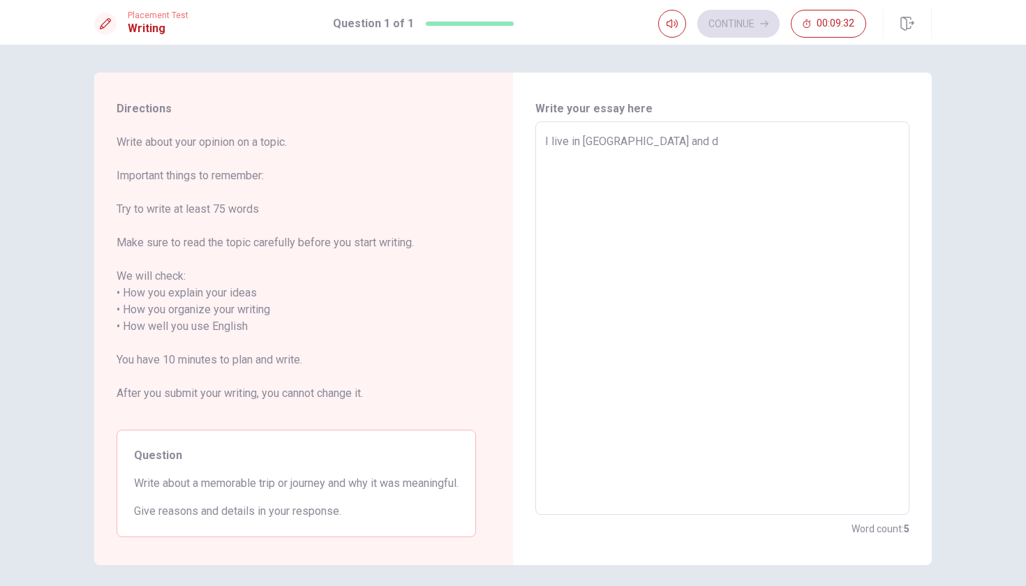
type textarea "I live in [GEOGRAPHIC_DATA] and du"
type textarea "x"
type textarea "I live in [GEOGRAPHIC_DATA] and dur"
type textarea "x"
type textarea "I live in [GEOGRAPHIC_DATA] and duri"
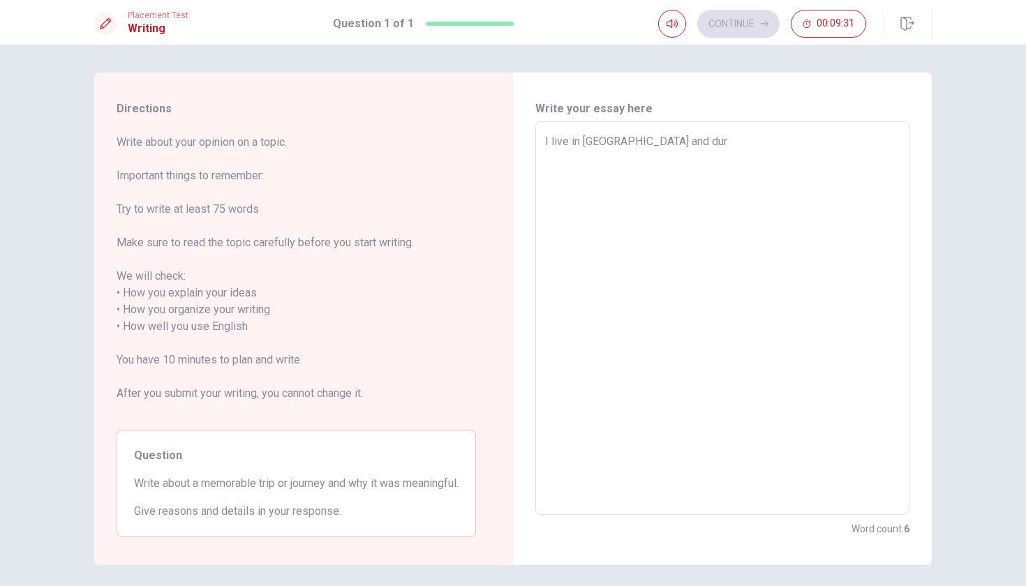
type textarea "x"
type textarea "I live in [GEOGRAPHIC_DATA] and durin"
type textarea "x"
type textarea "I live in [GEOGRAPHIC_DATA] and during"
type textarea "x"
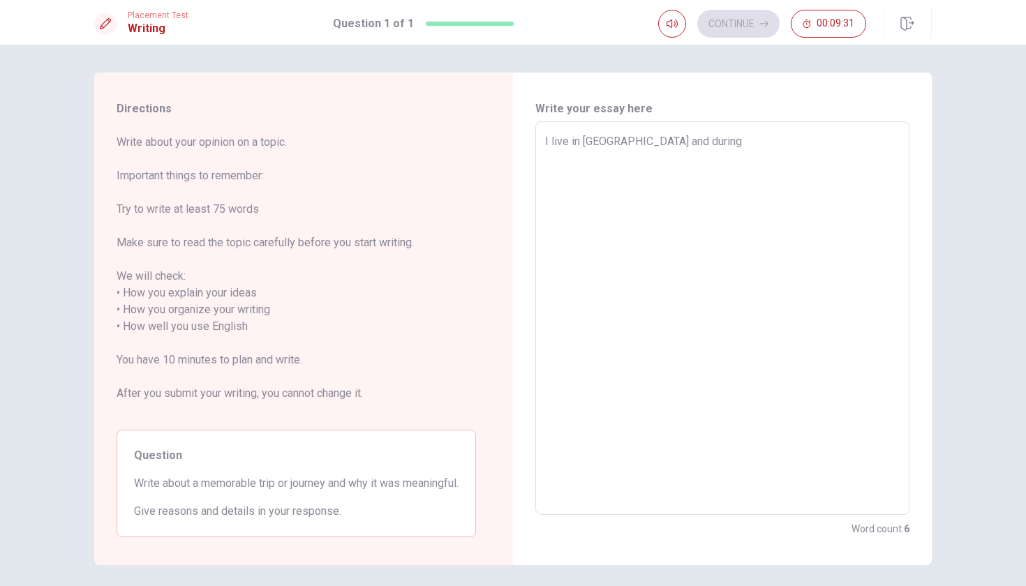
type textarea "I live in [GEOGRAPHIC_DATA] and during"
type textarea "x"
type textarea "I live in [GEOGRAPHIC_DATA] and during s"
type textarea "x"
type textarea "I live in [GEOGRAPHIC_DATA] and during su"
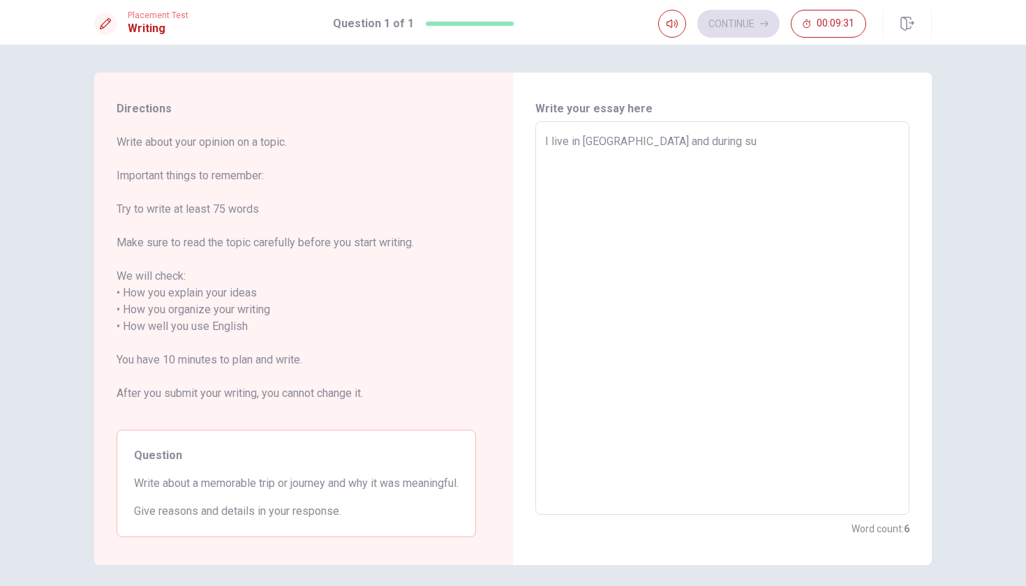
type textarea "x"
type textarea "I live in [GEOGRAPHIC_DATA] and during sum"
type textarea "x"
type textarea "I live in [GEOGRAPHIC_DATA] and during summ"
type textarea "x"
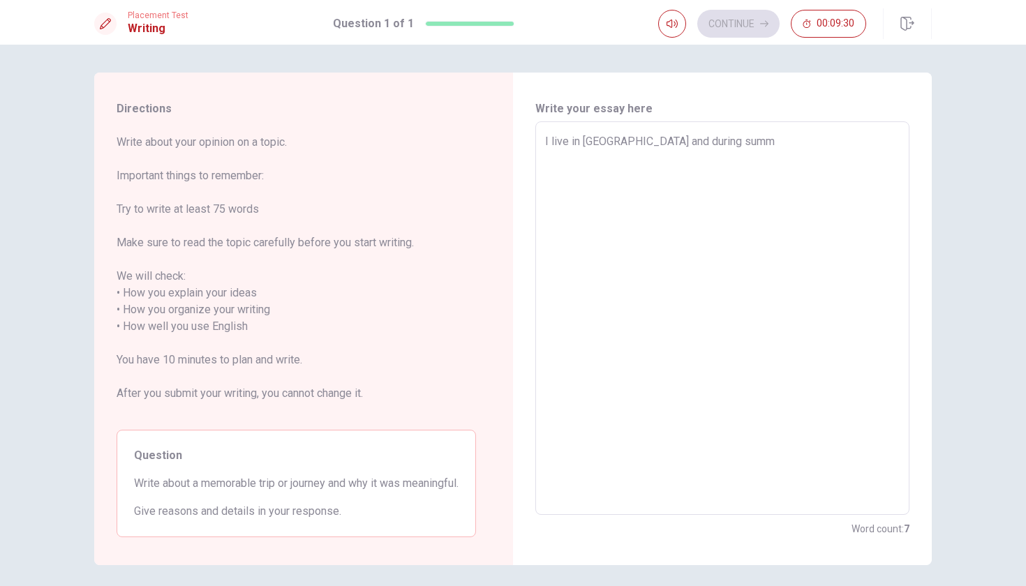
type textarea "I live in [GEOGRAPHIC_DATA] and during summe"
type textarea "x"
type textarea "I live in [GEOGRAPHIC_DATA] and during summer"
type textarea "x"
type textarea "I live in [GEOGRAPHIC_DATA] and during summer"
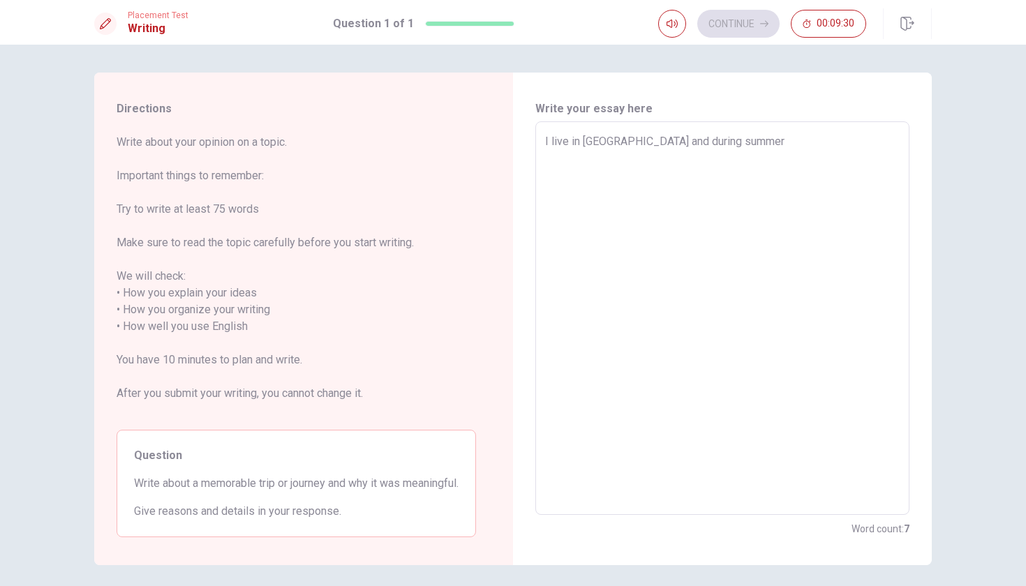
type textarea "x"
type textarea "I live in [GEOGRAPHIC_DATA] and during summer i"
type textarea "x"
type textarea "I live in [GEOGRAPHIC_DATA] and during summer i"
type textarea "x"
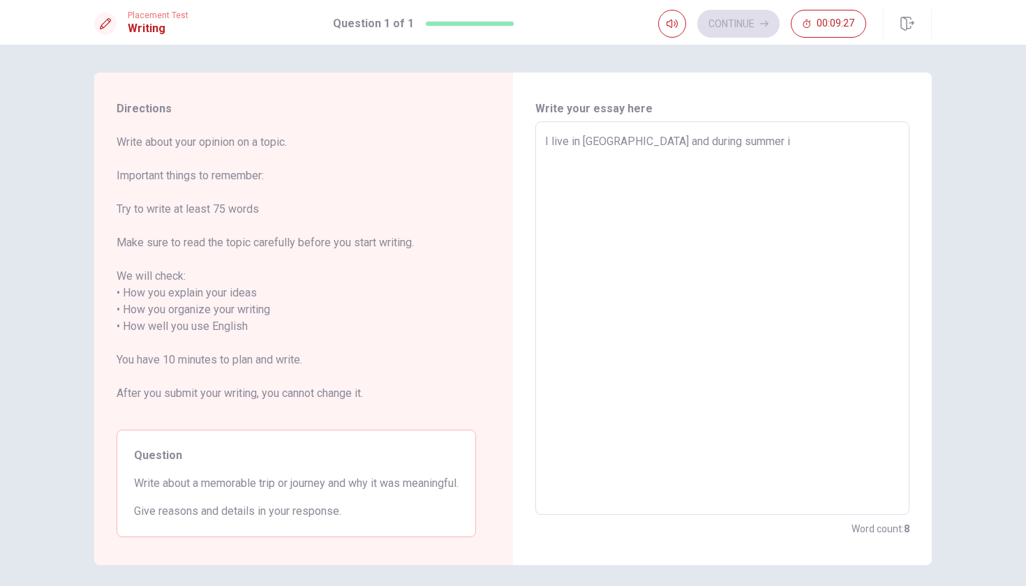
type textarea "I live in [GEOGRAPHIC_DATA] and during summer i g"
type textarea "x"
type textarea "I live in [GEOGRAPHIC_DATA] and during summer i go"
type textarea "x"
type textarea "I live in [GEOGRAPHIC_DATA] and during summer i go"
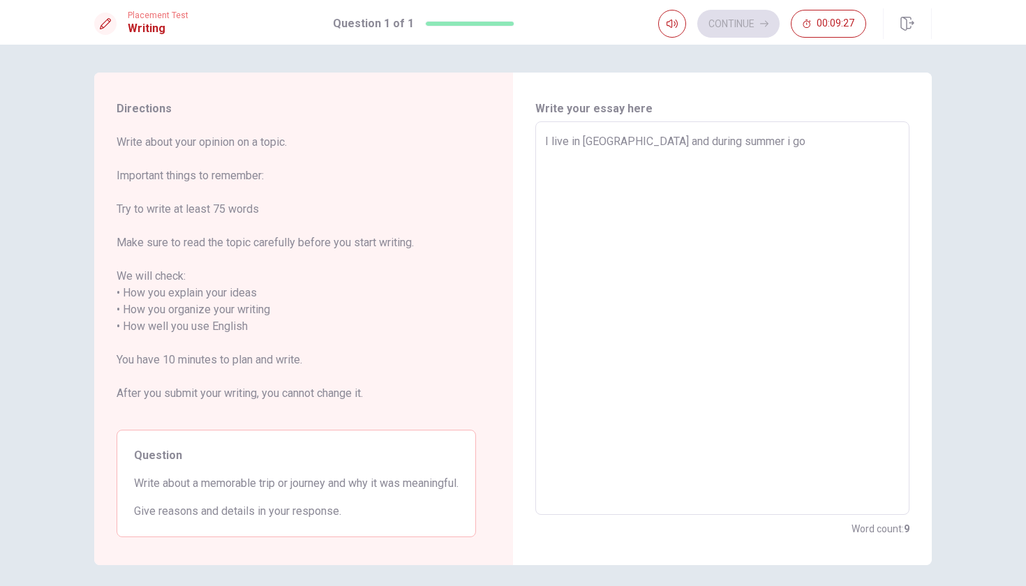
type textarea "x"
type textarea "I live in [GEOGRAPHIC_DATA] and during summer i go e"
type textarea "x"
type textarea "I live in [GEOGRAPHIC_DATA] and during summer i go ev"
type textarea "x"
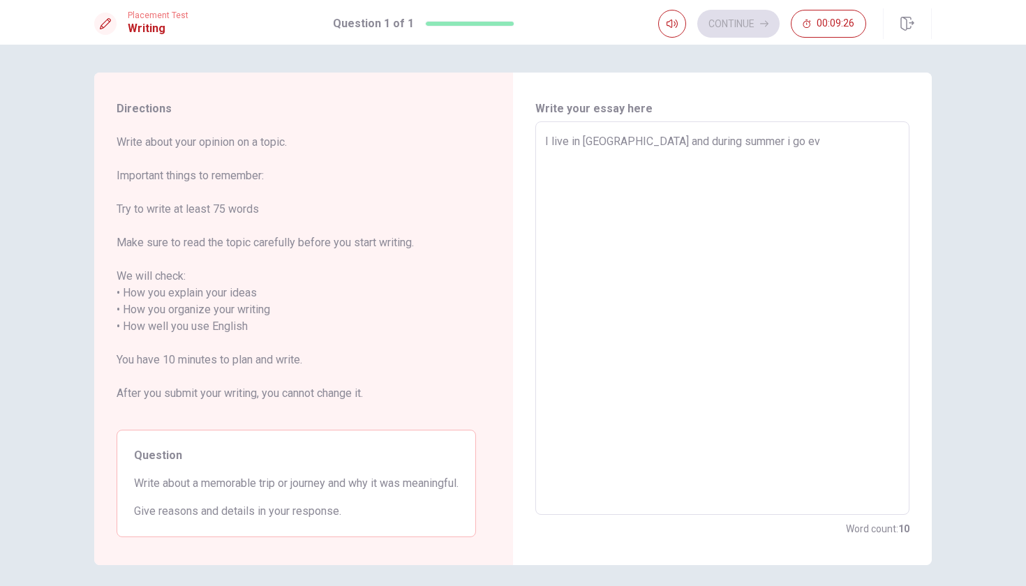
type textarea "I live in [GEOGRAPHIC_DATA] and during summer i go eve"
type textarea "x"
type textarea "I live in [GEOGRAPHIC_DATA] and during summer i go ever"
type textarea "x"
type textarea "I live in [GEOGRAPHIC_DATA] and during summer i go every"
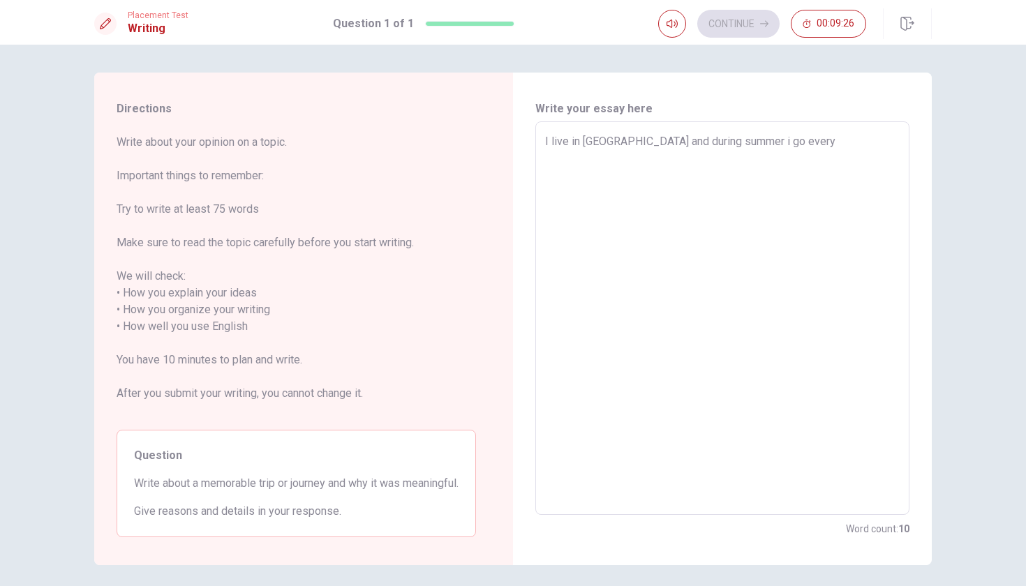
type textarea "x"
type textarea "I live in [GEOGRAPHIC_DATA] and during summer i go every"
type textarea "x"
type textarea "I live in [GEOGRAPHIC_DATA] and during summer i go every y"
type textarea "x"
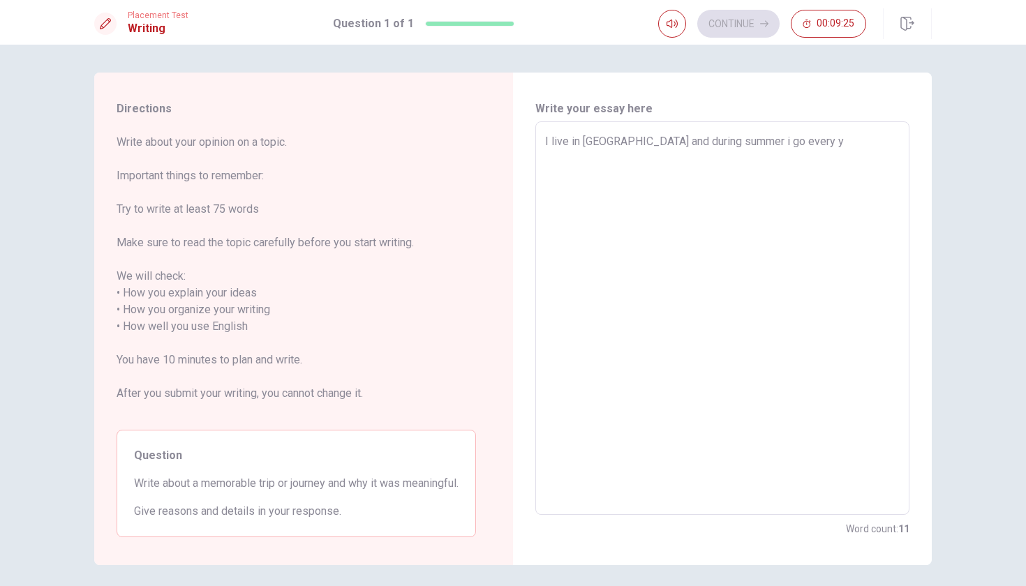
type textarea "I live in [GEOGRAPHIC_DATA] and during summer i go every ye"
type textarea "x"
type textarea "I live in [GEOGRAPHIC_DATA] and during summer i go every yea"
type textarea "x"
type textarea "I live in [GEOGRAPHIC_DATA] and during summer i go every year"
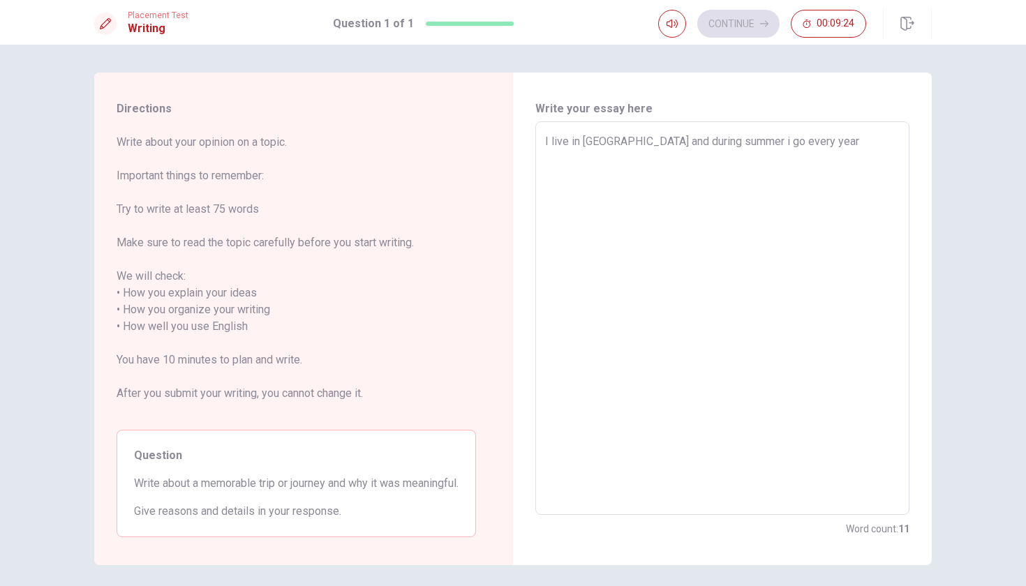
type textarea "x"
type textarea "I live in [GEOGRAPHIC_DATA] and during summer i go every year"
type textarea "x"
type textarea "I live in [GEOGRAPHIC_DATA] and during summer i go every year at"
type textarea "x"
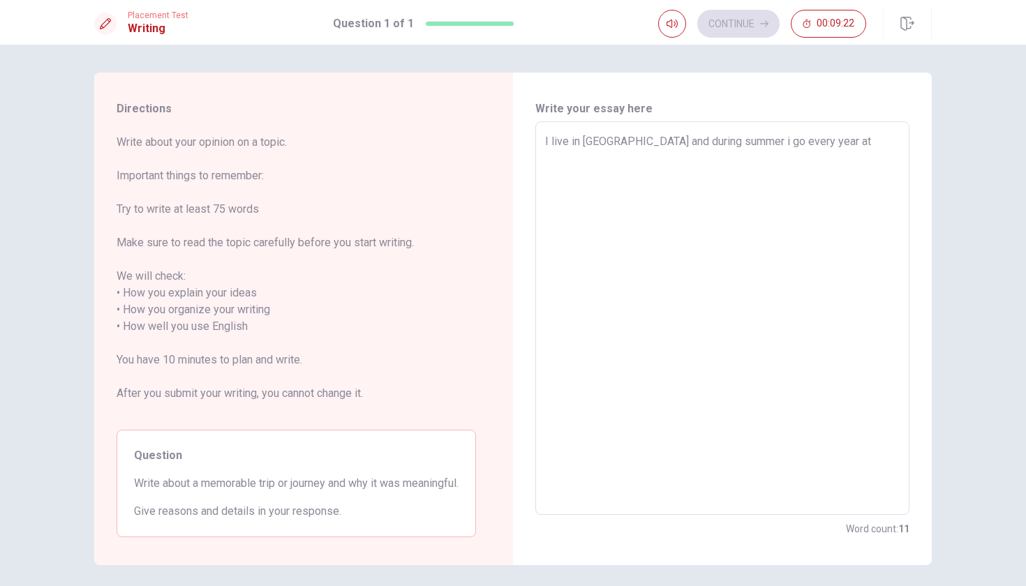
type textarea "I live in [GEOGRAPHIC_DATA] and during summer i go every year at"
type textarea "x"
type textarea "I live in [GEOGRAPHIC_DATA] and during summer i go every year at t"
type textarea "x"
type textarea "I live in [GEOGRAPHIC_DATA] and during summer i go every year at th"
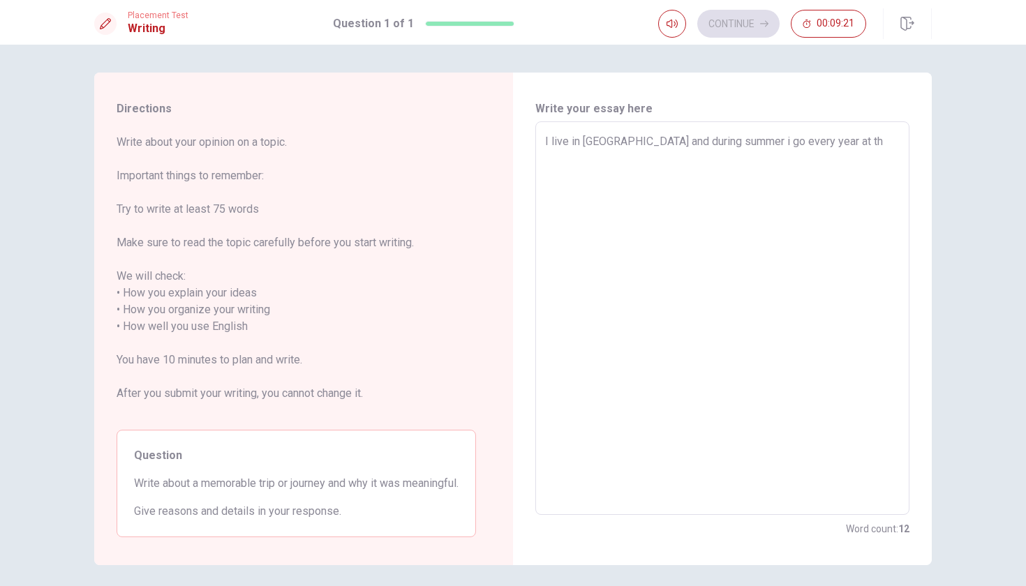
type textarea "x"
type textarea "I live in [GEOGRAPHIC_DATA] and during summer i go every year at the"
type textarea "x"
type textarea "I live in [GEOGRAPHIC_DATA] and during summer i go every year at the"
type textarea "x"
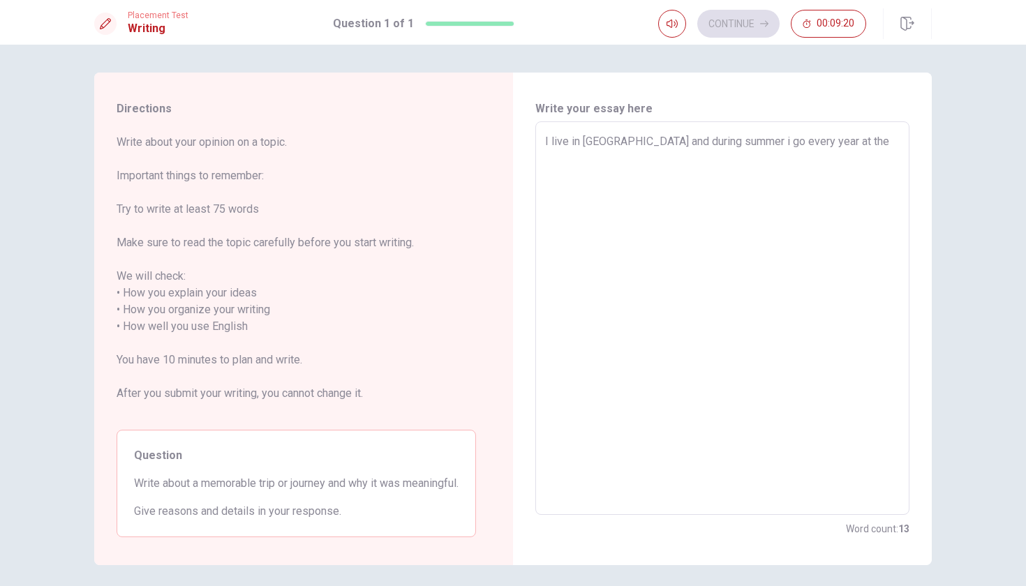
type textarea "I live in [GEOGRAPHIC_DATA] and during summer i go every year at the s"
type textarea "x"
type textarea "I live in [GEOGRAPHIC_DATA] and during summer i go every year at the [GEOGRAPHI…"
type textarea "x"
type textarea "I live in [GEOGRAPHIC_DATA] and during summer i go every year at the [PERSON_NA…"
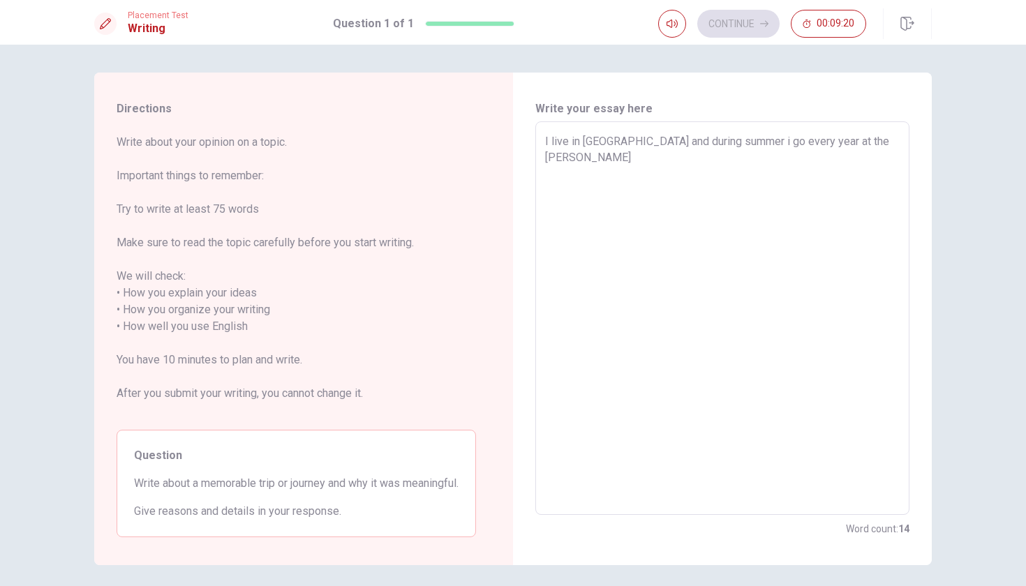
type textarea "x"
type textarea "I live in [GEOGRAPHIC_DATA] and during summer i go every year at the same"
type textarea "x"
type textarea "I live in [GEOGRAPHIC_DATA] and during summer i go every year at the same"
type textarea "x"
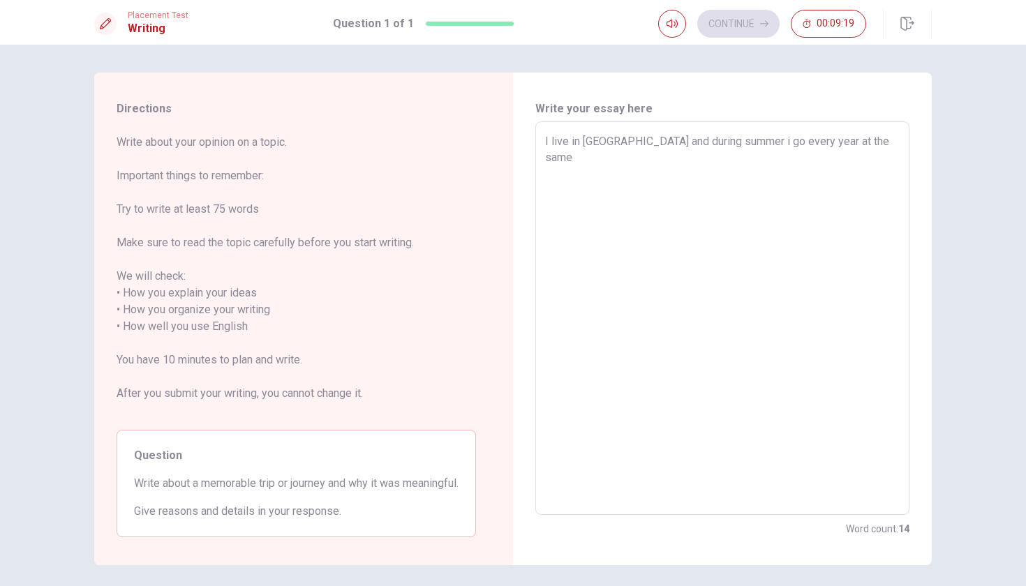
type textarea "I live in [GEOGRAPHIC_DATA] and during summer i go every year at the same p"
type textarea "x"
type textarea "I live in [GEOGRAPHIC_DATA] and during summer i go every year at the same pp"
type textarea "x"
type textarea "I live in [GEOGRAPHIC_DATA] and during summer i go every year at the same ppl"
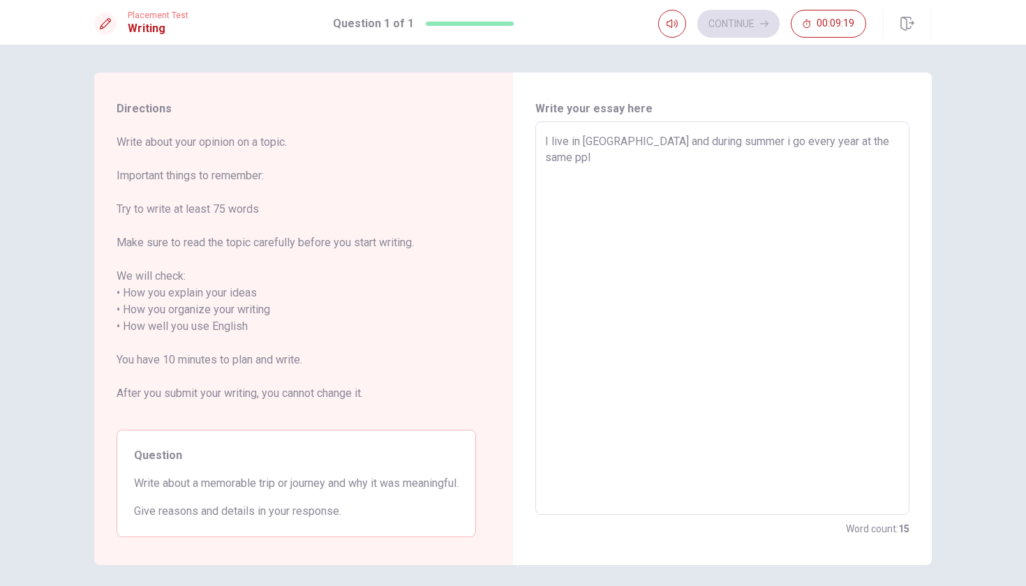
type textarea "x"
type textarea "I live in [GEOGRAPHIC_DATA] and during summer i go every year at the same ppla"
type textarea "x"
type textarea "I live in [GEOGRAPHIC_DATA] and during summer i go every year at the same pplac"
type textarea "x"
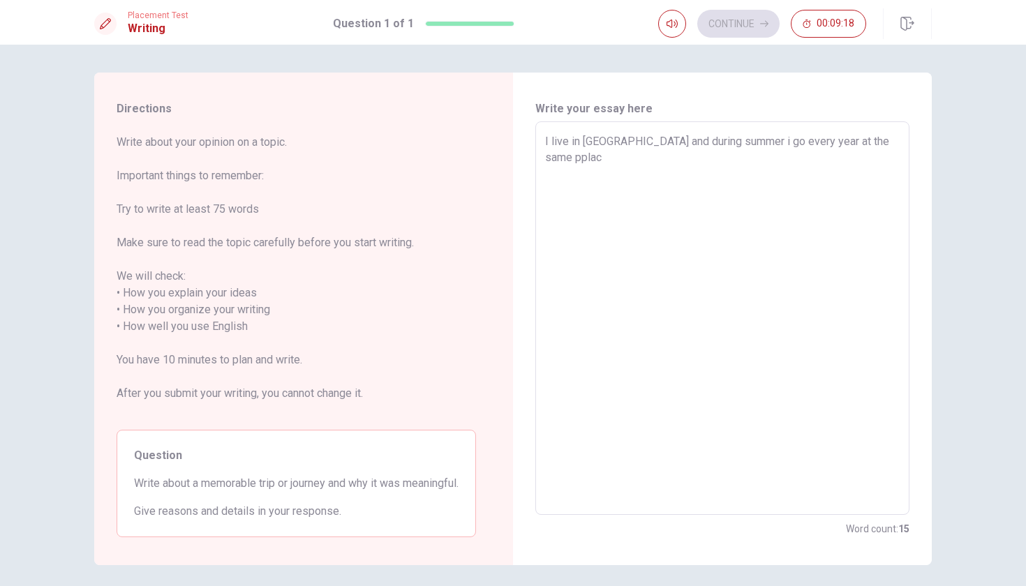
type textarea "I live in [GEOGRAPHIC_DATA] and during summer i go every year at the same pplace"
type textarea "x"
type textarea "I live in [GEOGRAPHIC_DATA] and during summer i go every year at the same pplace"
type textarea "x"
type textarea "I live in [GEOGRAPHIC_DATA] and during summer i go every year at the same pplac…"
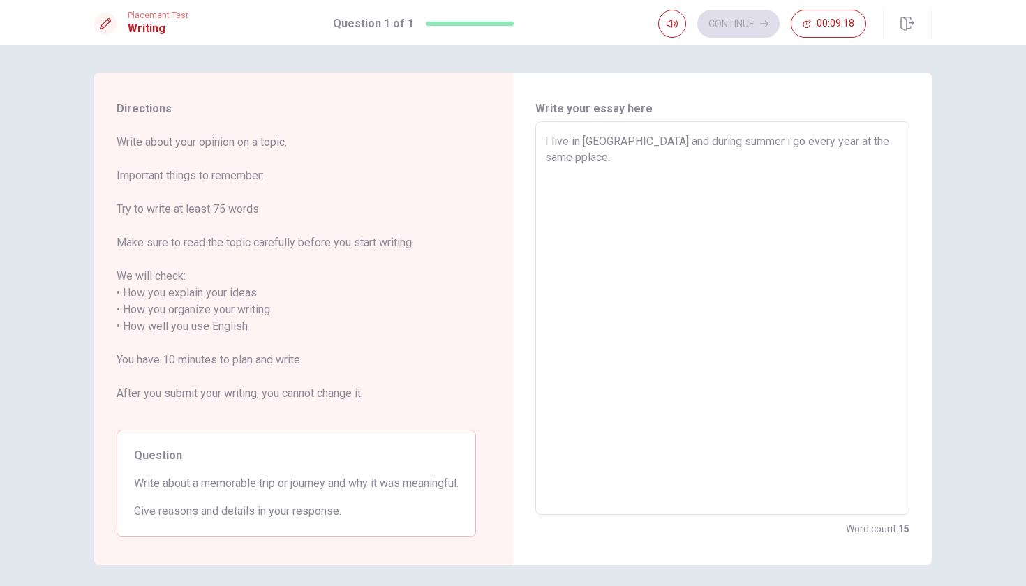
type textarea "x"
type textarea "I live in [GEOGRAPHIC_DATA] and during summer i go every year at the same pplac…"
type textarea "x"
type textarea "I live in [GEOGRAPHIC_DATA] and during summer i go every year at the same pplace"
type textarea "x"
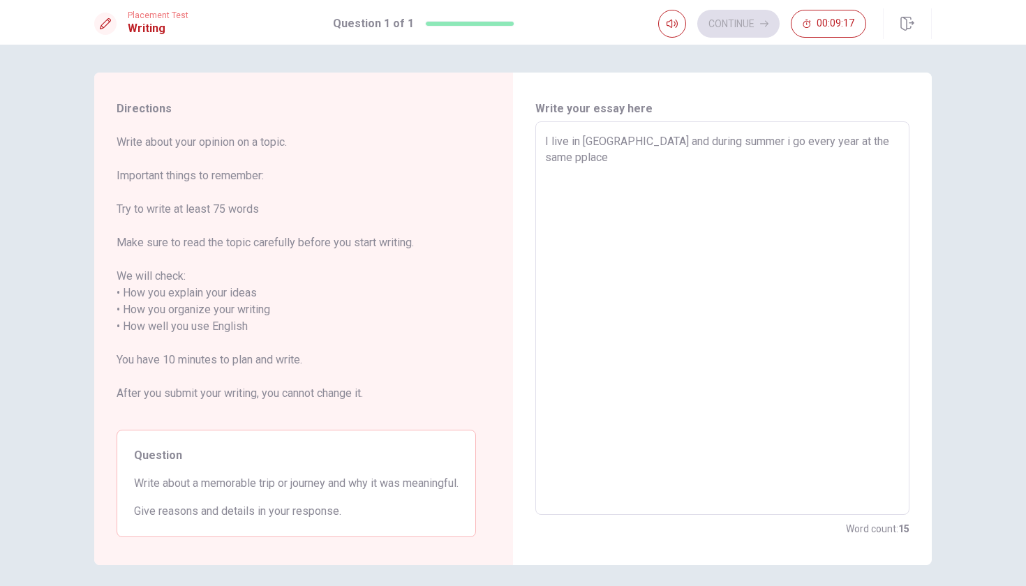
type textarea "I live in [GEOGRAPHIC_DATA] and during summer i go every year at the same pplac"
type textarea "x"
type textarea "I live in [GEOGRAPHIC_DATA] and during summer i go every year at the same ppla"
type textarea "x"
type textarea "I live in [GEOGRAPHIC_DATA] and during summer i go every year at the same ppl"
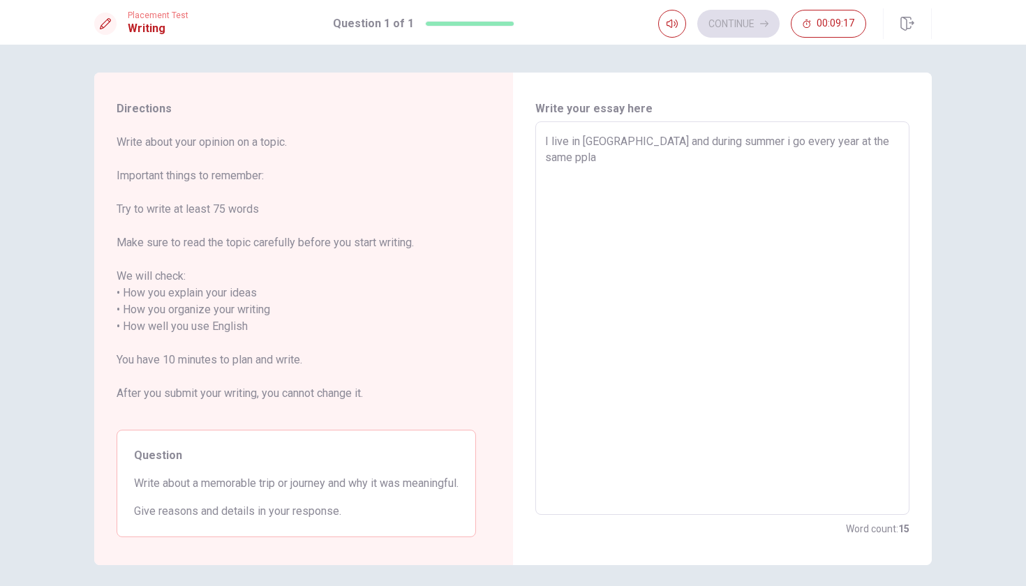
type textarea "x"
type textarea "I live in [GEOGRAPHIC_DATA] and during summer i go every year at the same pp"
type textarea "x"
type textarea "I live in [GEOGRAPHIC_DATA] and during summer i go every year at the same p"
type textarea "x"
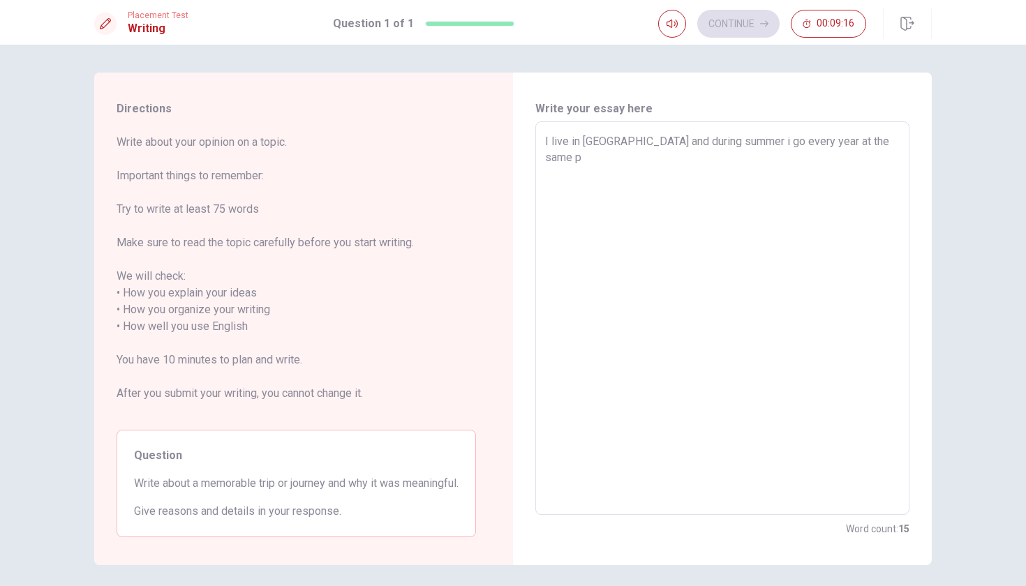
type textarea "I live in [GEOGRAPHIC_DATA] and during summer i go every year at the same pl"
type textarea "x"
type textarea "I live in [GEOGRAPHIC_DATA] and during summer i go every year at the same pla"
type textarea "x"
type textarea "I live in [GEOGRAPHIC_DATA] and during summer i go every year at the same plac"
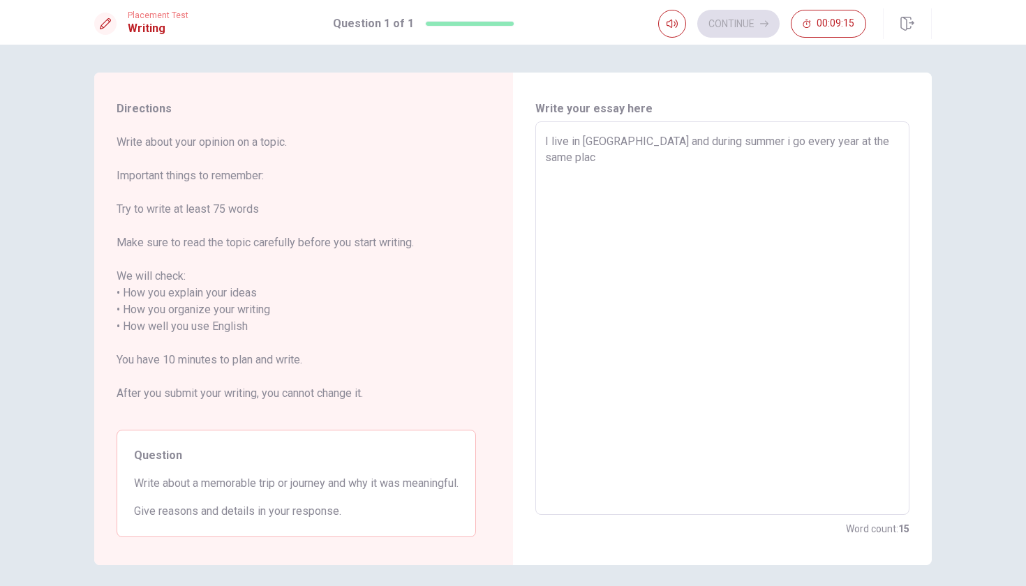
type textarea "x"
type textarea "I live in [GEOGRAPHIC_DATA] and during summer i go every year at the same place"
type textarea "x"
type textarea "I live in [GEOGRAPHIC_DATA] and during summer i go every year at the same place"
type textarea "x"
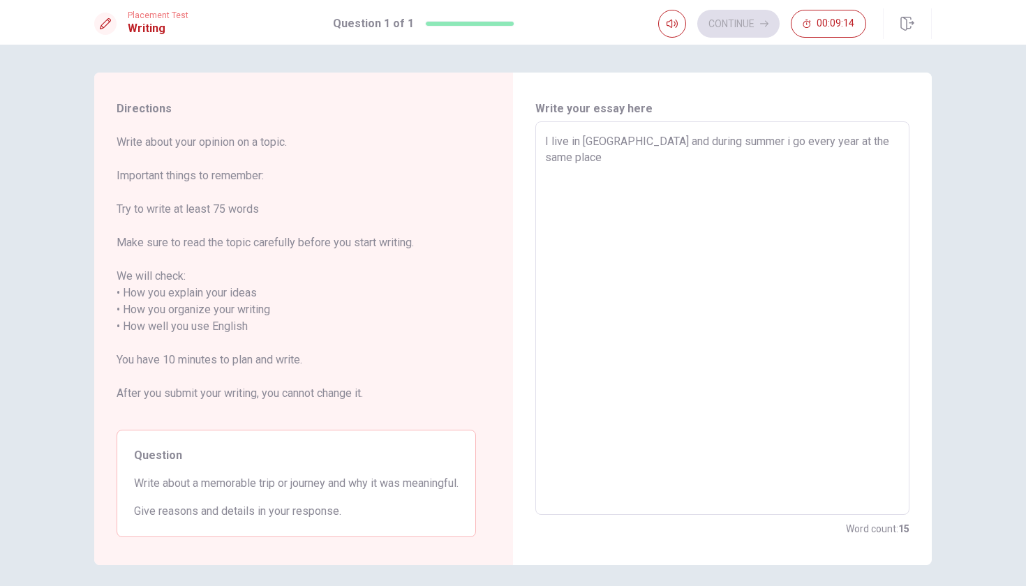
type textarea "I live in [GEOGRAPHIC_DATA] and during summer i go every year at the same place."
type textarea "x"
type textarea "I live in [GEOGRAPHIC_DATA] and during summer i go every year at the same place…"
type textarea "x"
type textarea "I live in [GEOGRAPHIC_DATA] and during summer i go every year at the same place…"
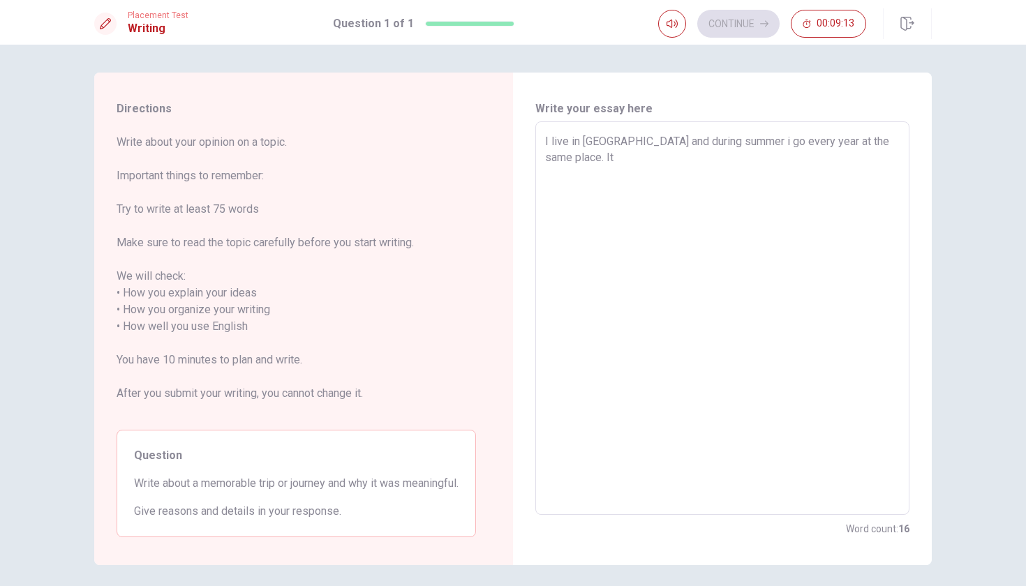
type textarea "x"
type textarea "I live in [GEOGRAPHIC_DATA] and during summer i go every year at the same place…"
type textarea "x"
type textarea "I live in [GEOGRAPHIC_DATA] and during summer i go every year at the same place…"
type textarea "x"
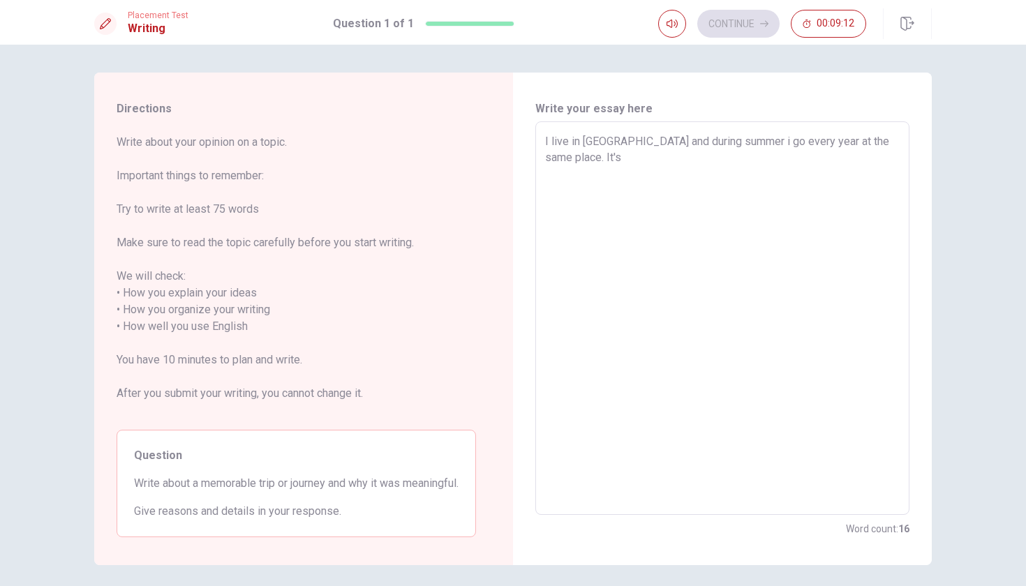
type textarea "I live in [GEOGRAPHIC_DATA] and during summer i go every year at the same place…"
type textarea "x"
type textarea "I live in [GEOGRAPHIC_DATA] and during summer i go every year at the same place…"
type textarea "x"
type textarea "I live in [GEOGRAPHIC_DATA] and during summer i go every year at the same place…"
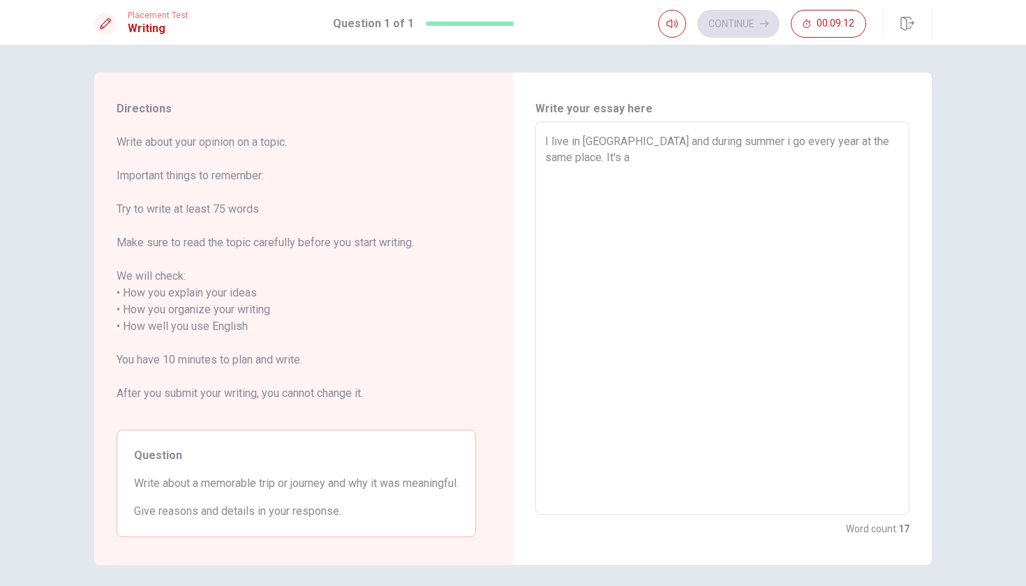
type textarea "x"
type textarea "I live in [GEOGRAPHIC_DATA] and during summer i go every year at the same place…"
type textarea "x"
type textarea "I live in [GEOGRAPHIC_DATA] and during summer i go every year at the same place…"
type textarea "x"
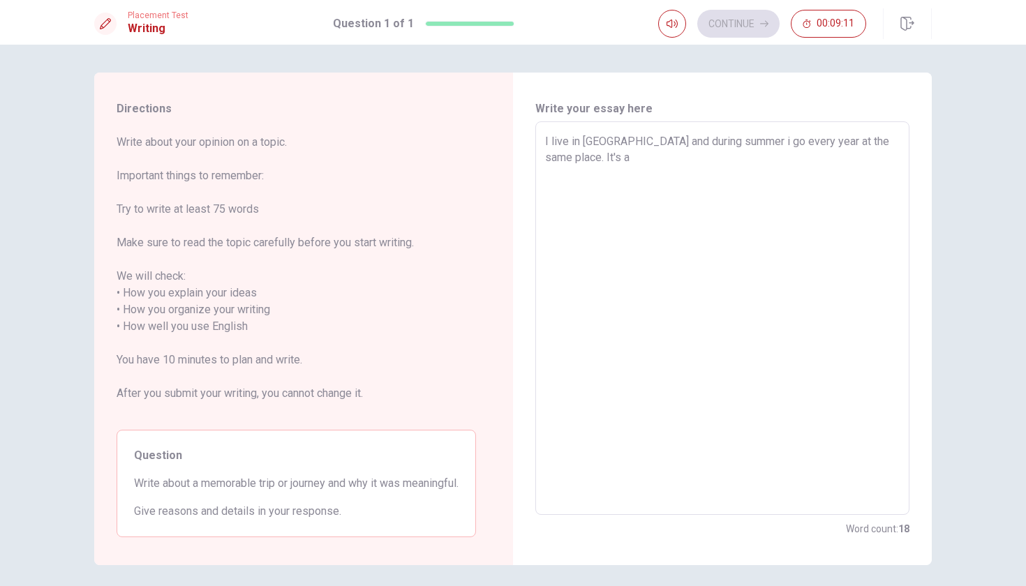
type textarea "I live in [GEOGRAPHIC_DATA] and during summer i go every year at the same place…"
type textarea "x"
type textarea "I live in [GEOGRAPHIC_DATA] and during summer i go every year at the same place…"
type textarea "x"
type textarea "I live in [GEOGRAPHIC_DATA] and during summer i go every year at the same place…"
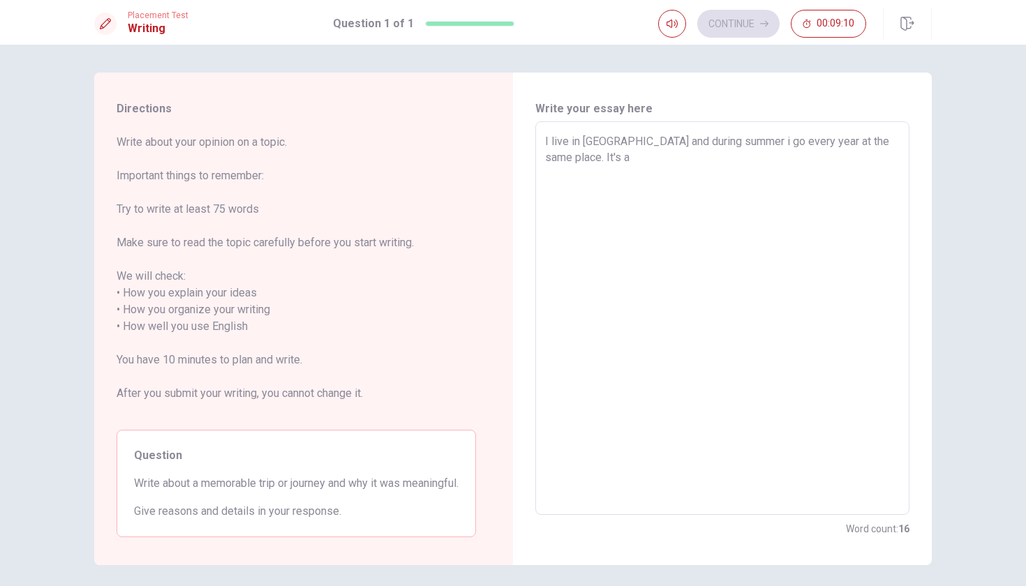
type textarea "x"
type textarea "I live in [GEOGRAPHIC_DATA] and during summer i go every year at the same place…"
type textarea "x"
type textarea "I live in [GEOGRAPHIC_DATA] and during summer i go every year at the same place…"
type textarea "x"
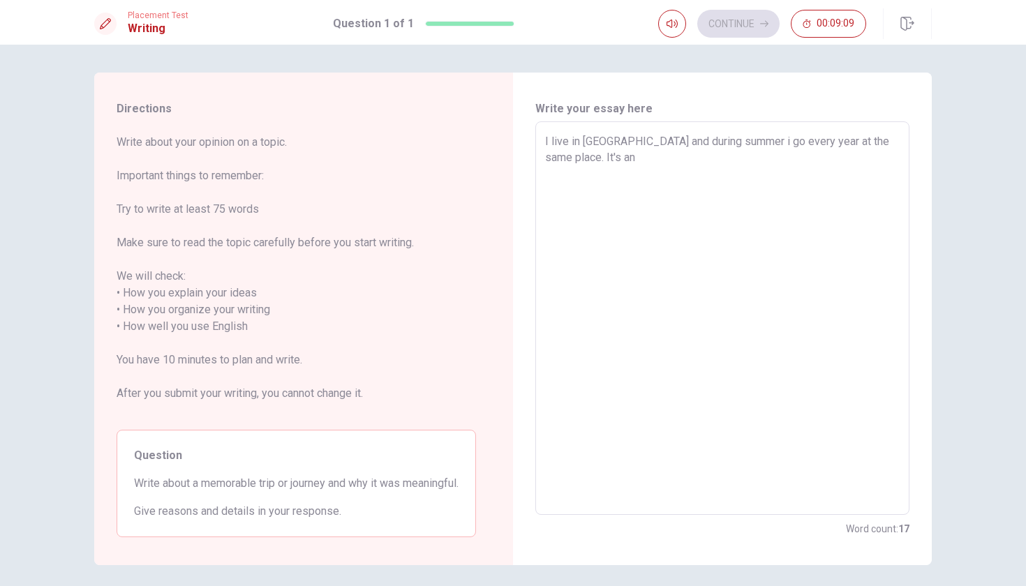
type textarea "I live in [GEOGRAPHIC_DATA] and during summer i go every year at the same place…"
type textarea "x"
type textarea "I live in [GEOGRAPHIC_DATA] and during summer i go every year at the same place…"
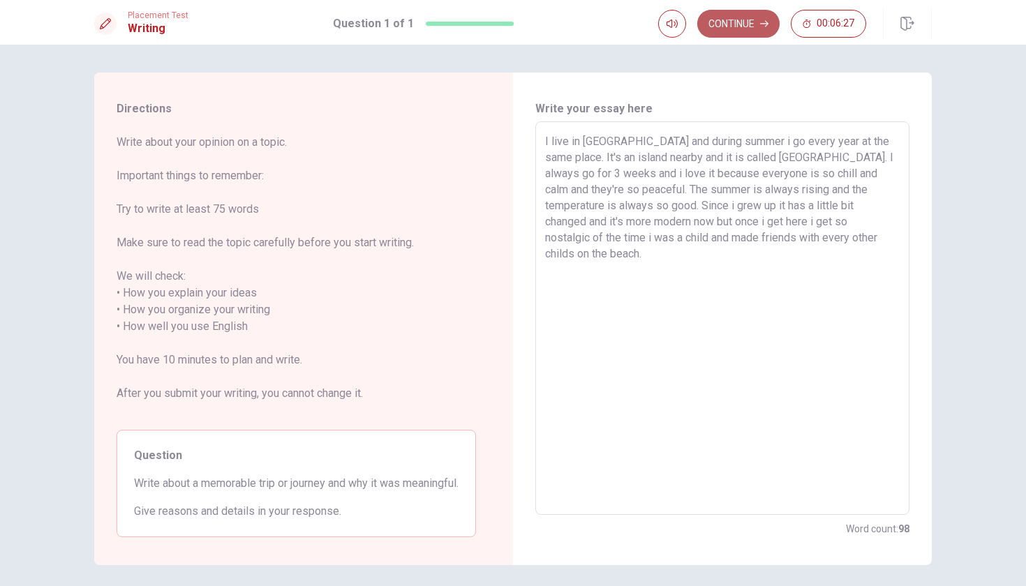
click at [771, 24] on button "Continue" at bounding box center [738, 24] width 82 height 28
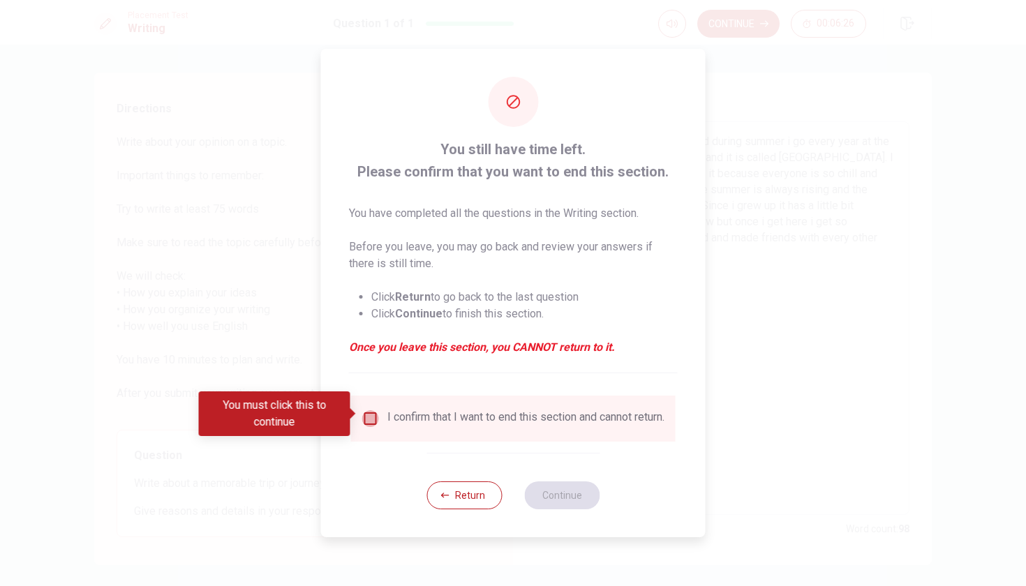
click at [367, 417] on input "You must click this to continue" at bounding box center [370, 418] width 17 height 17
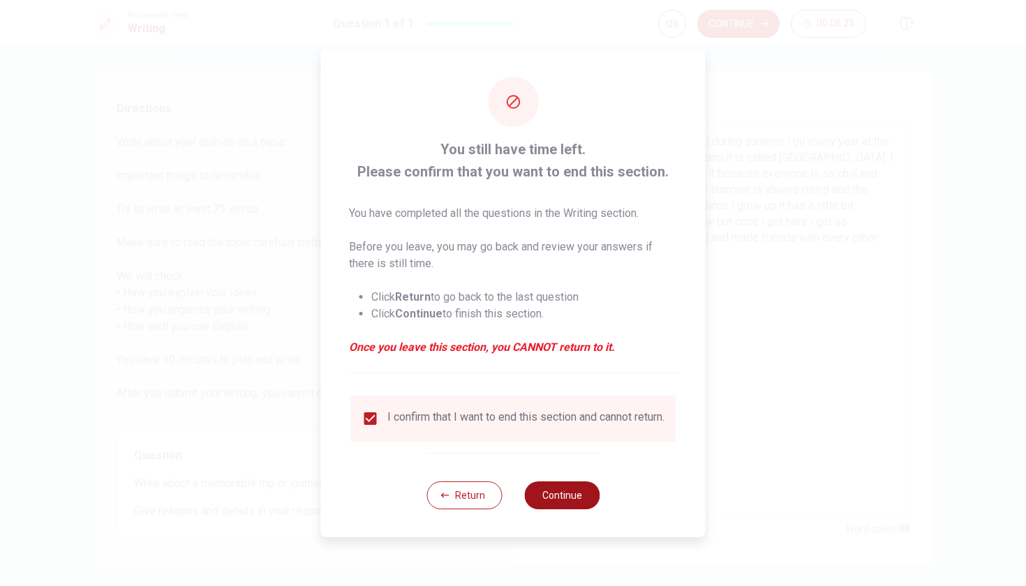
click at [543, 501] on button "Continue" at bounding box center [561, 495] width 75 height 28
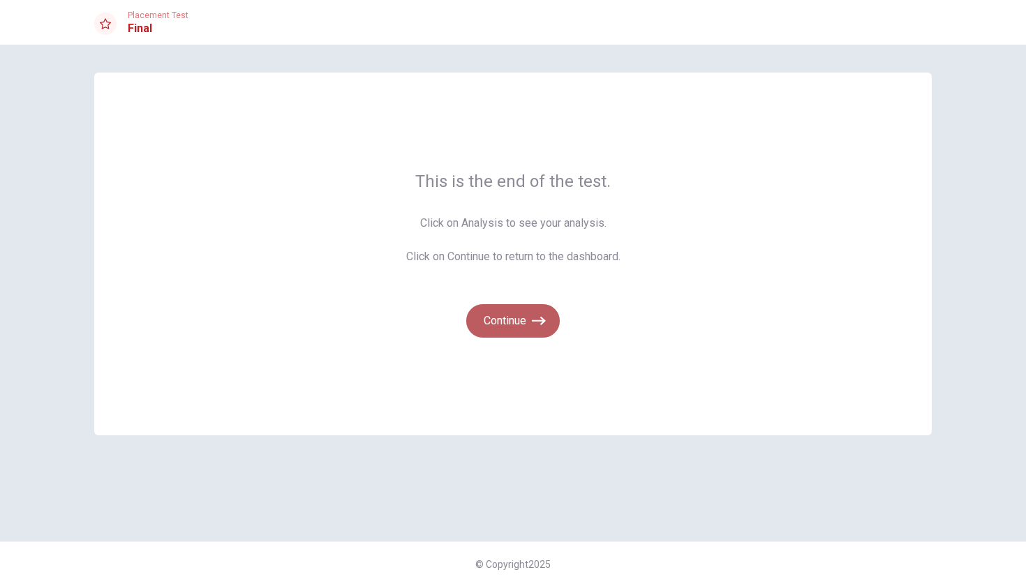
click at [523, 318] on button "Continue" at bounding box center [512, 320] width 93 height 33
